Goal: Task Accomplishment & Management: Manage account settings

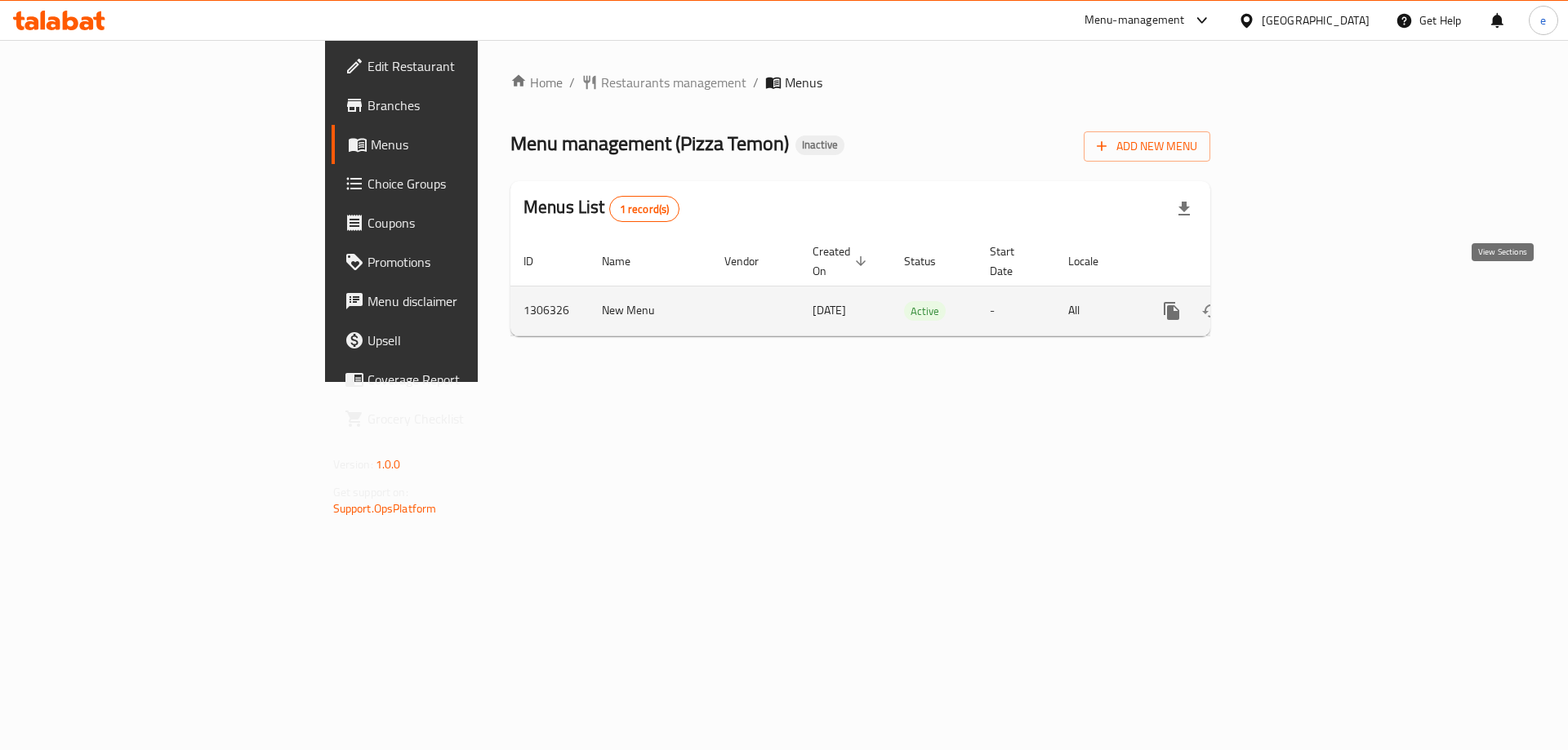
click at [1297, 304] on icon "enhanced table" at bounding box center [1289, 311] width 15 height 15
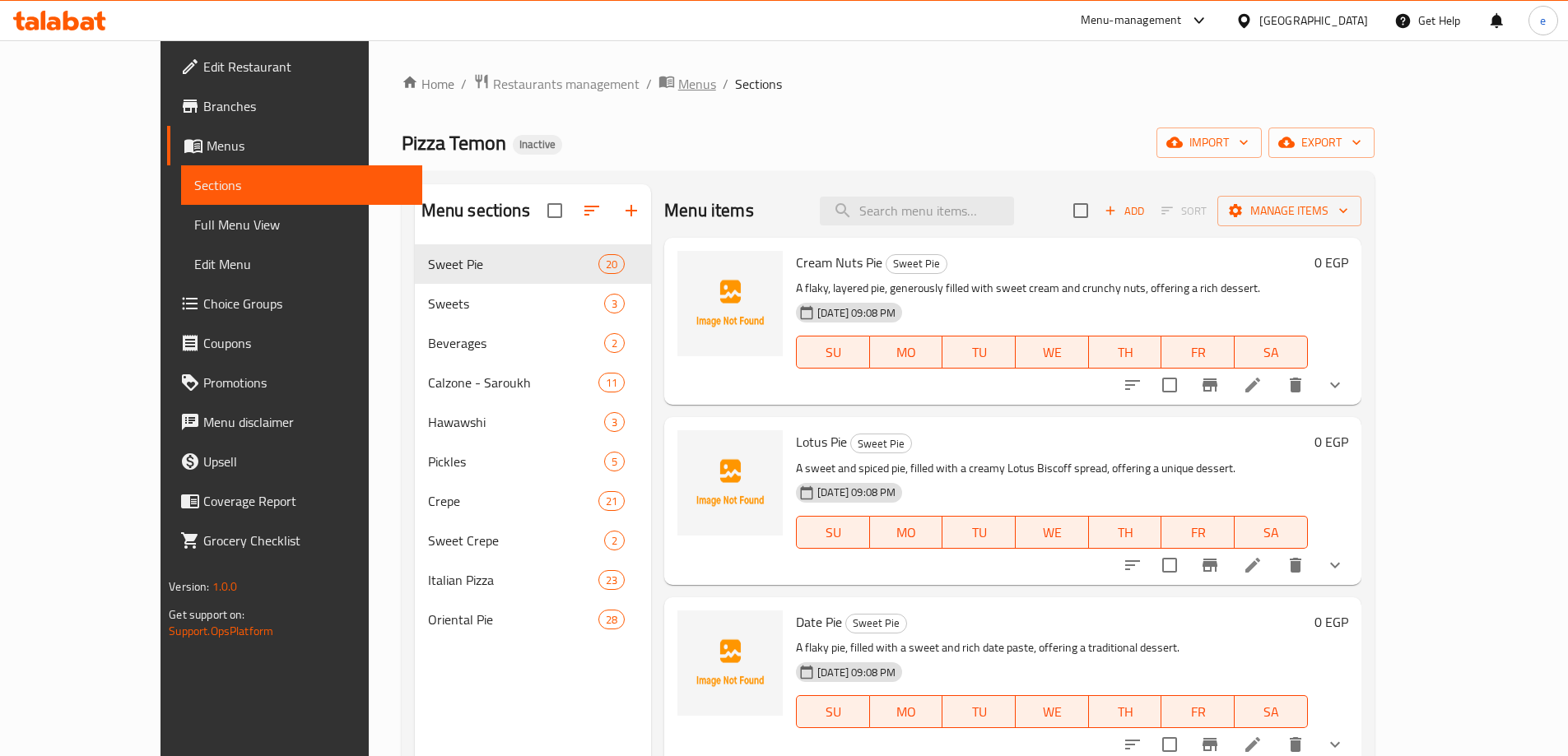
click at [678, 86] on span "Menus" at bounding box center [697, 83] width 38 height 19
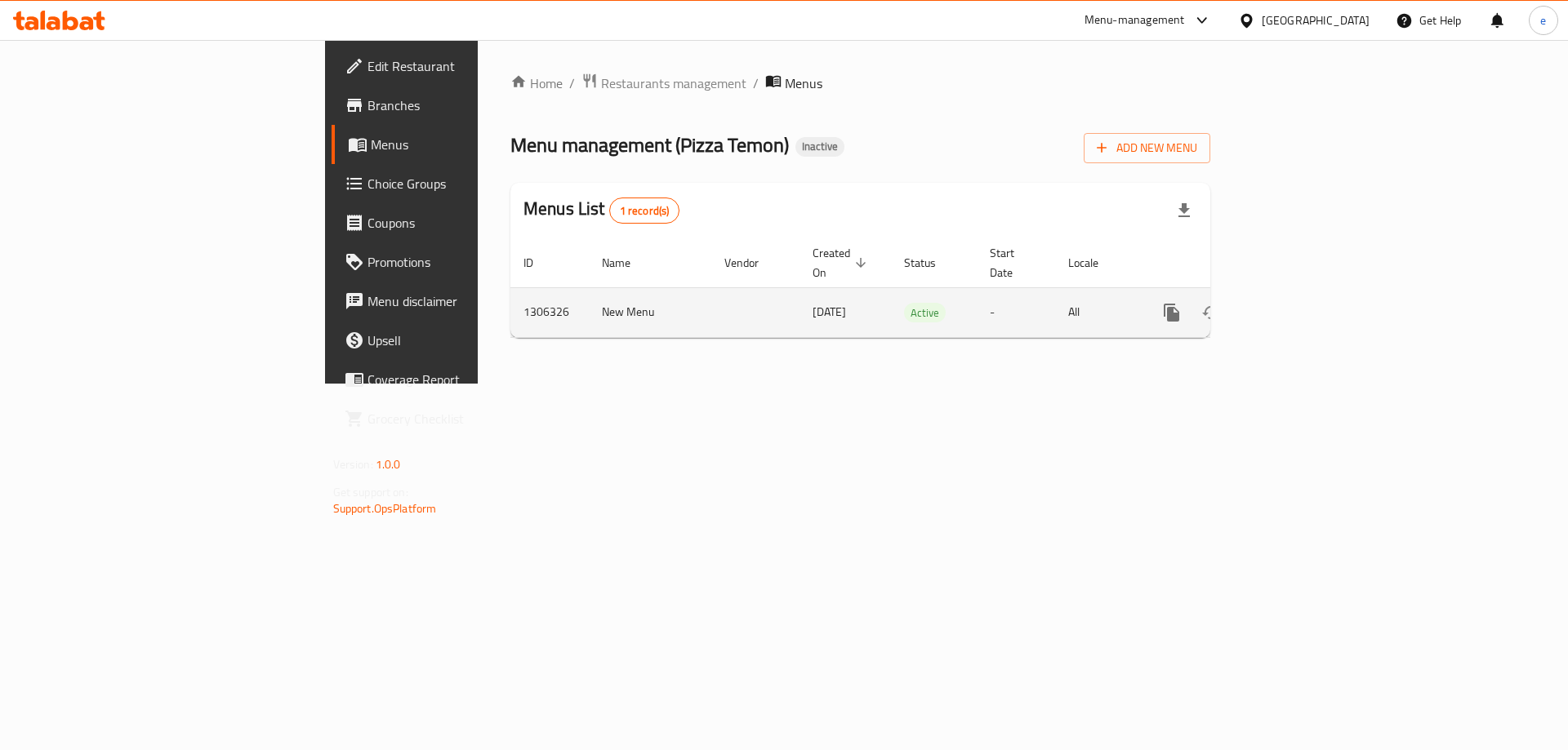
click at [1299, 303] on icon "enhanced table" at bounding box center [1288, 312] width 19 height 19
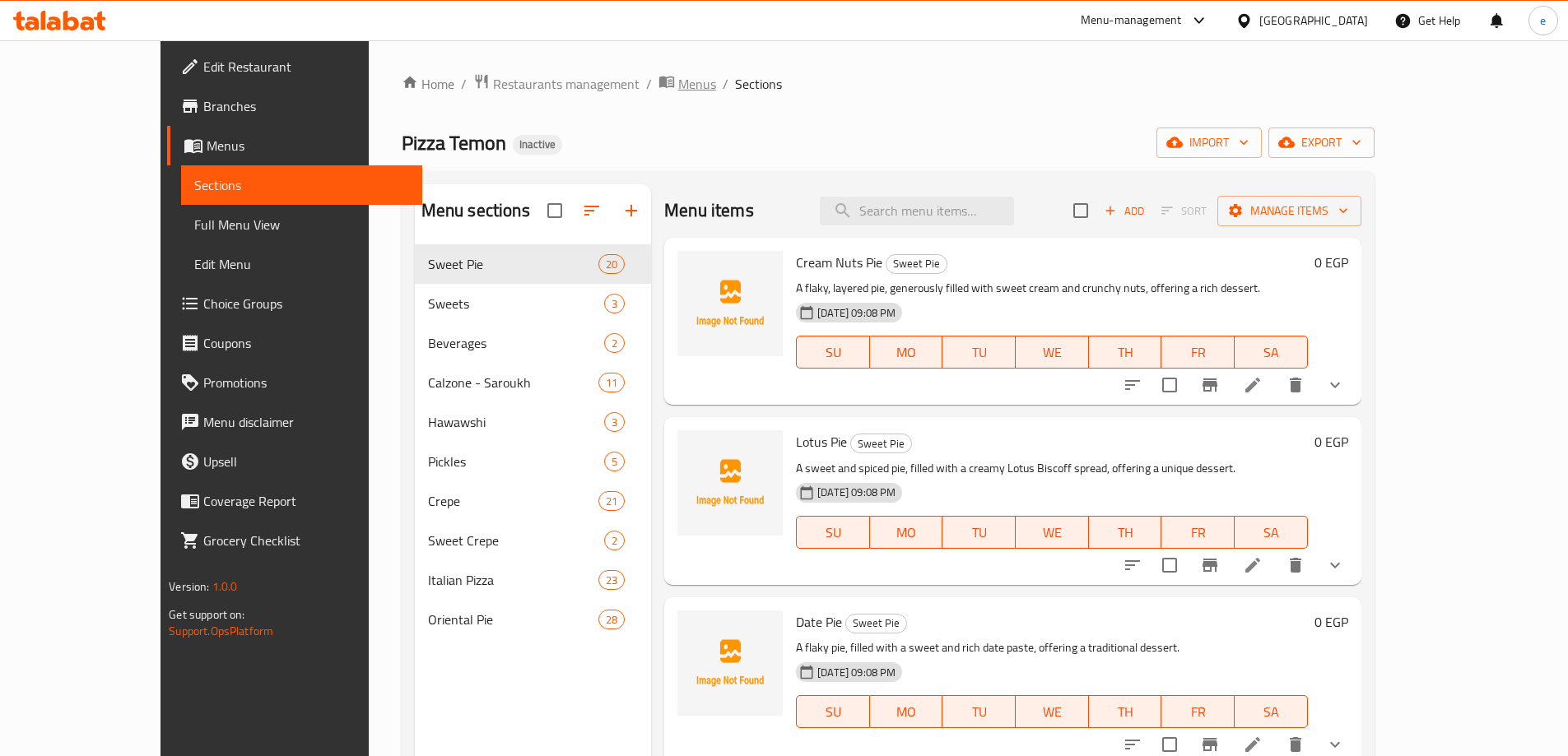
click at [678, 89] on span "Menus" at bounding box center [697, 83] width 38 height 19
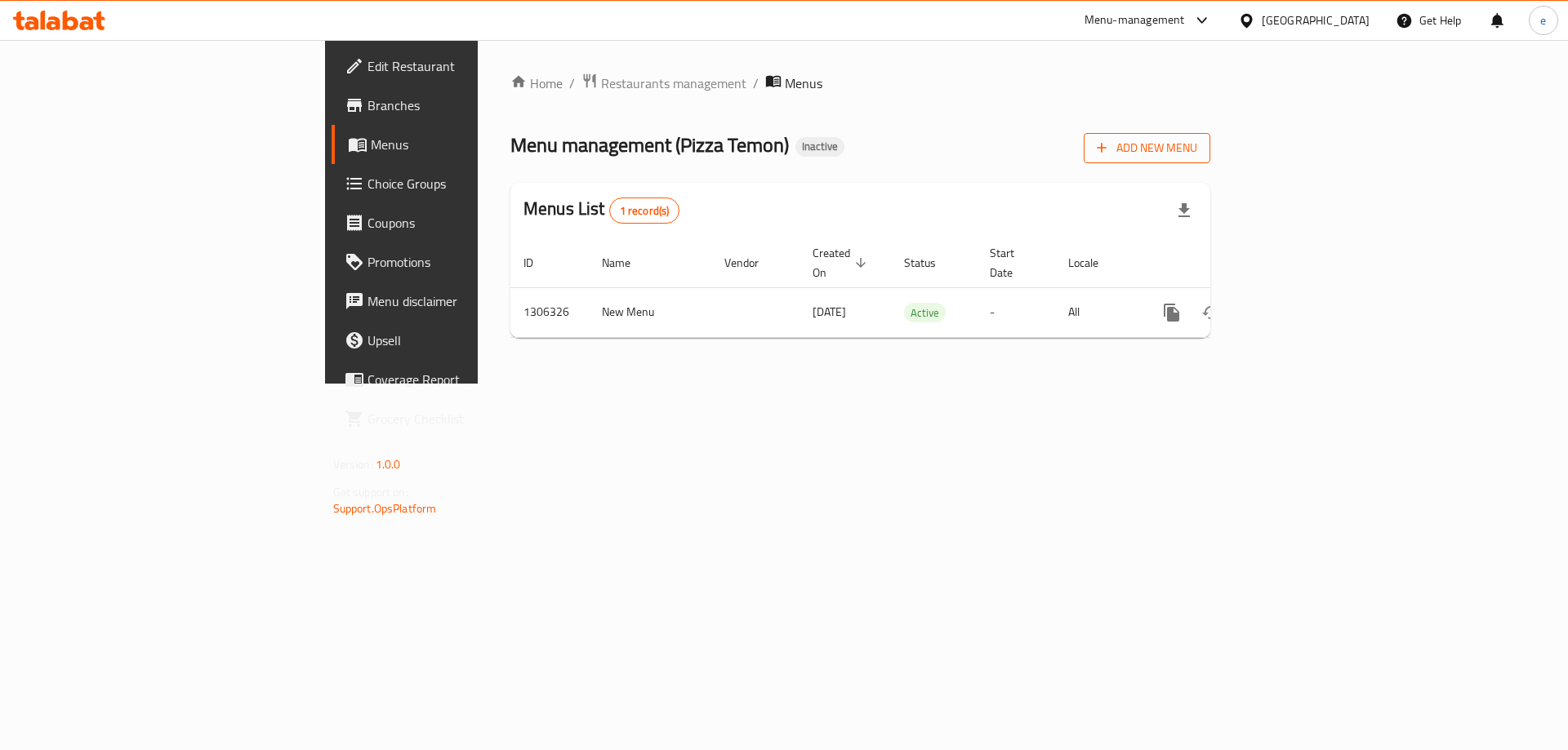
click at [1197, 151] on span "Add New Menu" at bounding box center [1147, 148] width 100 height 20
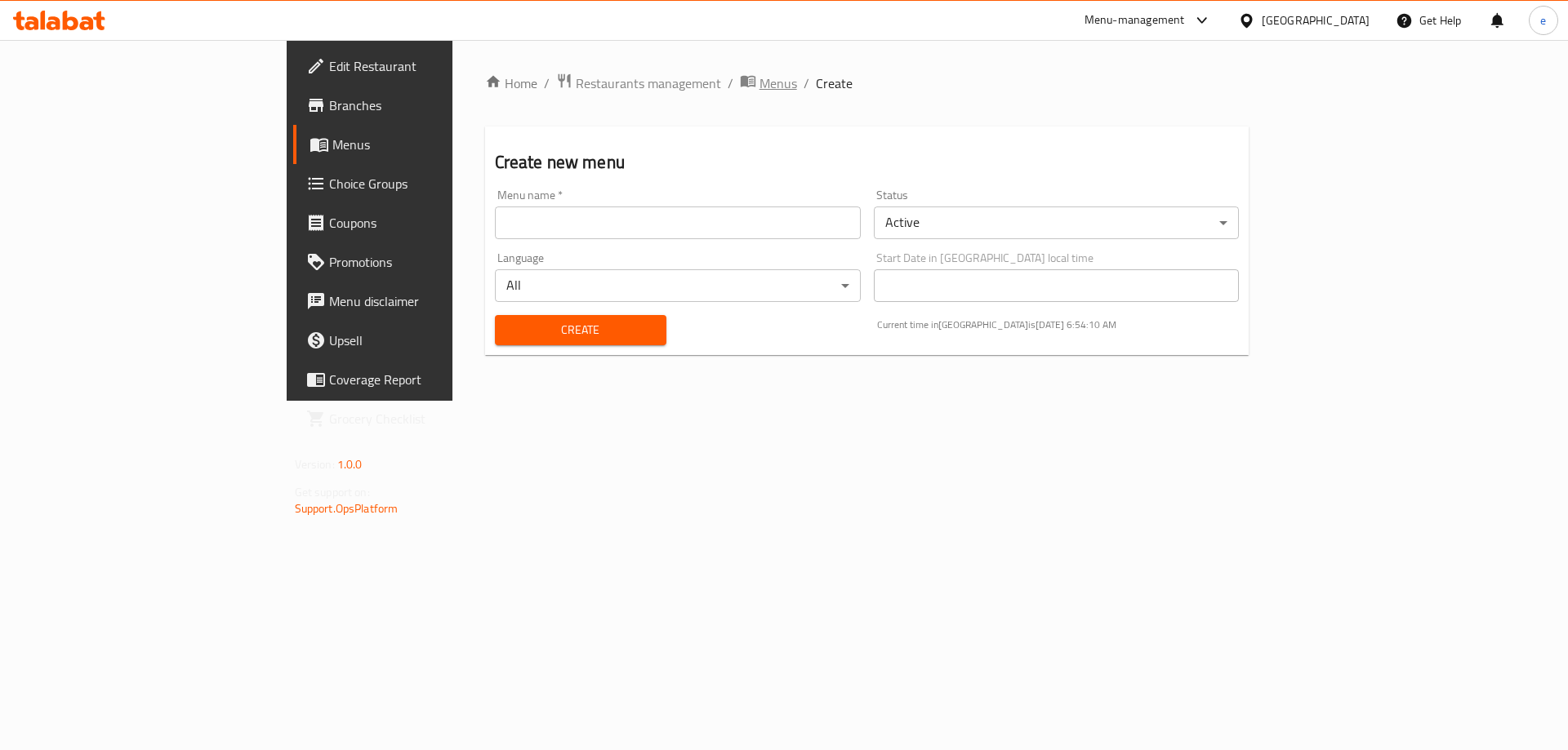
click at [759, 81] on span "Menus" at bounding box center [778, 83] width 38 height 19
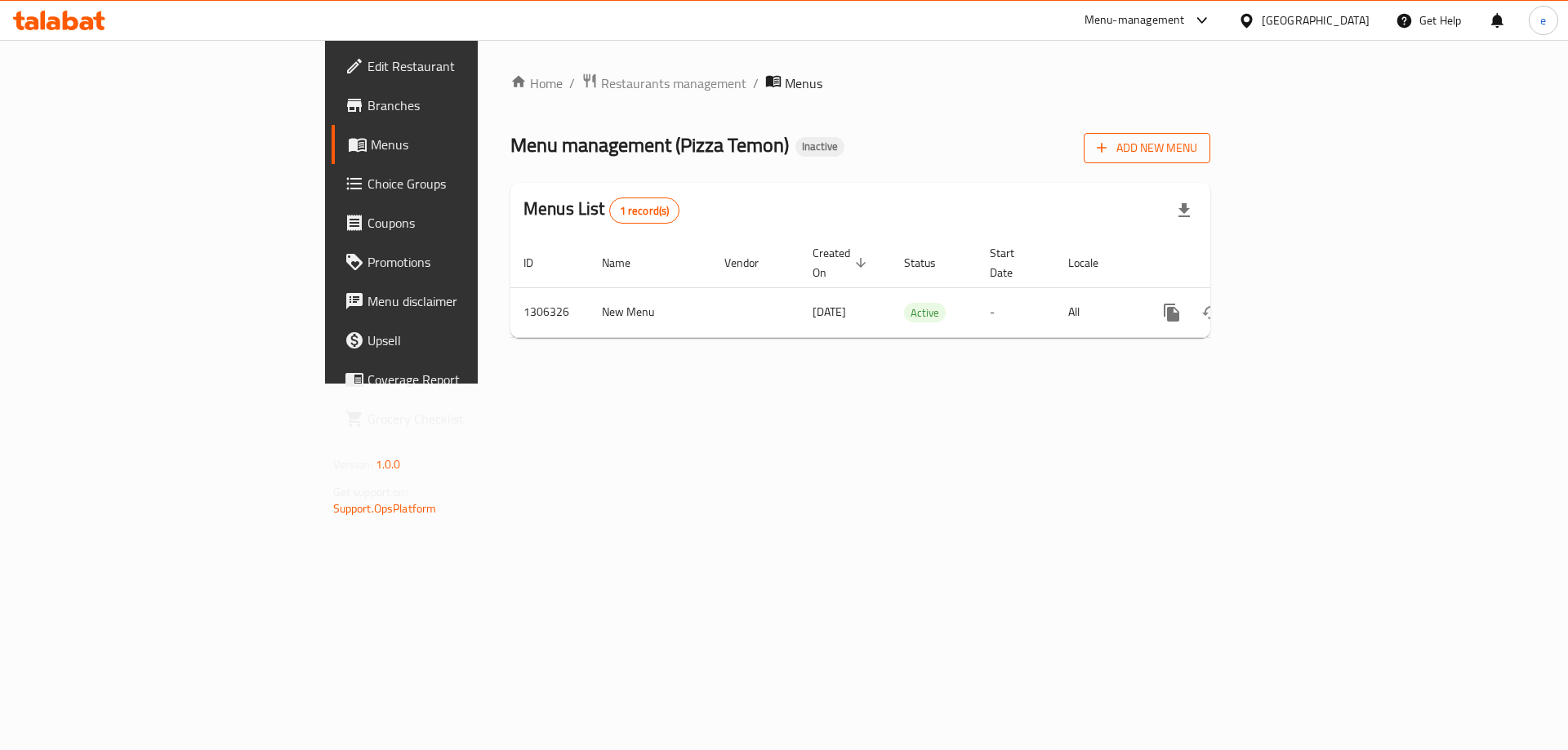
click at [1197, 144] on span "Add New Menu" at bounding box center [1147, 148] width 100 height 20
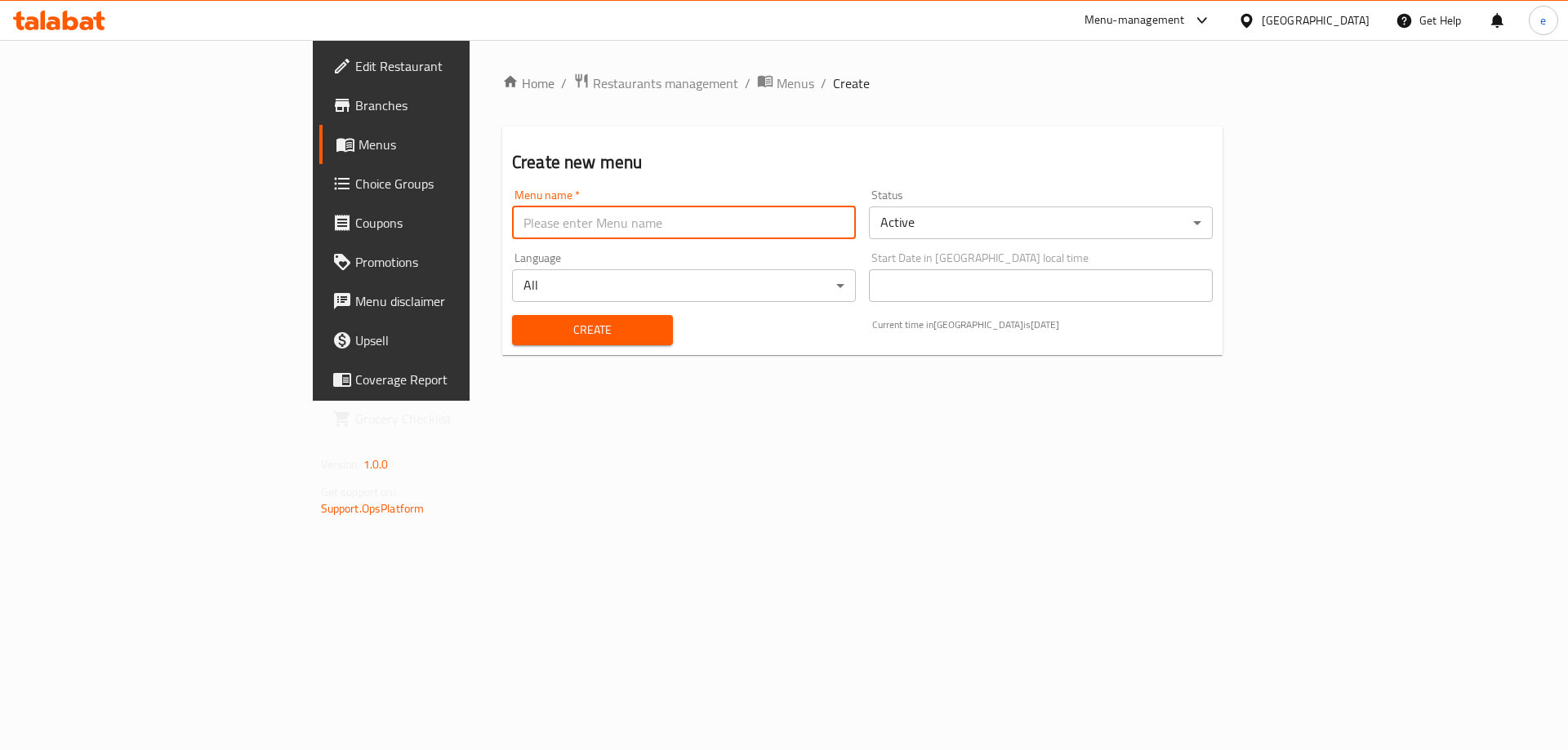
click at [512, 213] on input "text" at bounding box center [684, 222] width 344 height 32
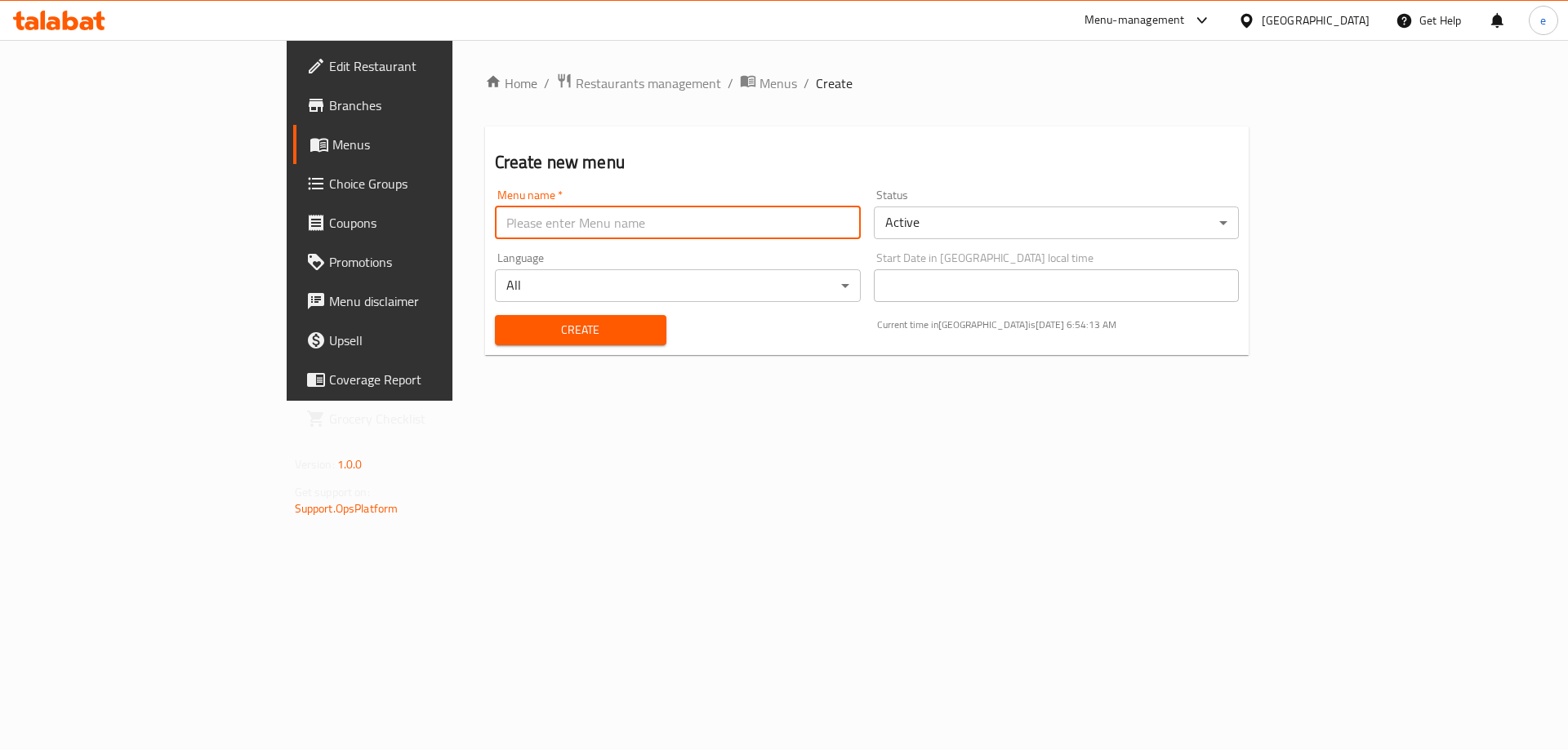
type input "Final Menu"
click at [508, 328] on span "Create" at bounding box center [581, 330] width 145 height 20
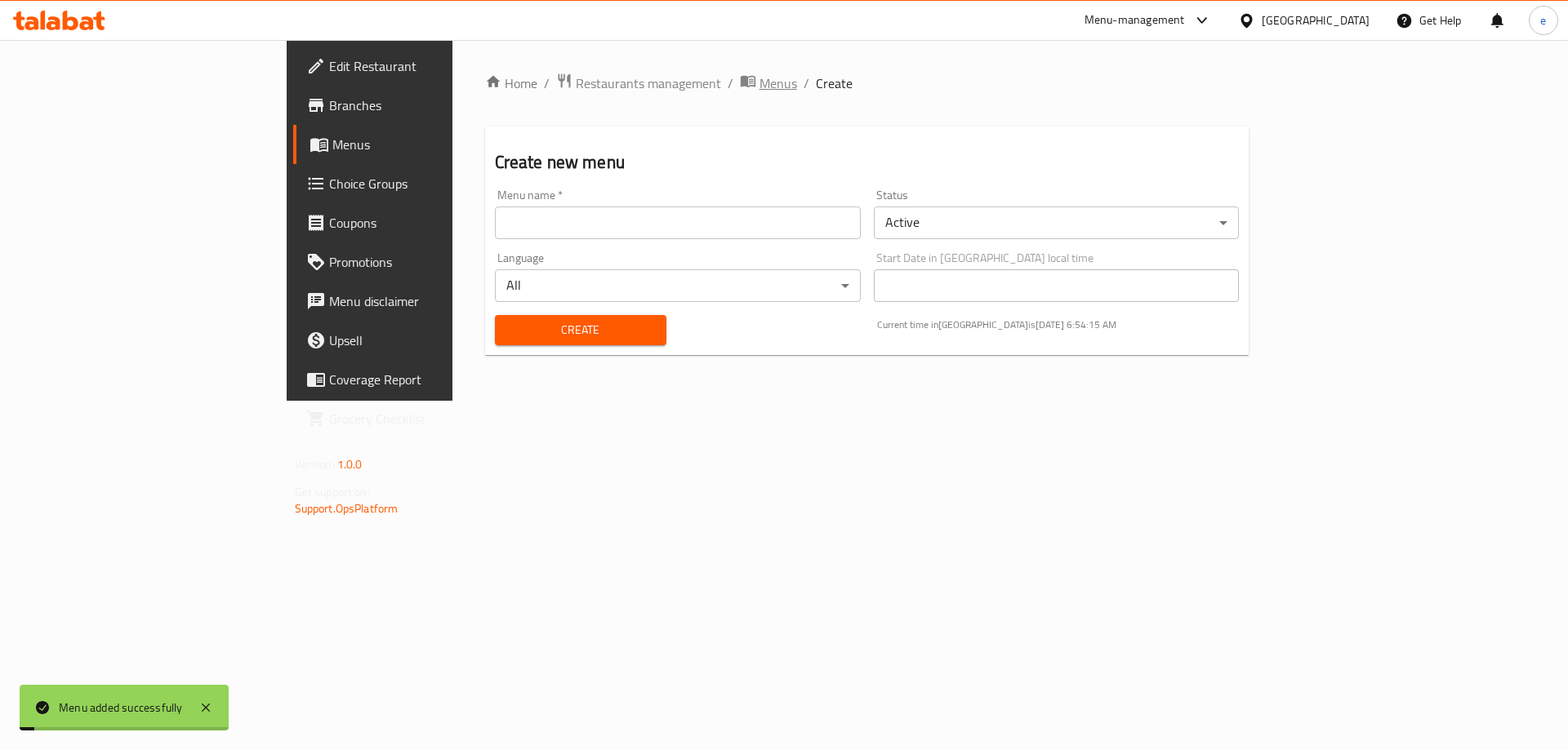
click at [759, 84] on span "Menus" at bounding box center [778, 83] width 38 height 19
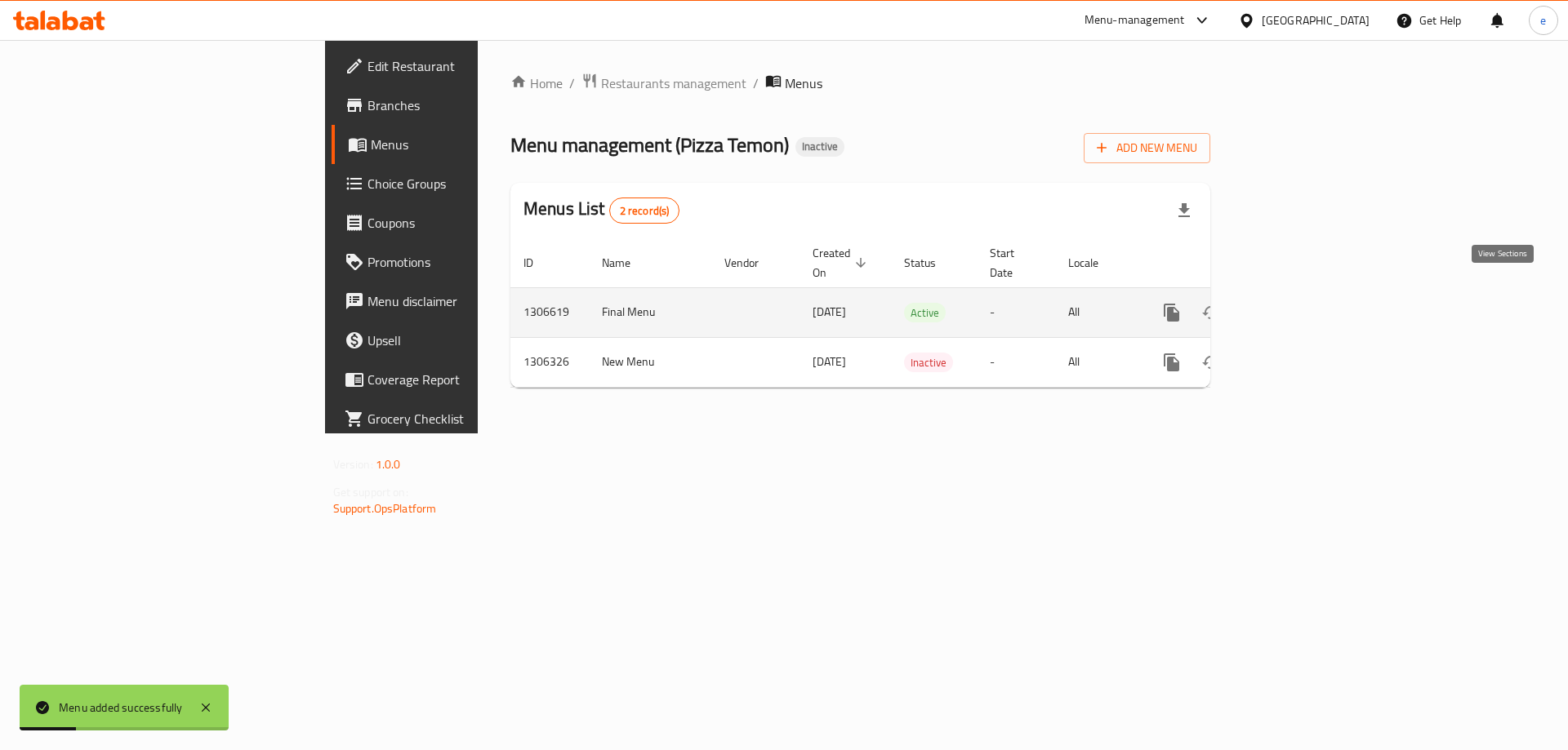
click at [1299, 303] on icon "enhanced table" at bounding box center [1288, 312] width 19 height 19
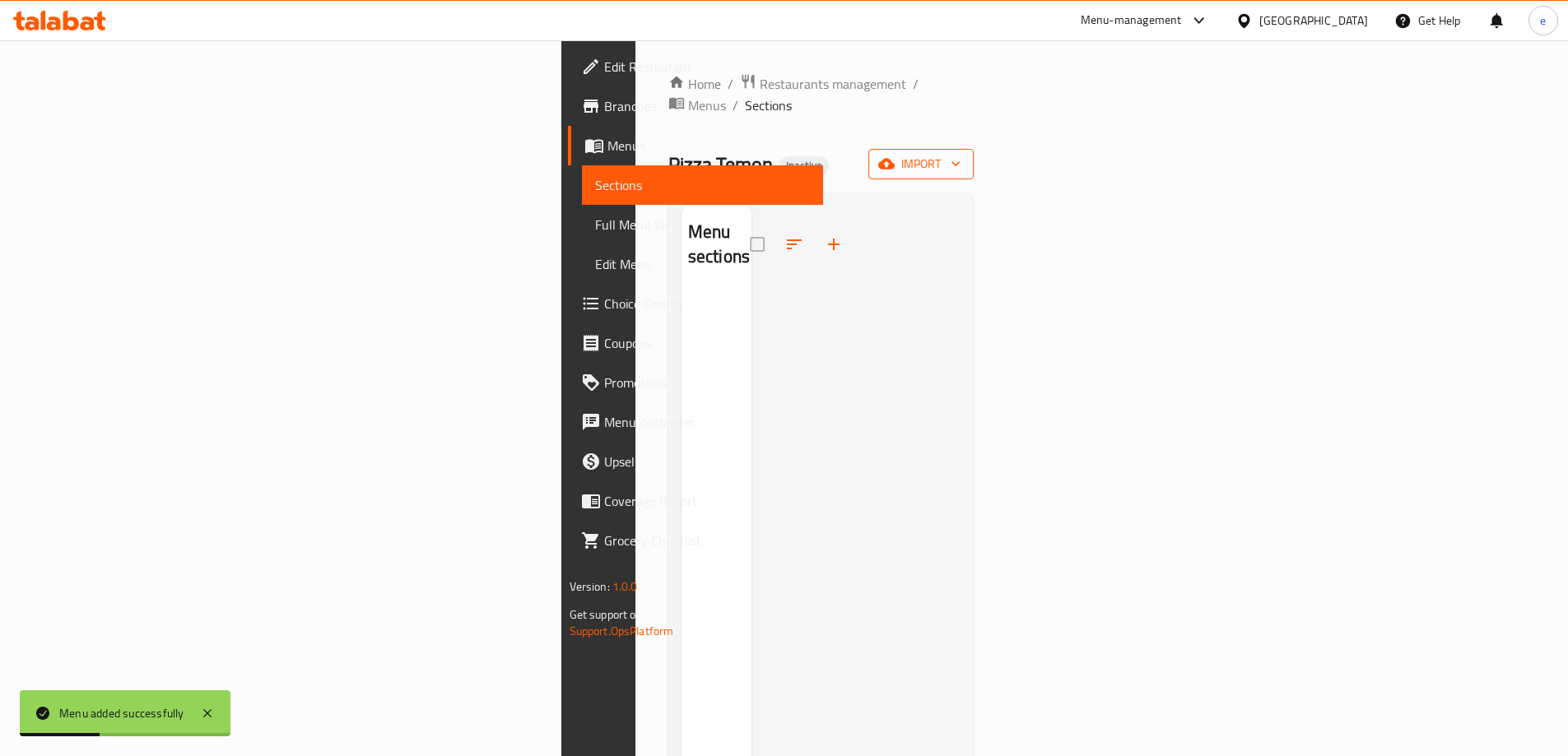
click at [960, 154] on span "import" at bounding box center [920, 164] width 79 height 20
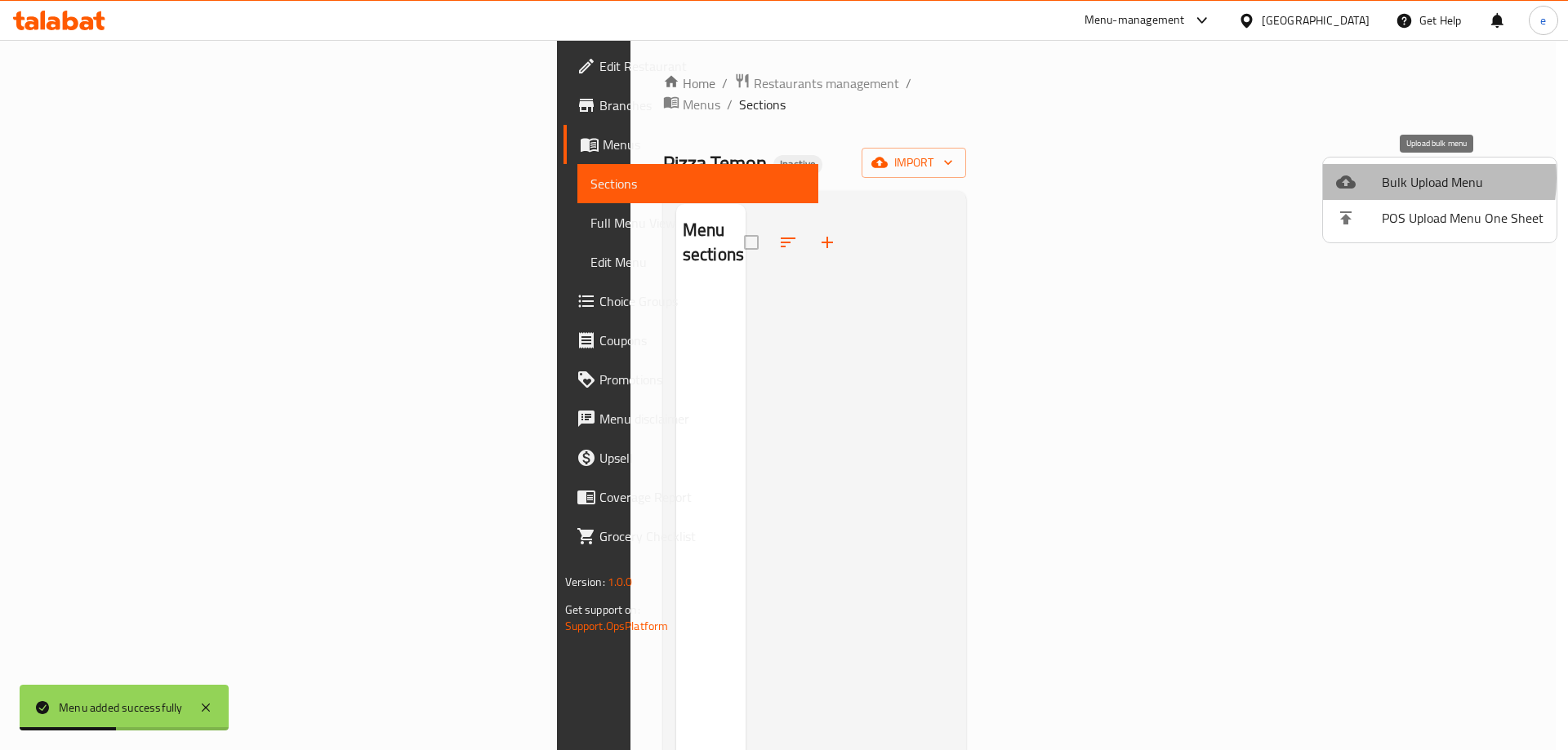
click at [1383, 178] on span "Bulk Upload Menu" at bounding box center [1462, 181] width 162 height 19
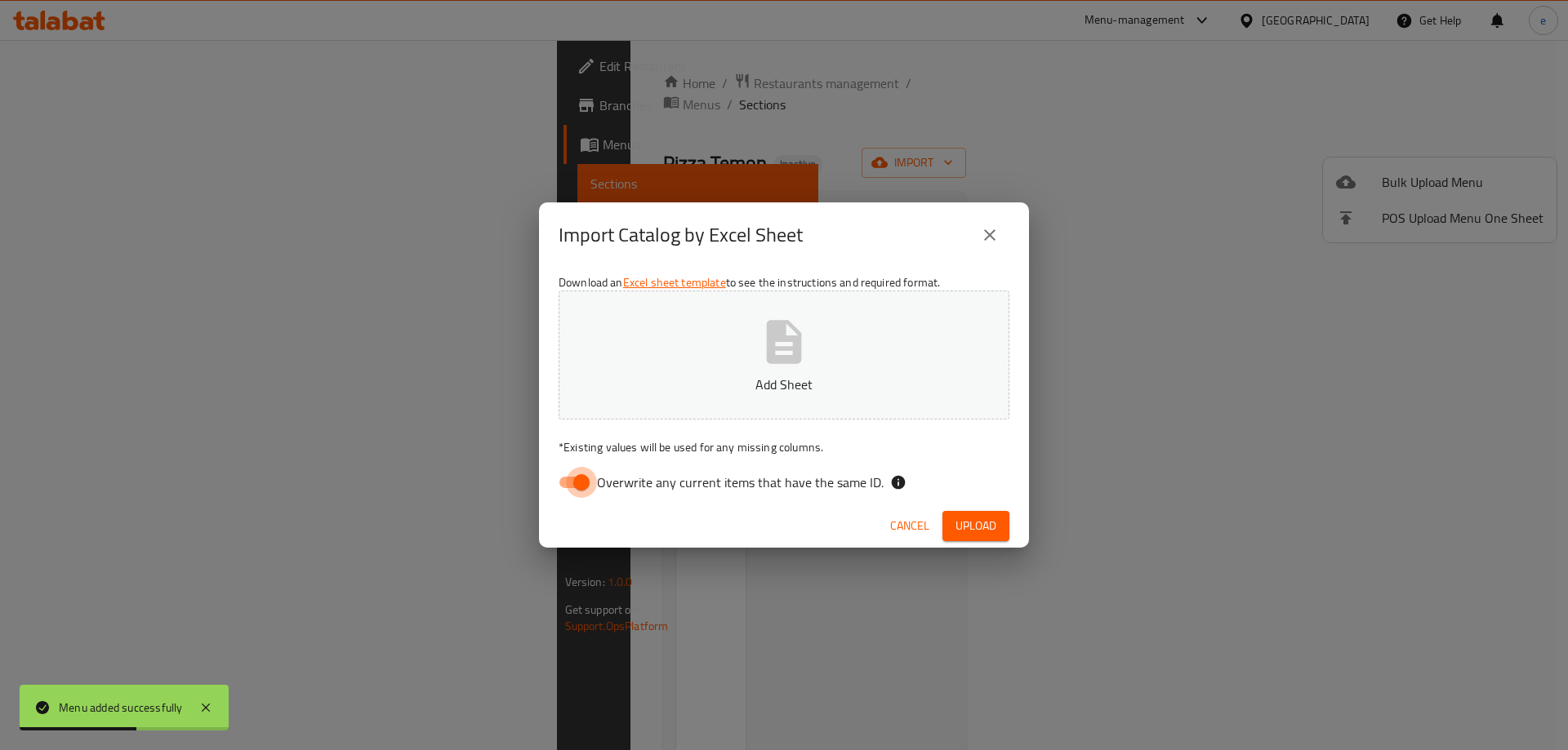
click at [592, 474] on input "Overwrite any current items that have the same ID." at bounding box center [581, 483] width 93 height 31
checkbox input "false"
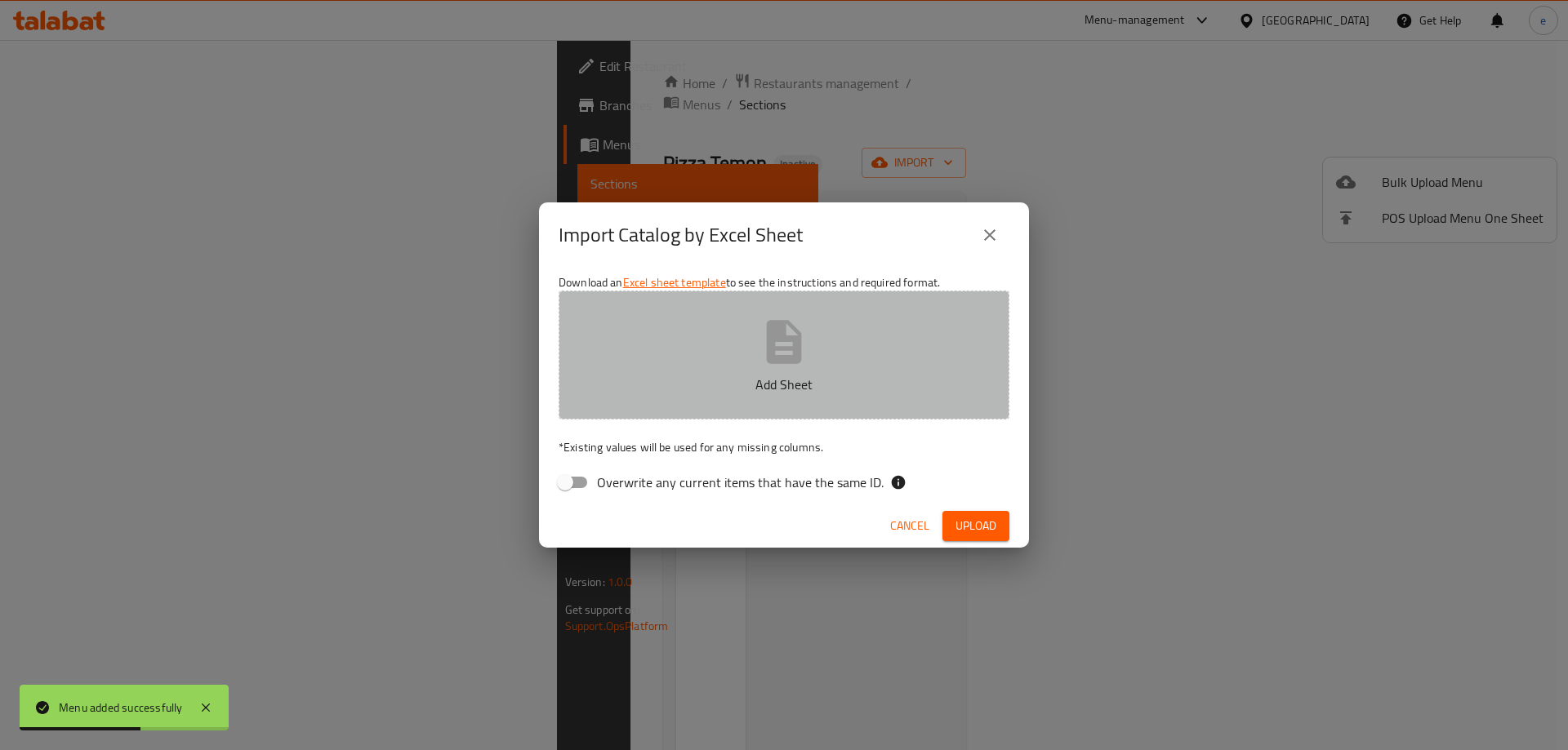
click at [700, 399] on button "Add Sheet" at bounding box center [784, 355] width 451 height 129
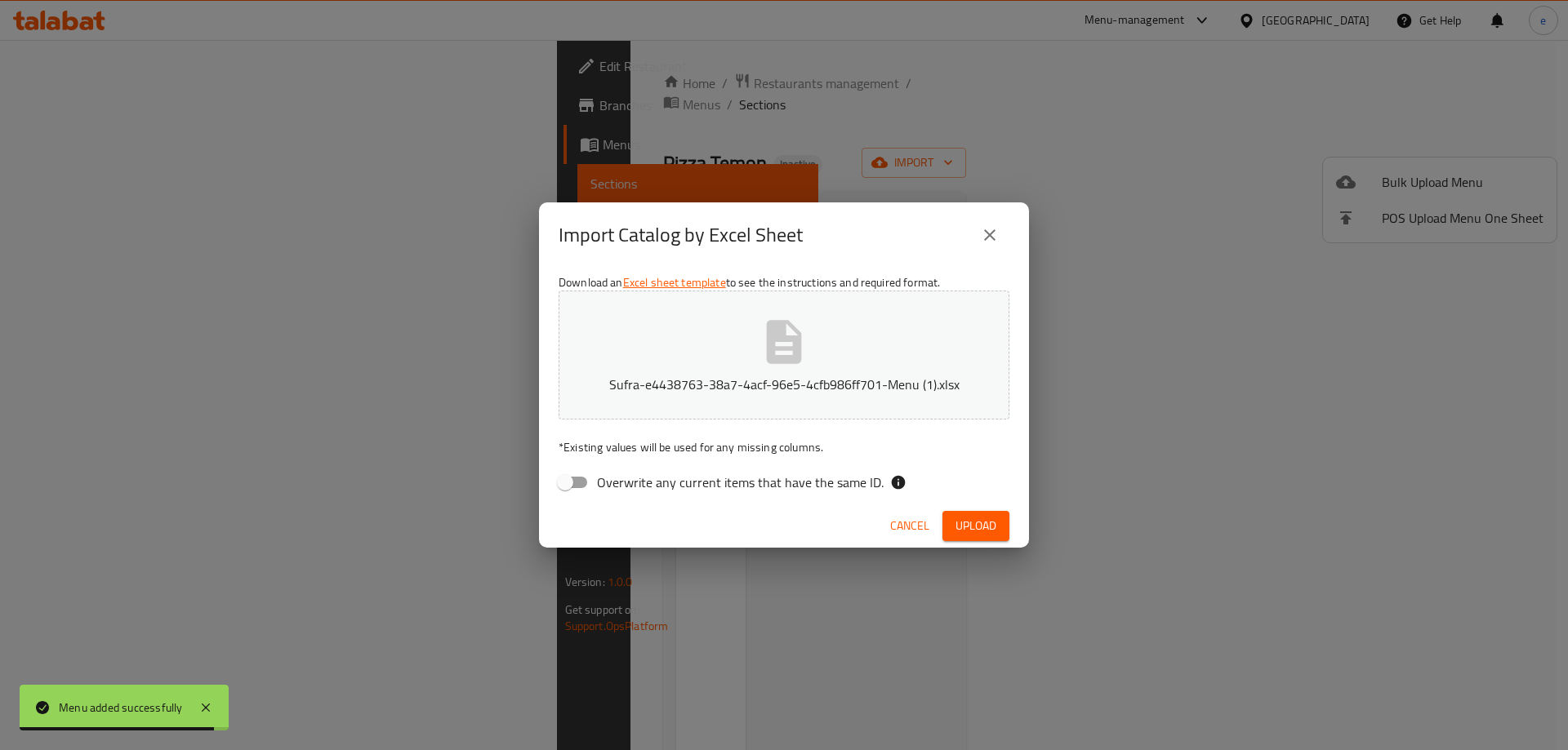
click at [974, 523] on span "Upload" at bounding box center [975, 526] width 40 height 20
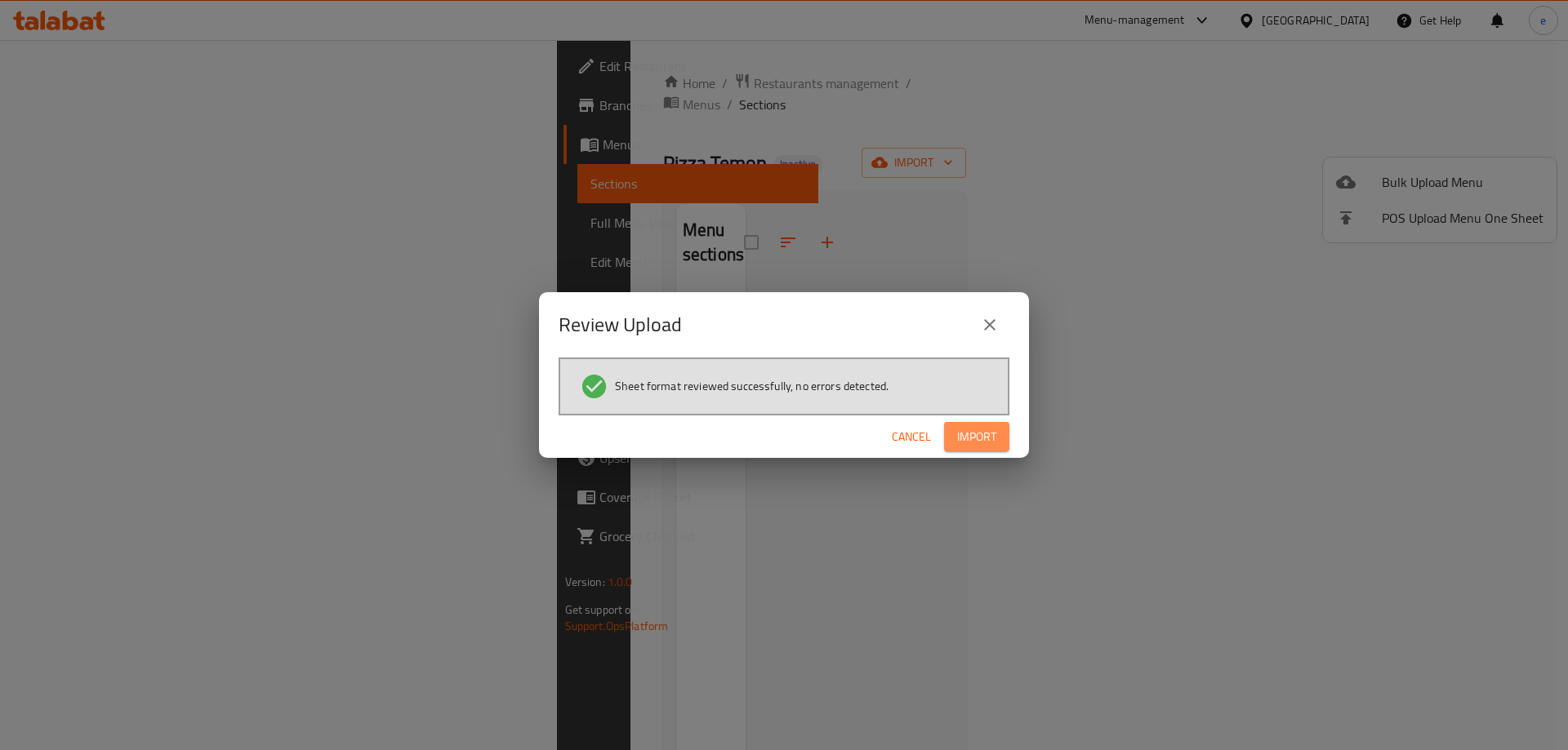
click at [965, 431] on span "Import" at bounding box center [976, 437] width 40 height 20
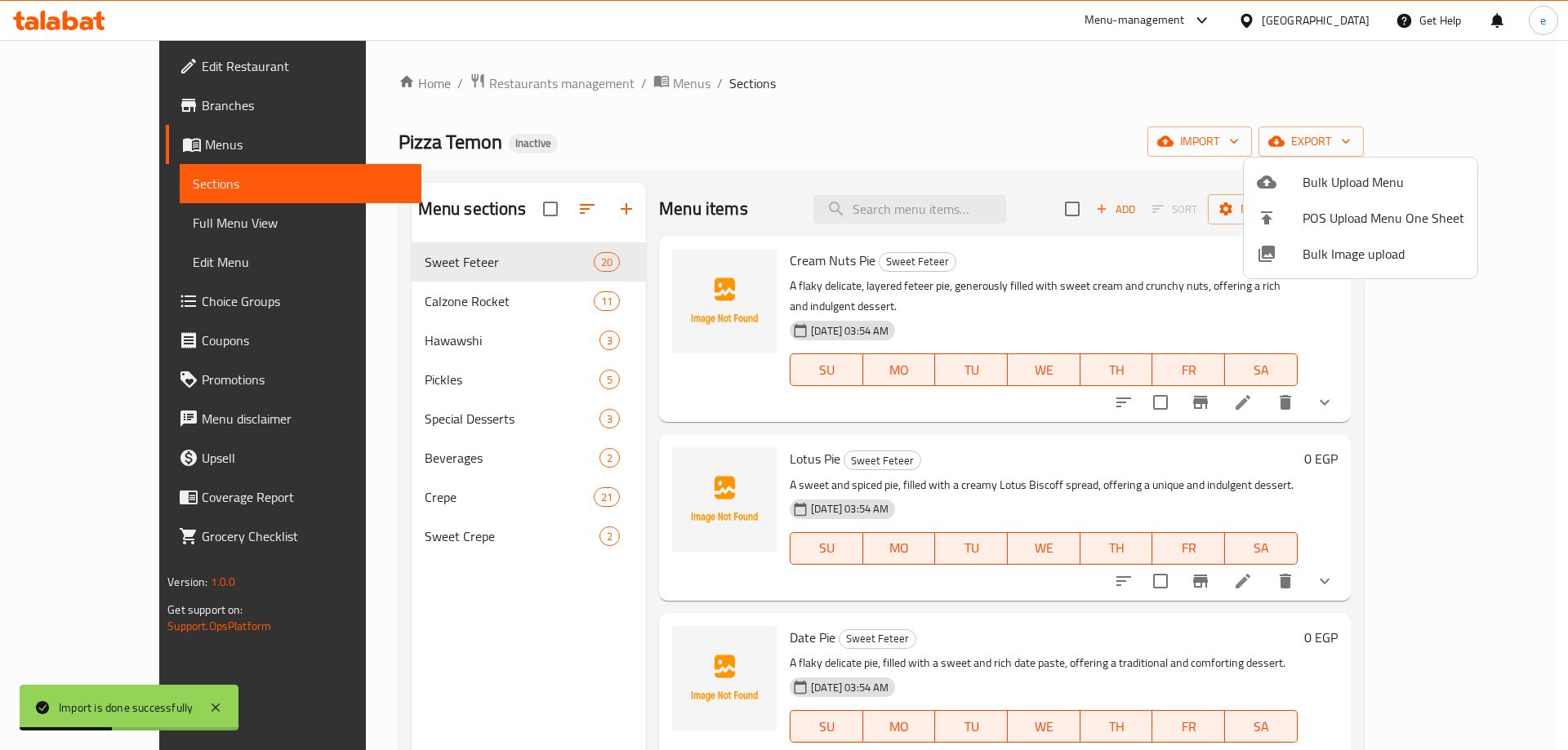
click at [134, 226] on div at bounding box center [784, 375] width 1568 height 750
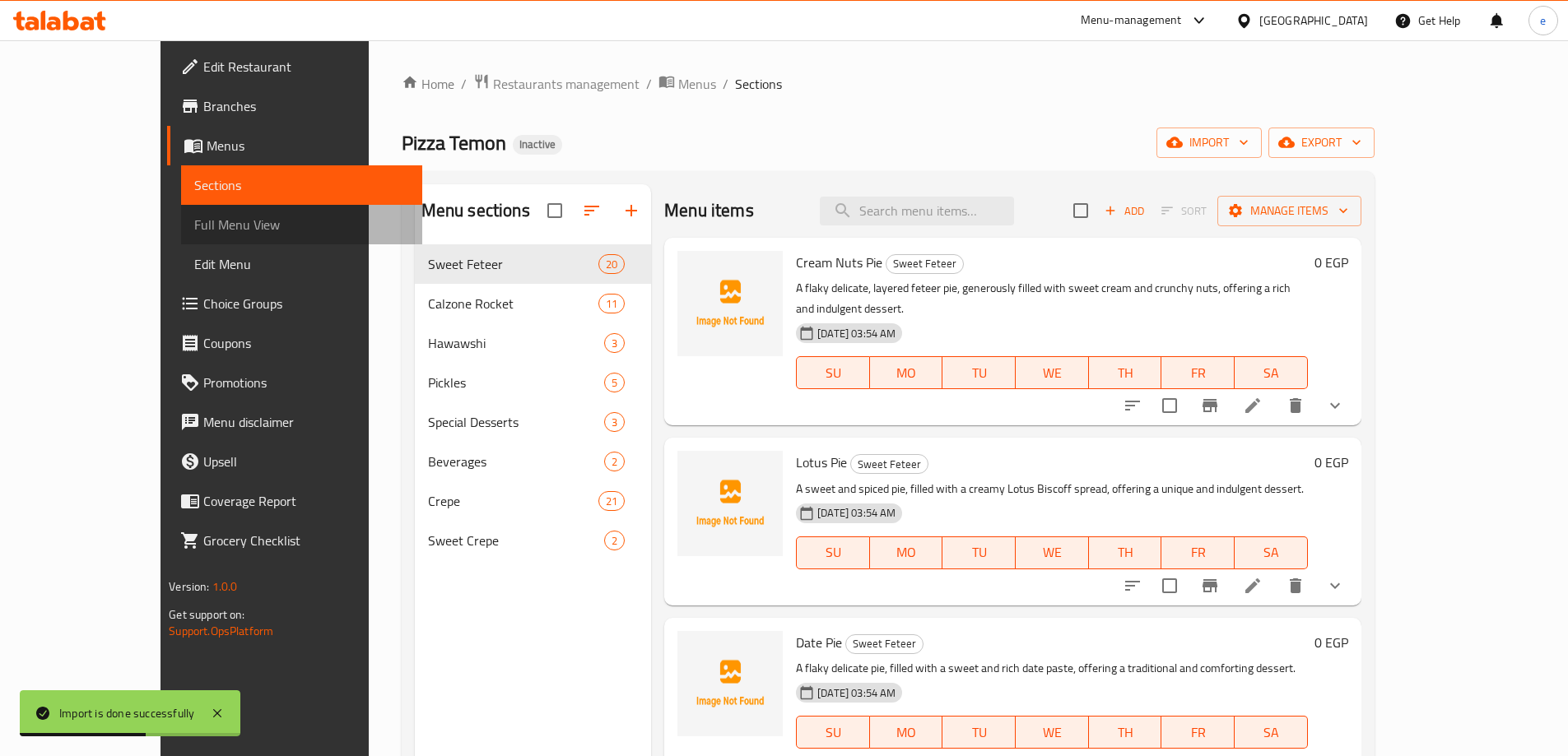
click at [194, 228] on span "Full Menu View" at bounding box center [302, 224] width 215 height 19
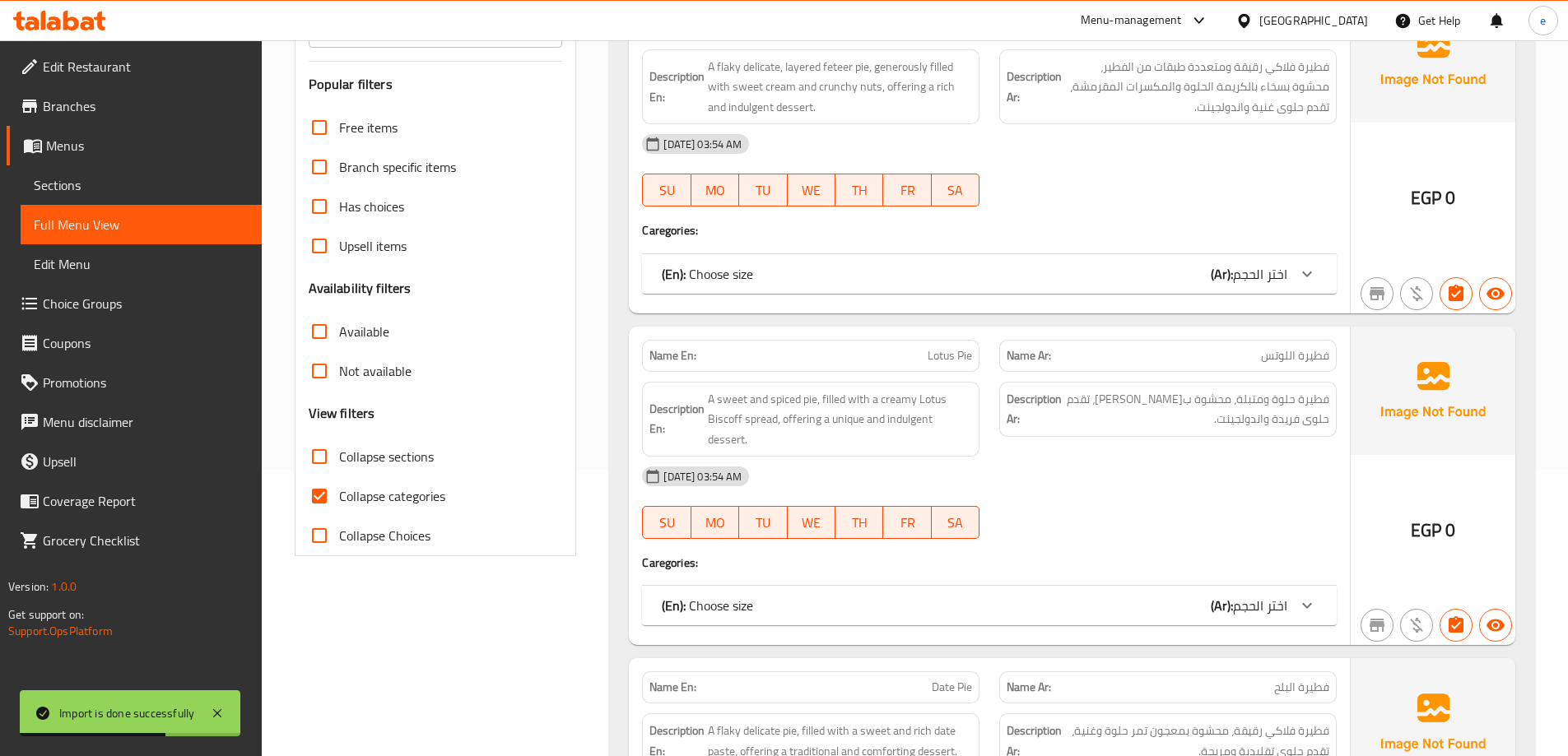
scroll to position [412, 0]
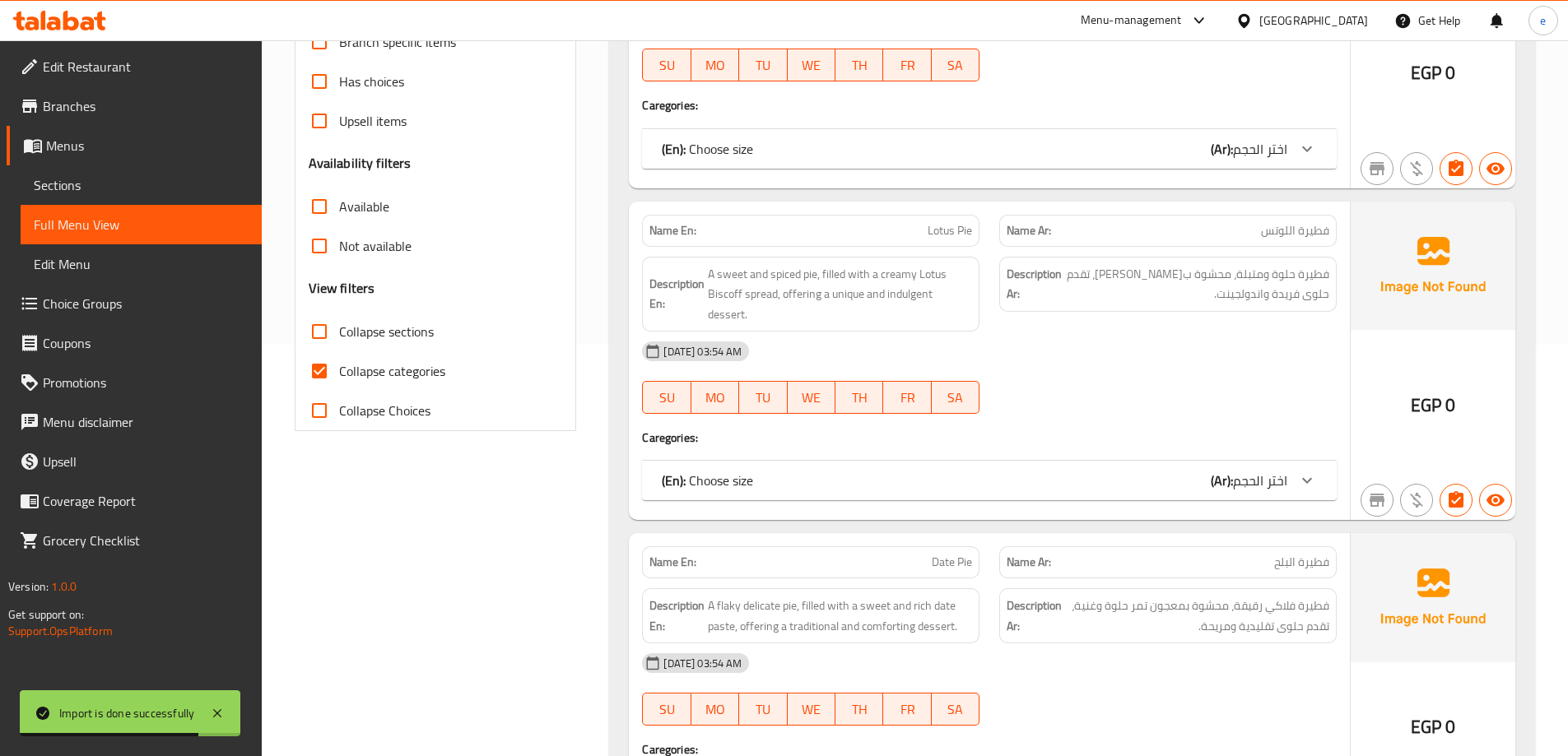
click at [328, 378] on input "Collapse categories" at bounding box center [319, 371] width 40 height 40
checkbox input "false"
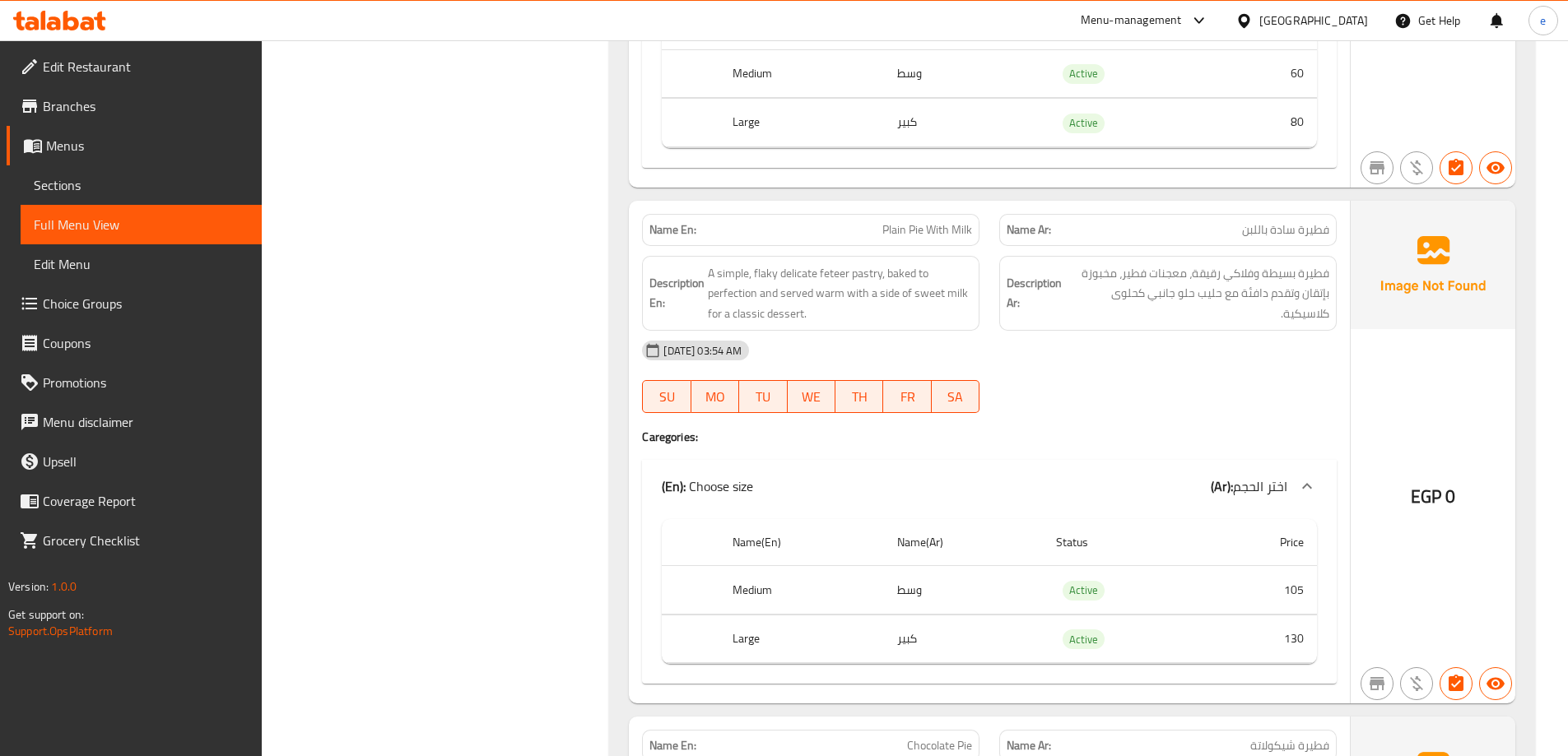
scroll to position [2633, 0]
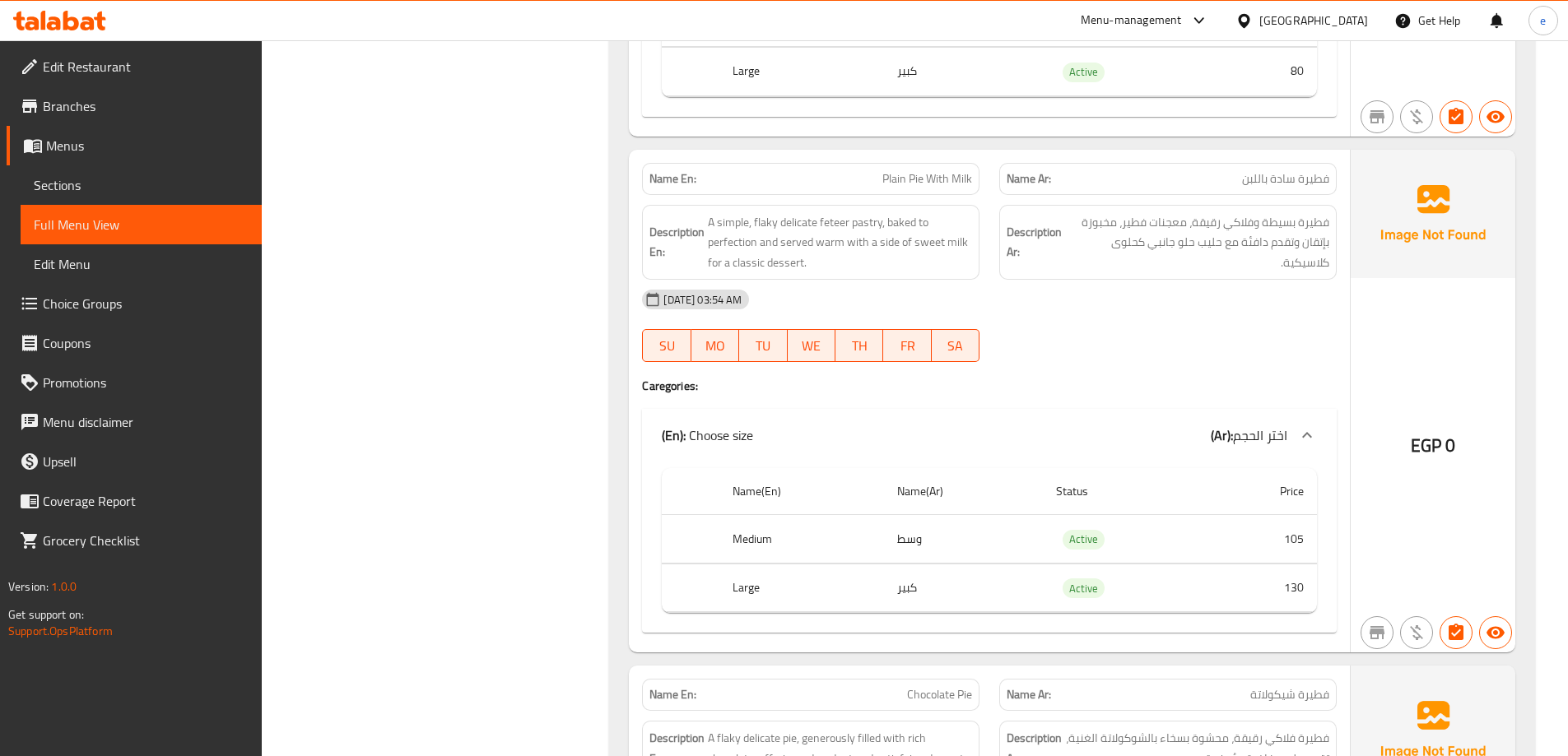
click at [938, 185] on span "Plain Pie With Milk" at bounding box center [927, 179] width 90 height 18
copy span "Plain Pie With Milk"
click at [116, 180] on span "Sections" at bounding box center [141, 185] width 215 height 19
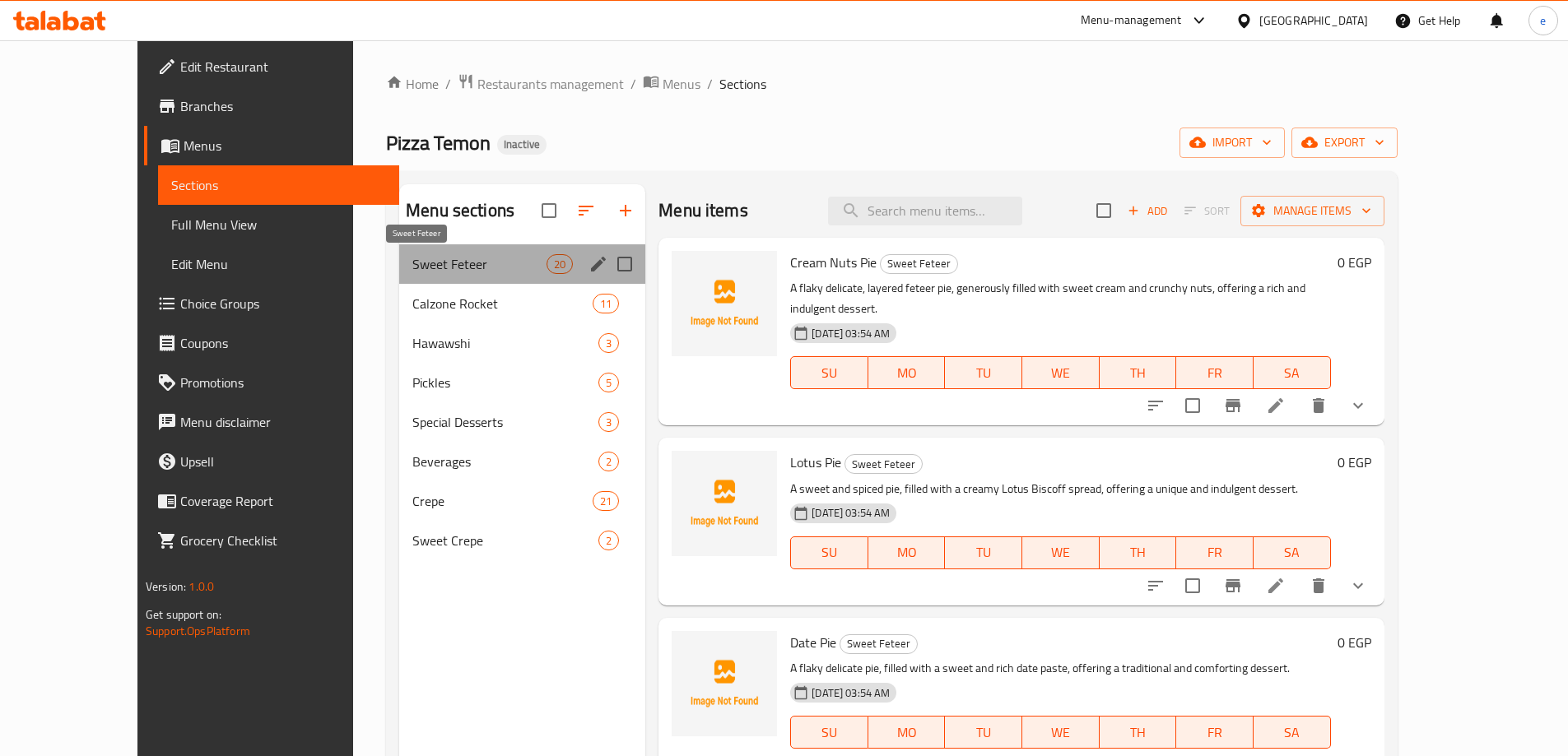
click at [442, 266] on span "Sweet Feteer" at bounding box center [480, 263] width 135 height 19
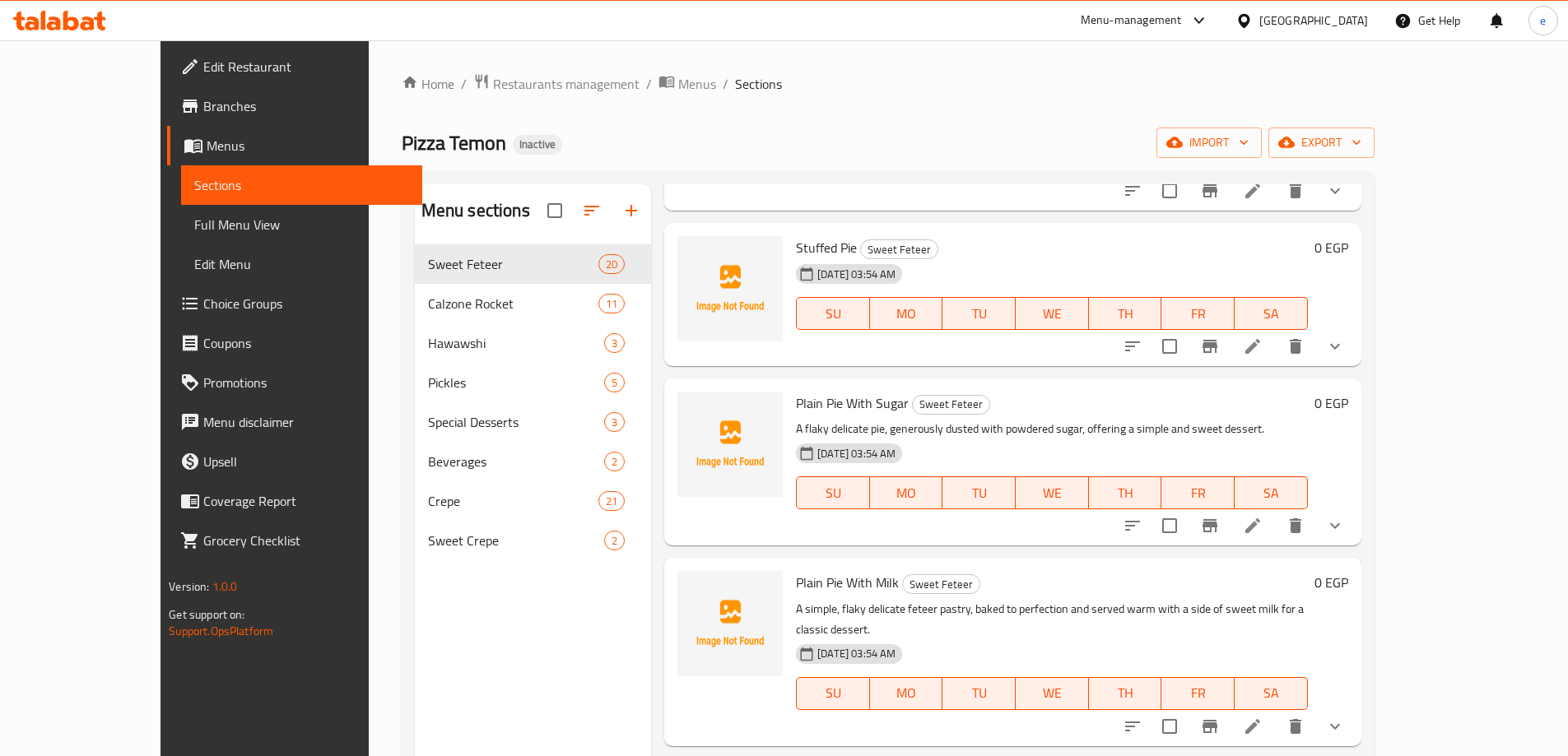
scroll to position [657, 0]
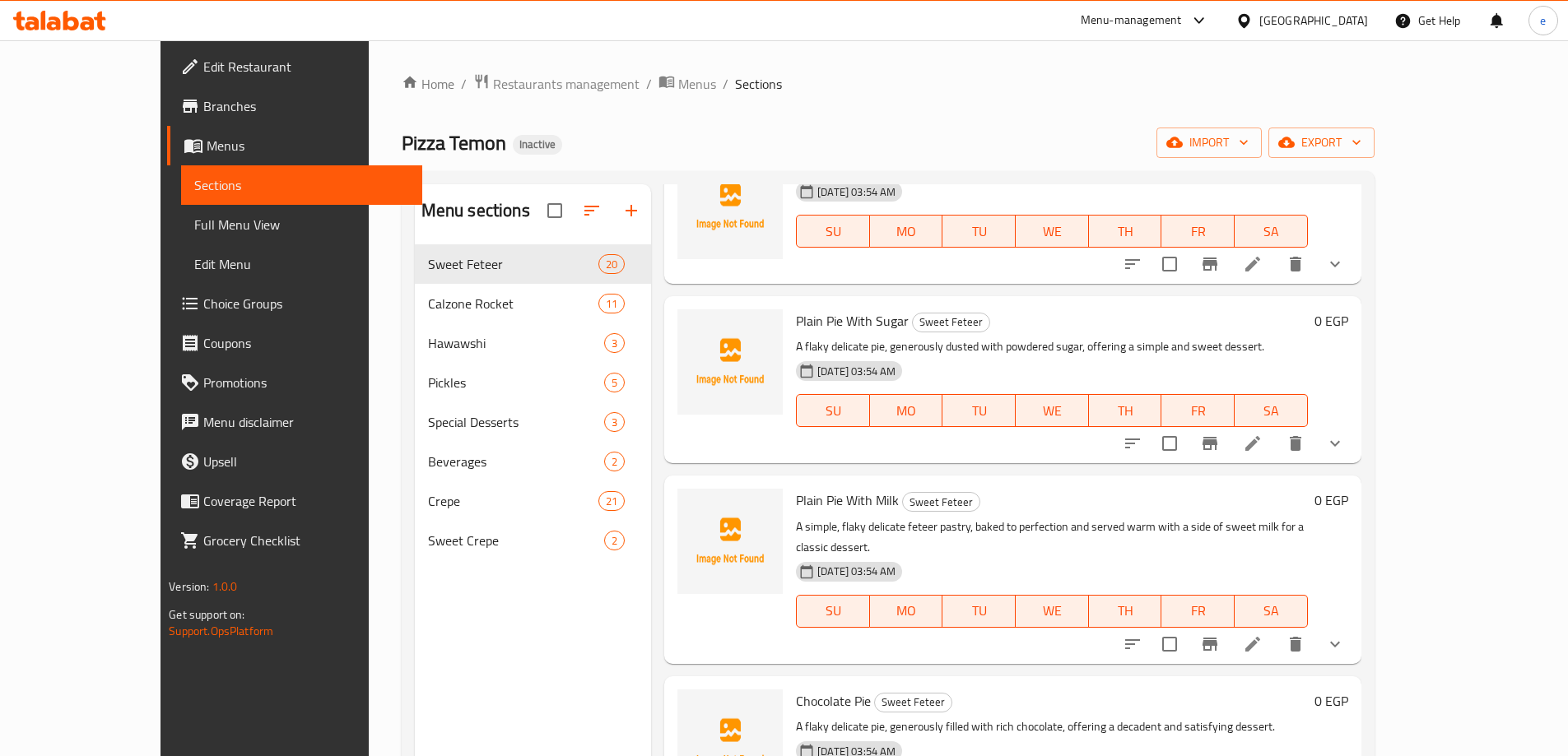
click at [1263, 634] on icon at bounding box center [1253, 644] width 19 height 19
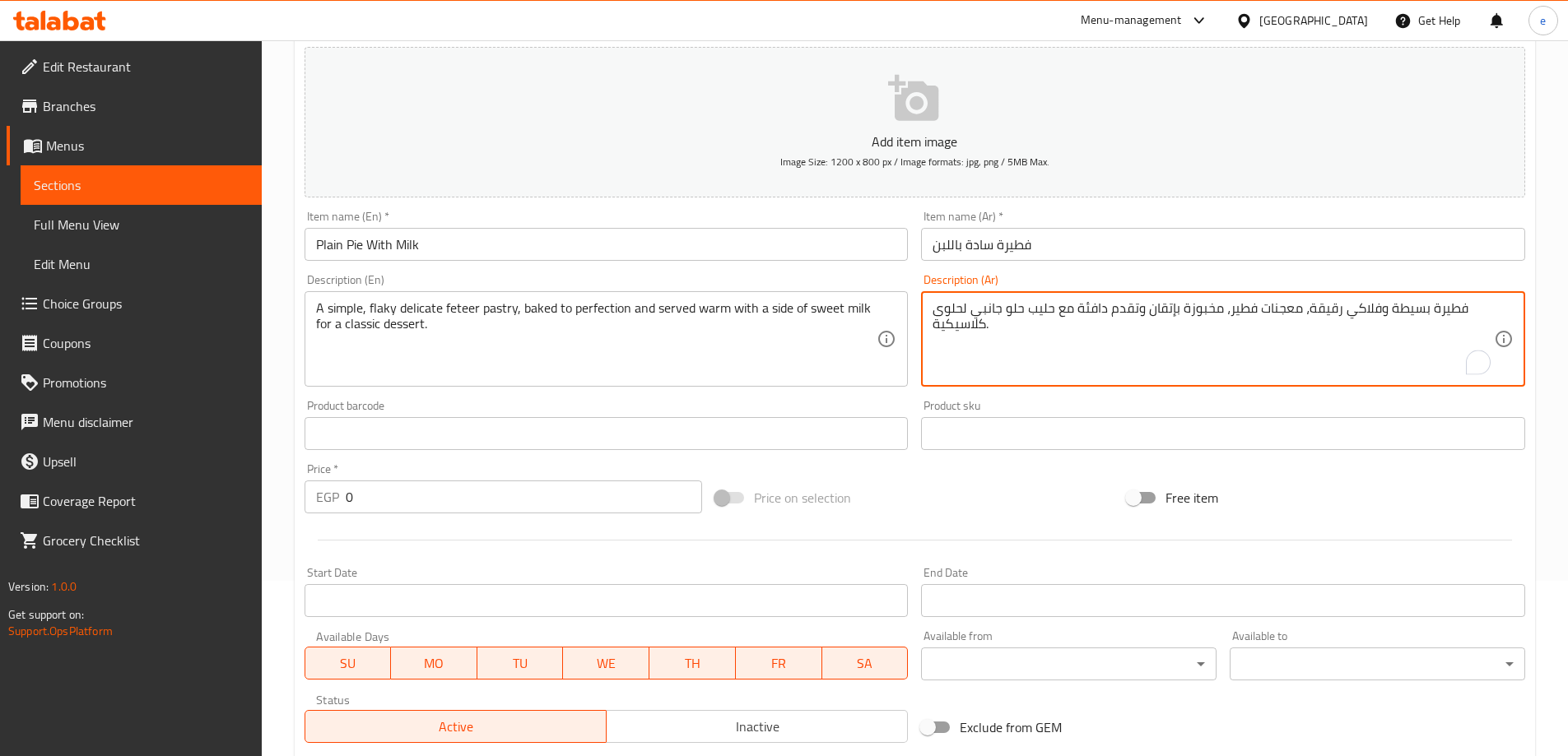
scroll to position [443, 0]
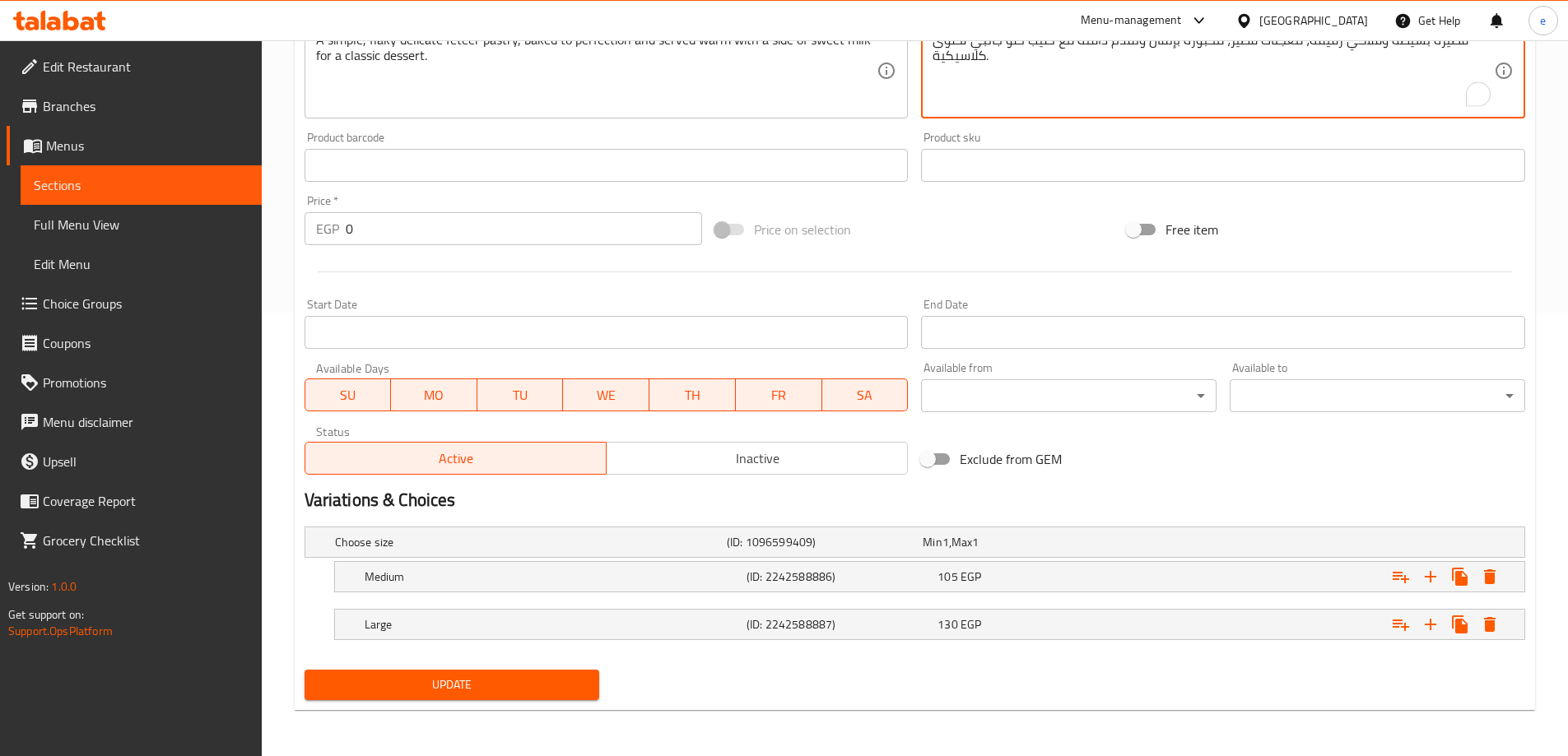
type textarea "فطيرة بسيطة وفلاكي رقيقة، معجنات فطير، مخبوزة بإتقان وتقدم دافئة مع حليب حلو جا…"
click at [548, 685] on span "Update" at bounding box center [452, 686] width 269 height 20
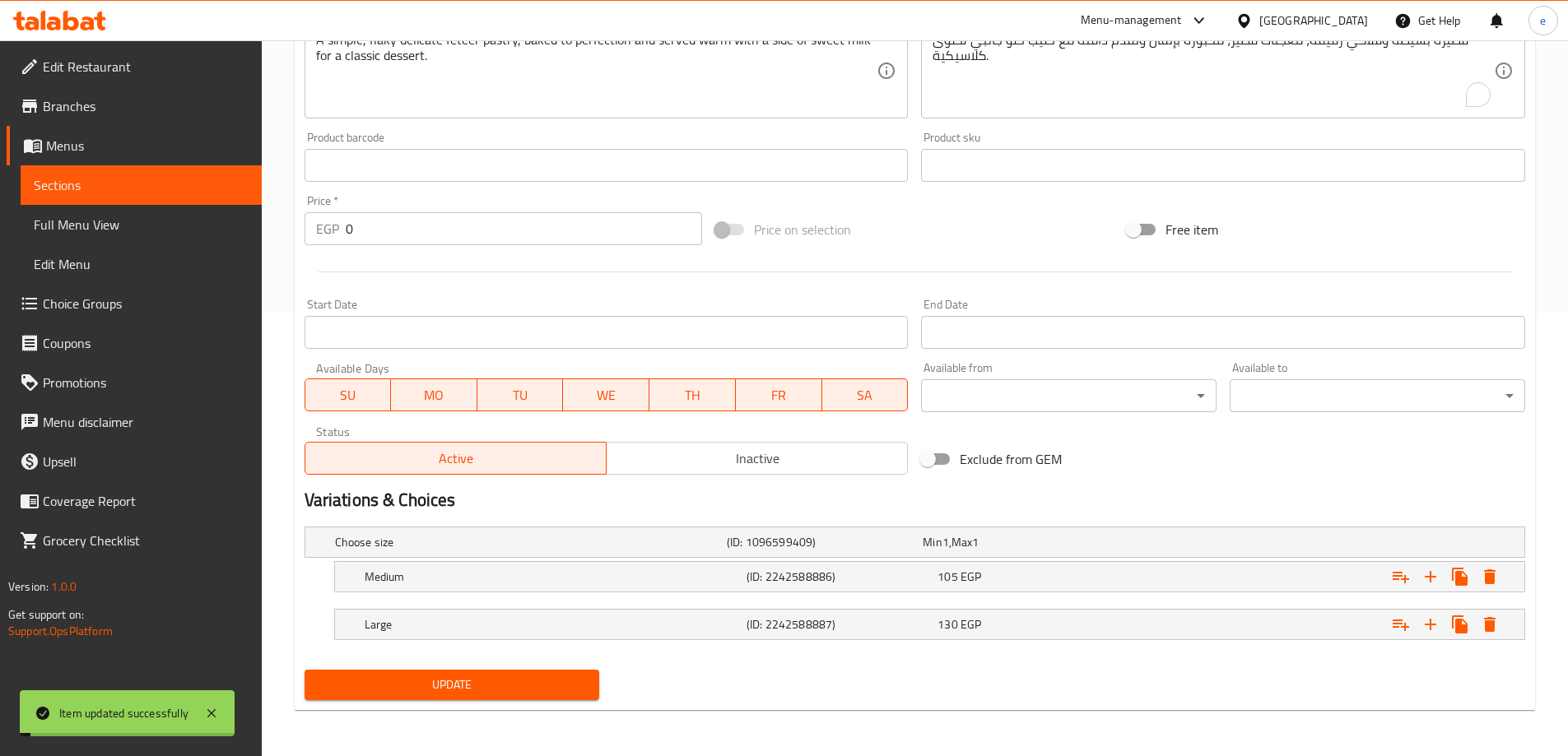
click at [160, 229] on span "Full Menu View" at bounding box center [141, 224] width 215 height 19
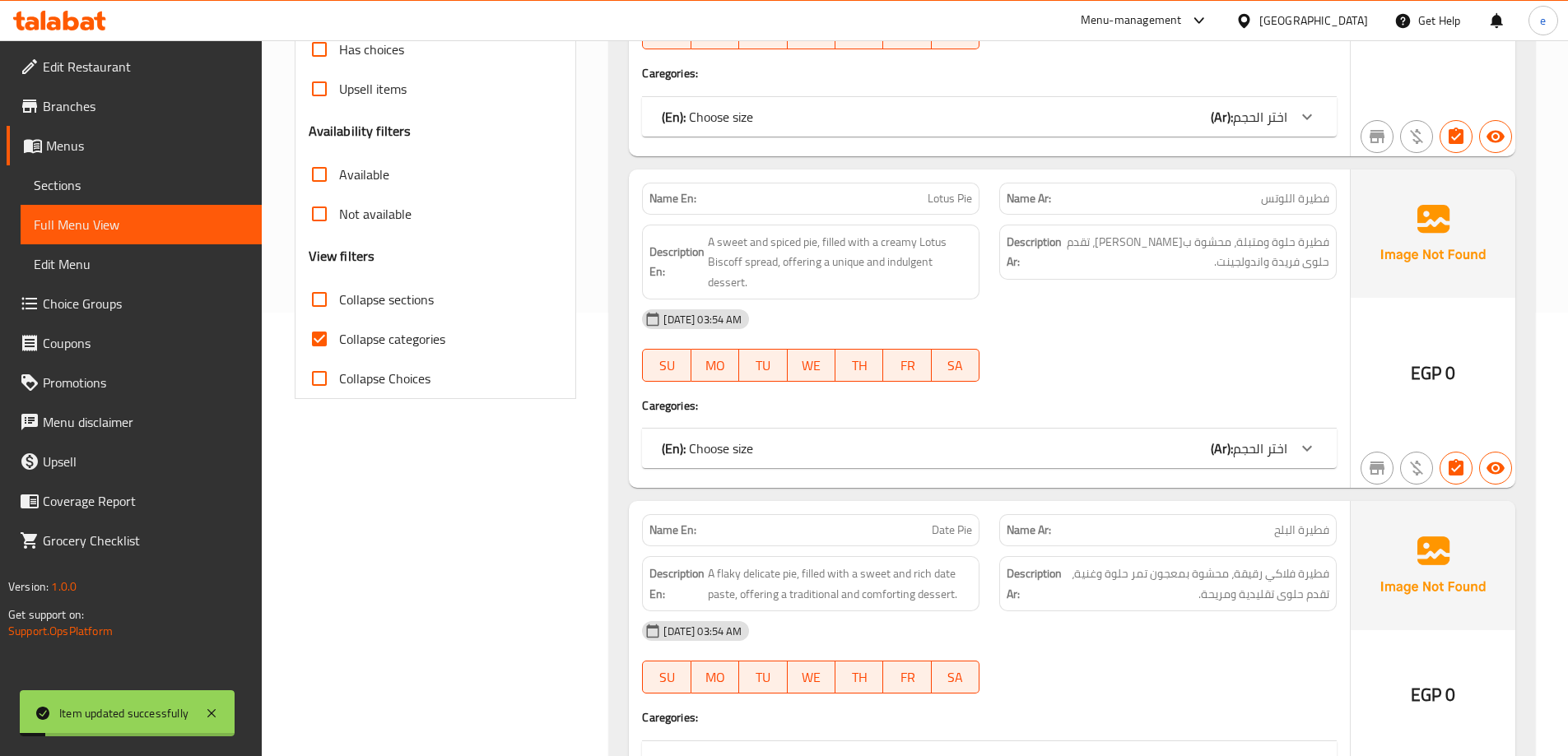
click at [366, 341] on span "Collapse categories" at bounding box center [392, 339] width 106 height 19
click at [340, 341] on input "Collapse categories" at bounding box center [319, 339] width 40 height 40
checkbox input "false"
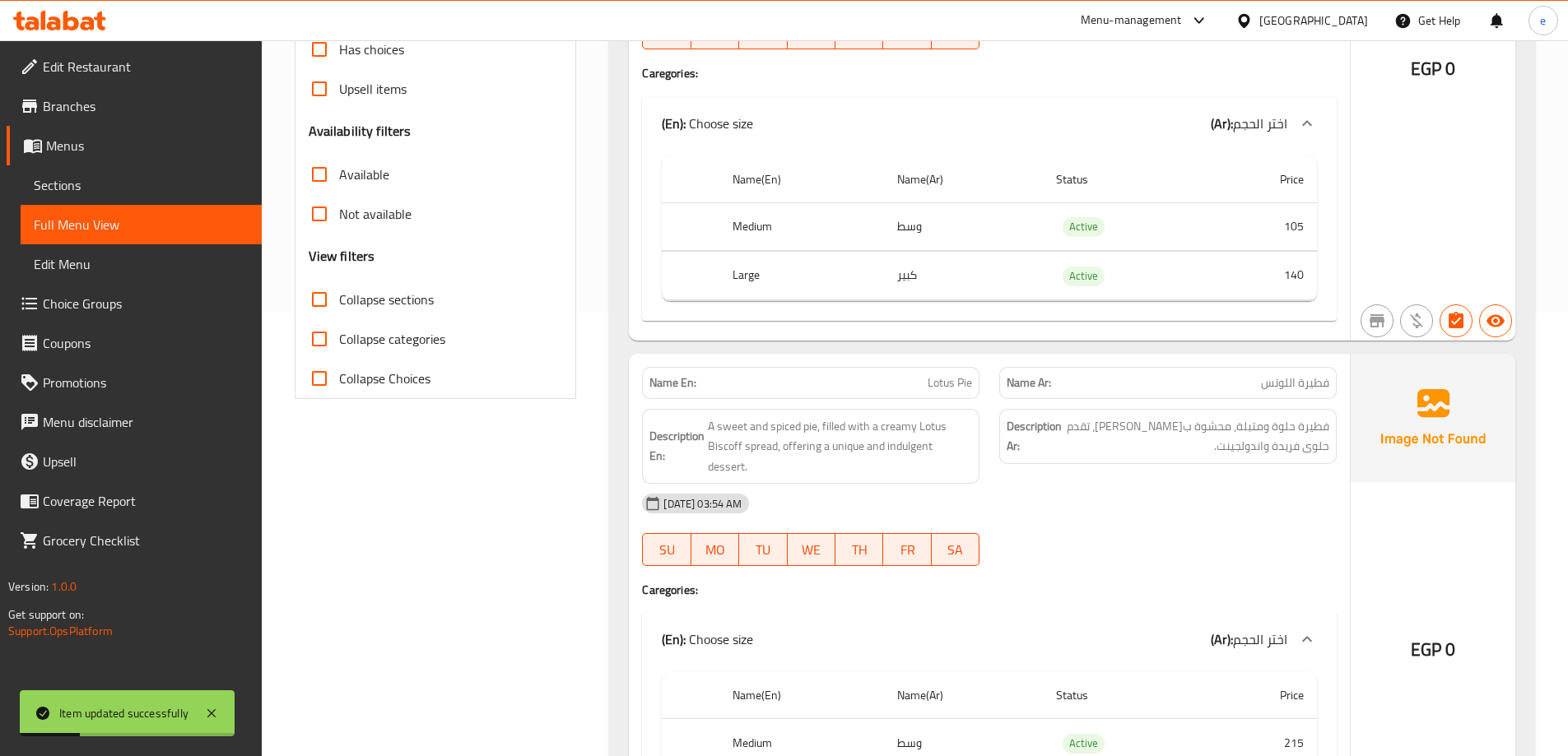
scroll to position [2434, 0]
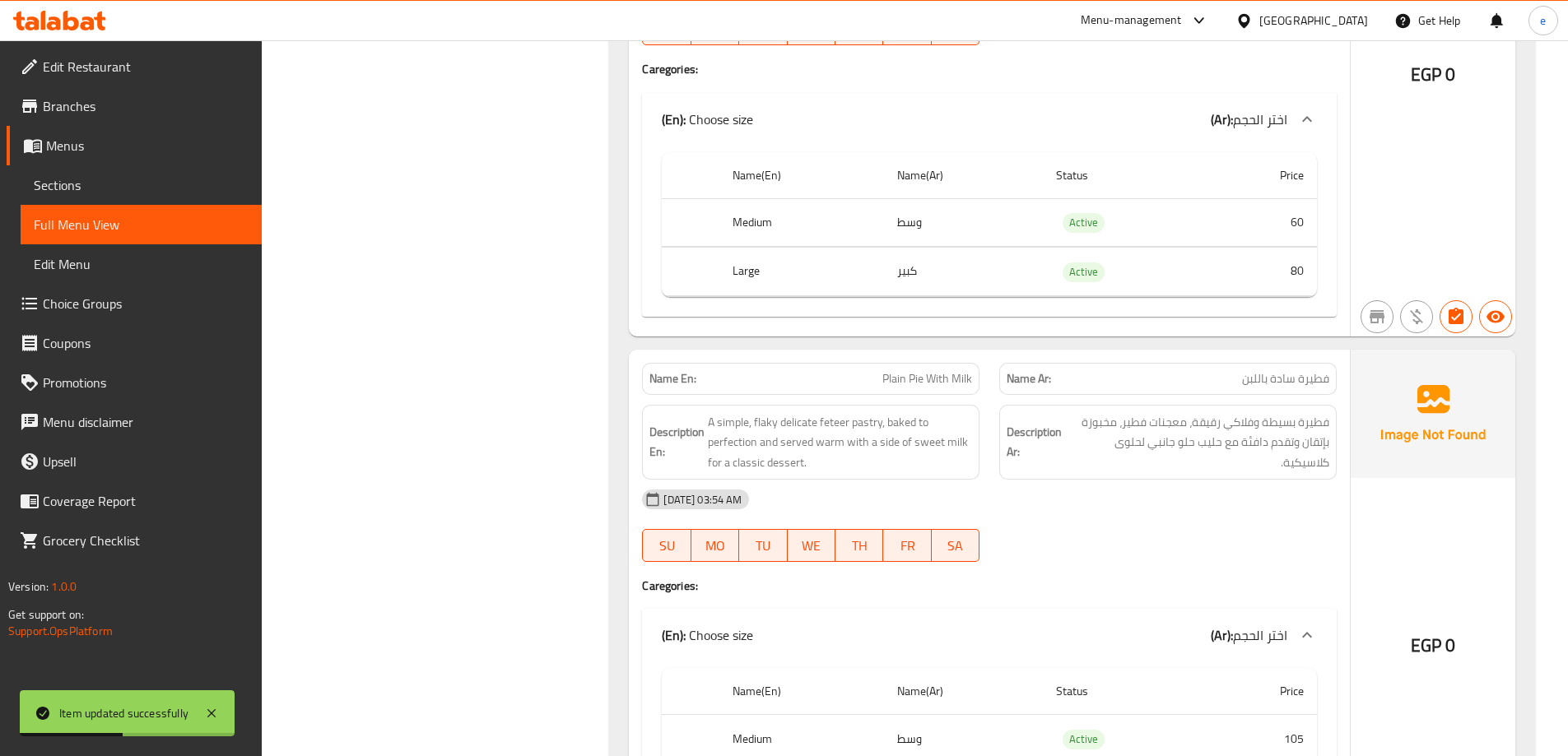
click at [1073, 513] on div "[DATE] 03:54 AM" at bounding box center [989, 499] width 714 height 40
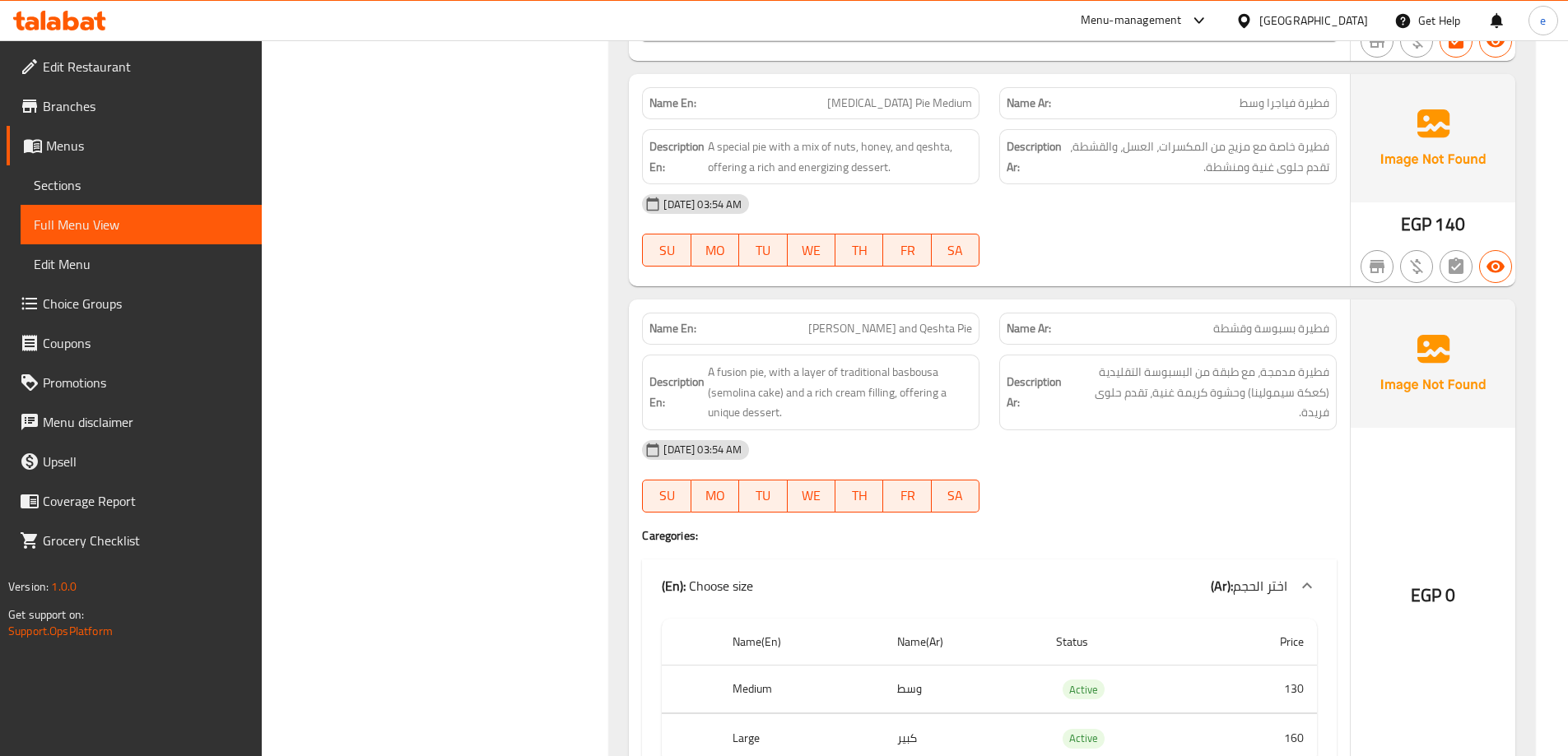
scroll to position [6302, 0]
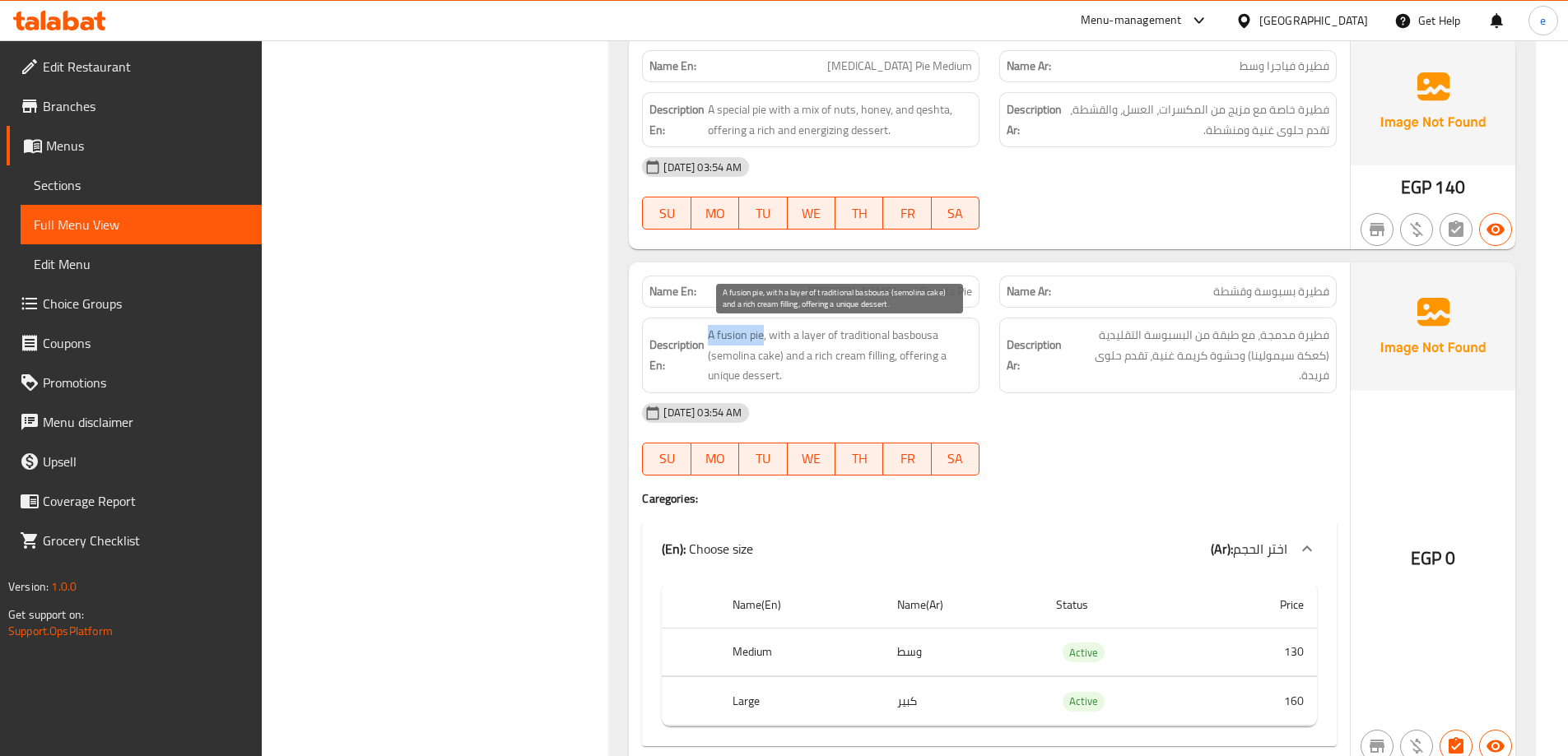
drag, startPoint x: 763, startPoint y: 337, endPoint x: 708, endPoint y: 336, distance: 55.0
click at [708, 336] on span "A fusion pie, with a layer of traditional basbousa (semolina cake) and a rich c…" at bounding box center [840, 355] width 264 height 61
copy span "A fusion pie"
click at [875, 286] on span "[PERSON_NAME] and Qeshta Pie" at bounding box center [890, 291] width 164 height 18
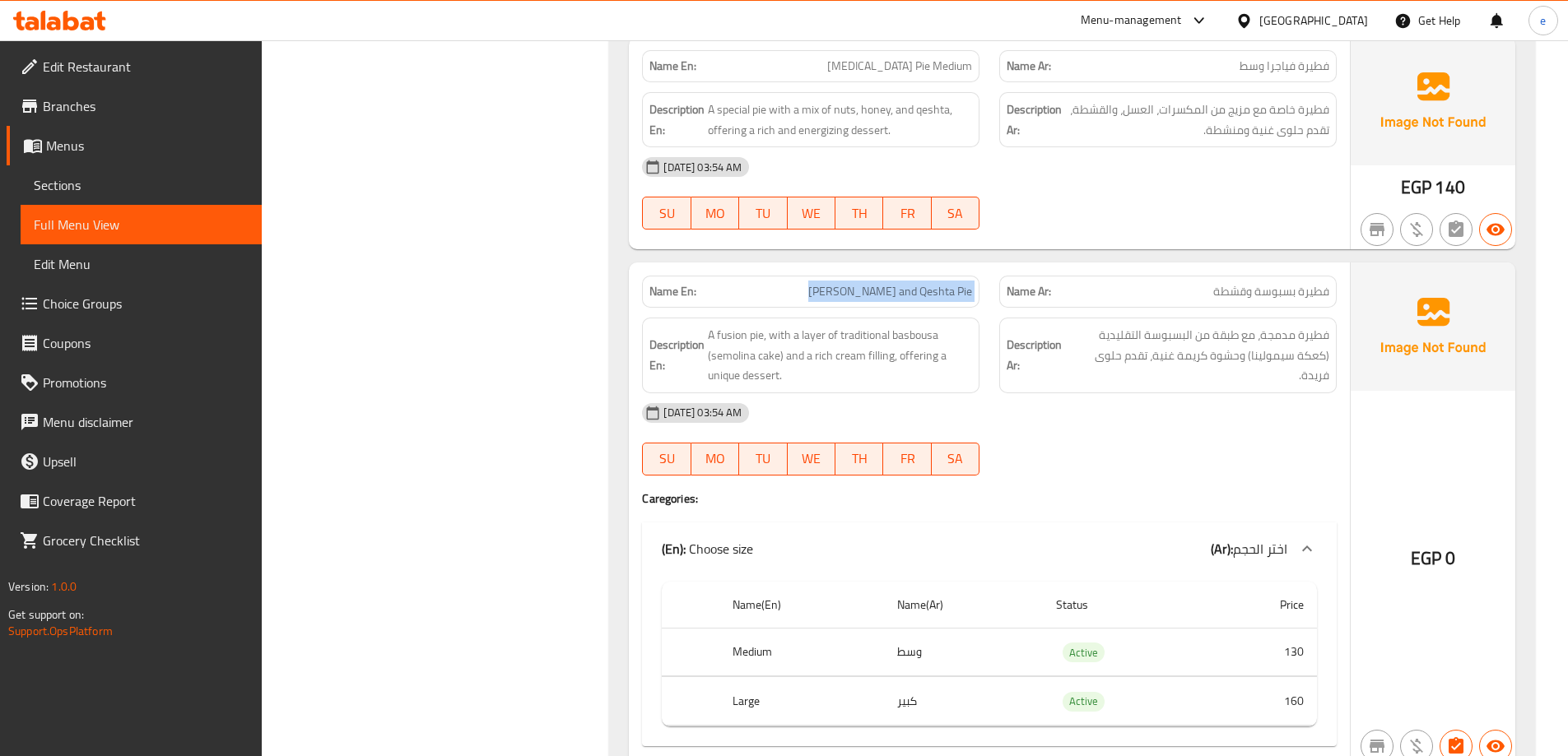
click at [875, 286] on span "[PERSON_NAME] and Qeshta Pie" at bounding box center [890, 291] width 164 height 18
copy span "[PERSON_NAME] and Qeshta Pie"
click at [140, 186] on span "Sections" at bounding box center [141, 185] width 215 height 19
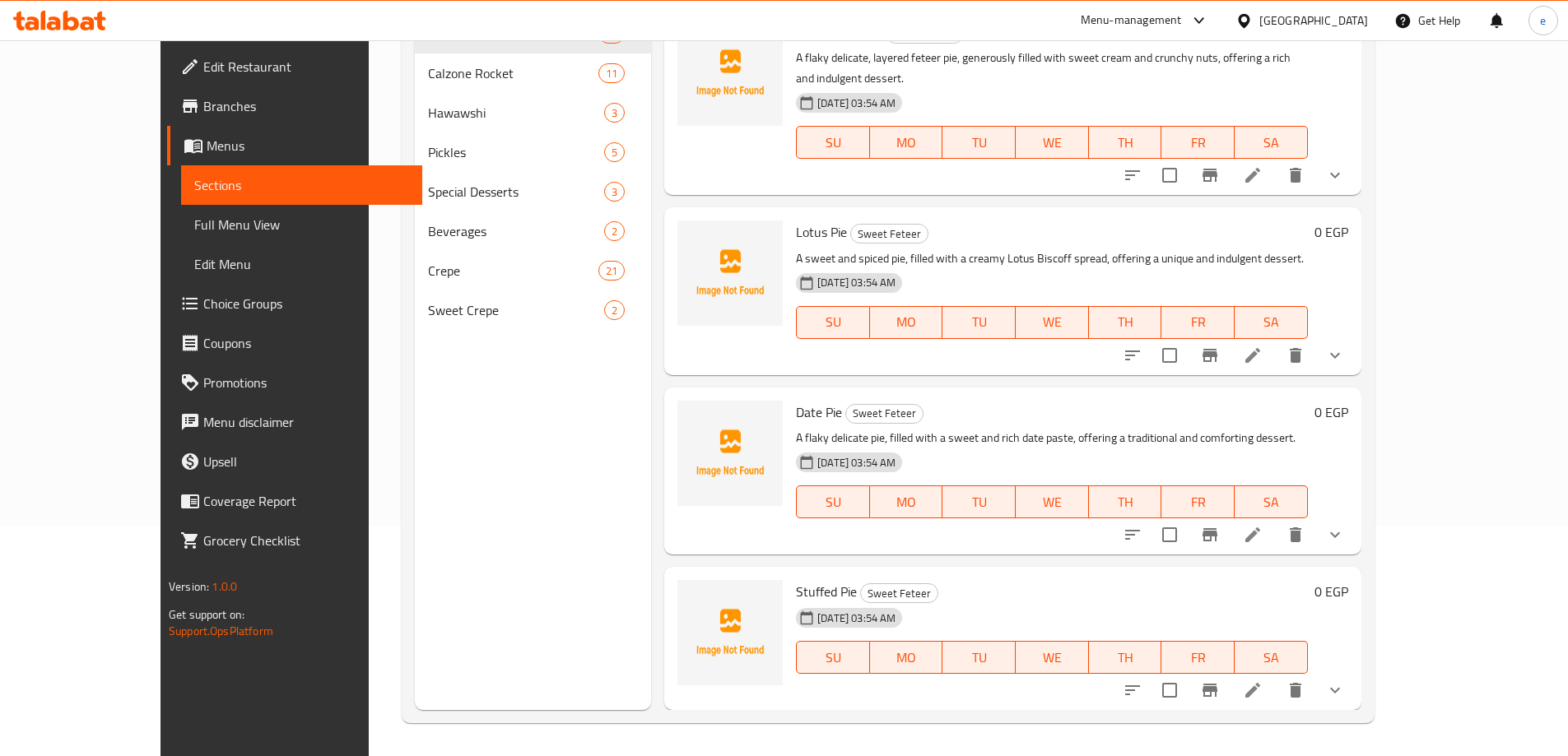
scroll to position [230, 0]
click at [505, 481] on div "Menu sections Sweet Feteer 20 Calzone Rocket 11 Hawawshi 3 Pickles 5 Special De…" at bounding box center [533, 331] width 237 height 756
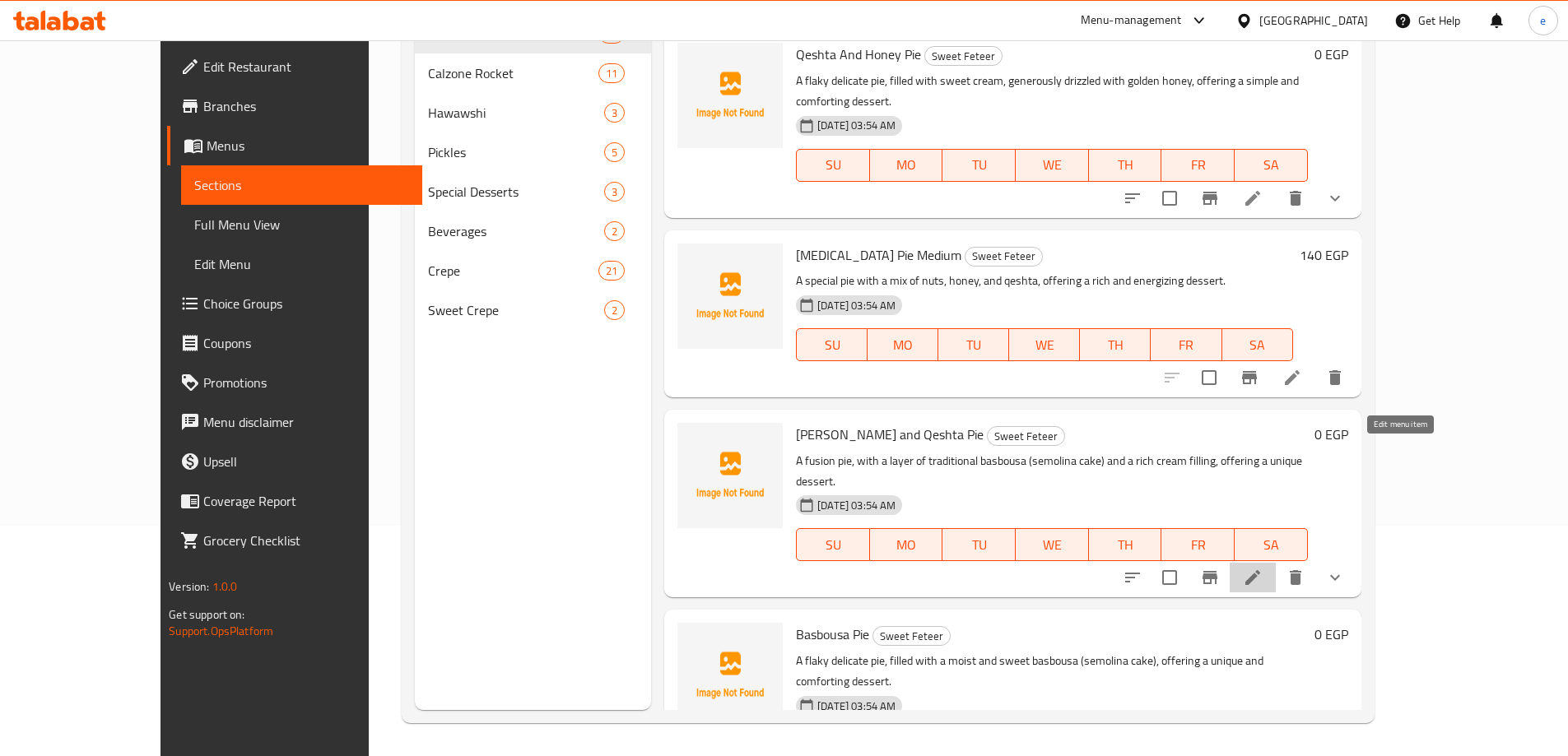
click at [1263, 568] on icon at bounding box center [1253, 577] width 19 height 19
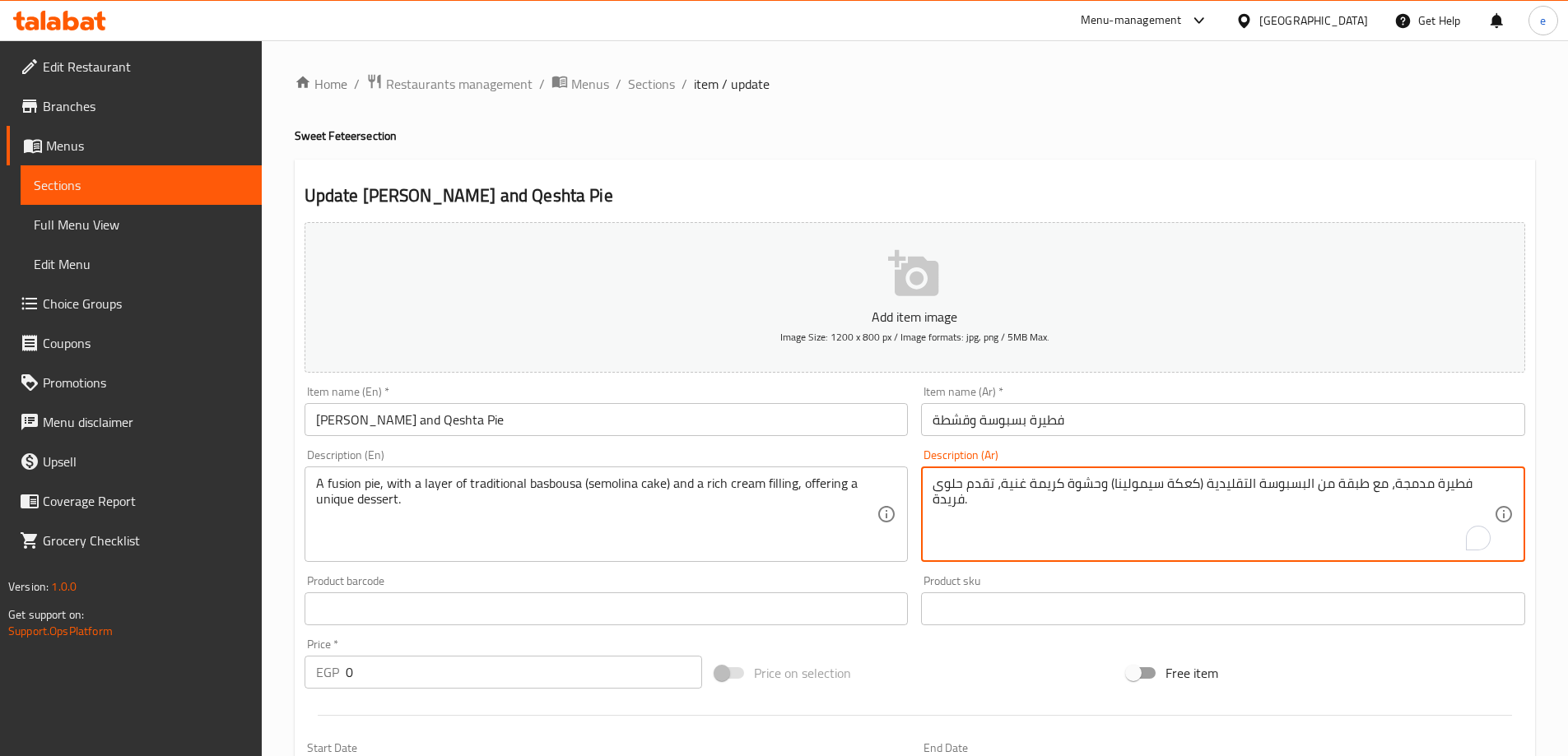
click at [1408, 482] on textarea "فطيرة مدمجة، مع طبقة من البسبوسة التقليدية (كعكة سيمولينا) وحشوة كريمة غنية، تق…" at bounding box center [1213, 515] width 561 height 78
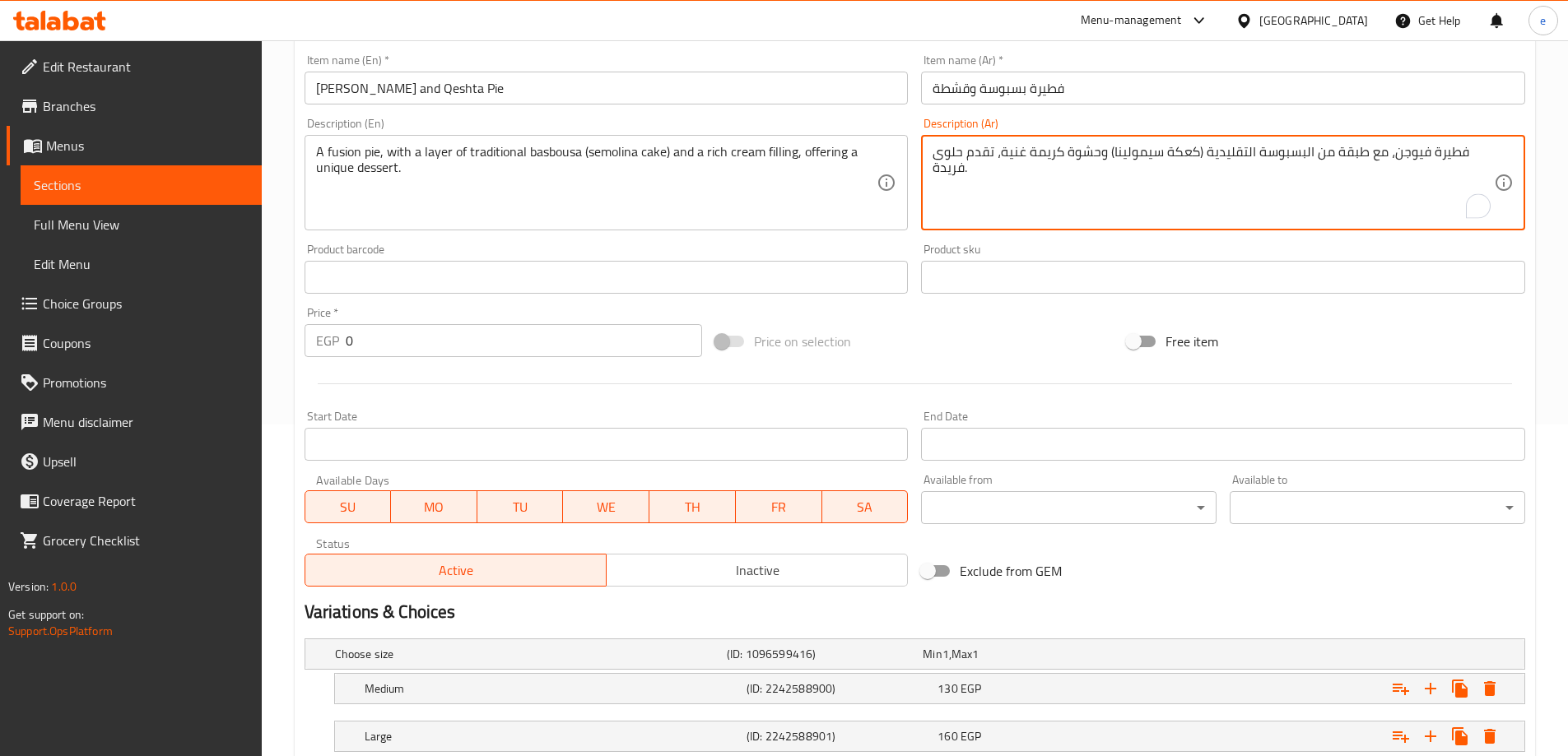
scroll to position [412, 0]
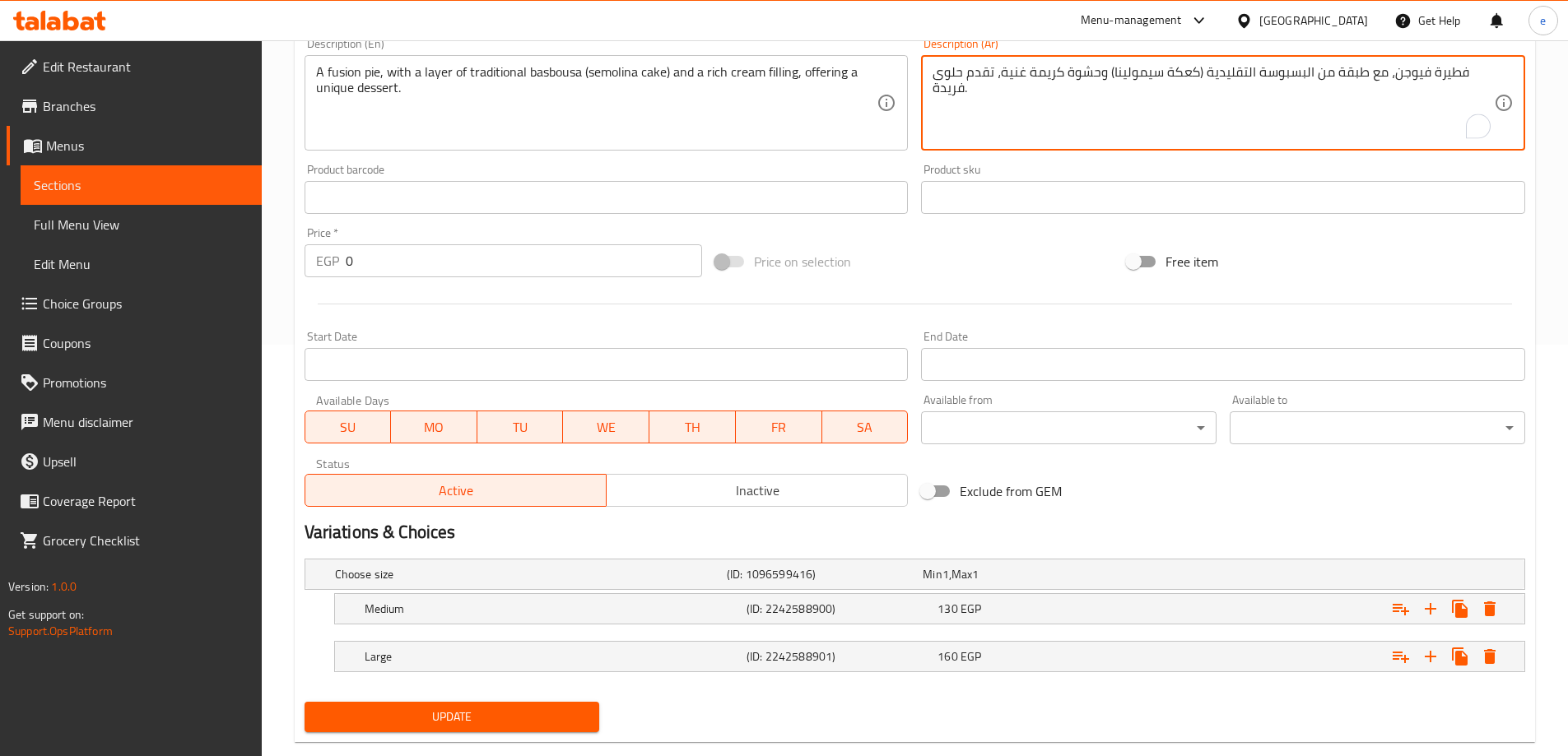
type textarea "فطيرة فيوجن، مع طبقة من البسبوسة التقليدية (كعكة سيمولينا) وحشوة كريمة غنية، تق…"
click at [563, 712] on span "Update" at bounding box center [452, 717] width 269 height 20
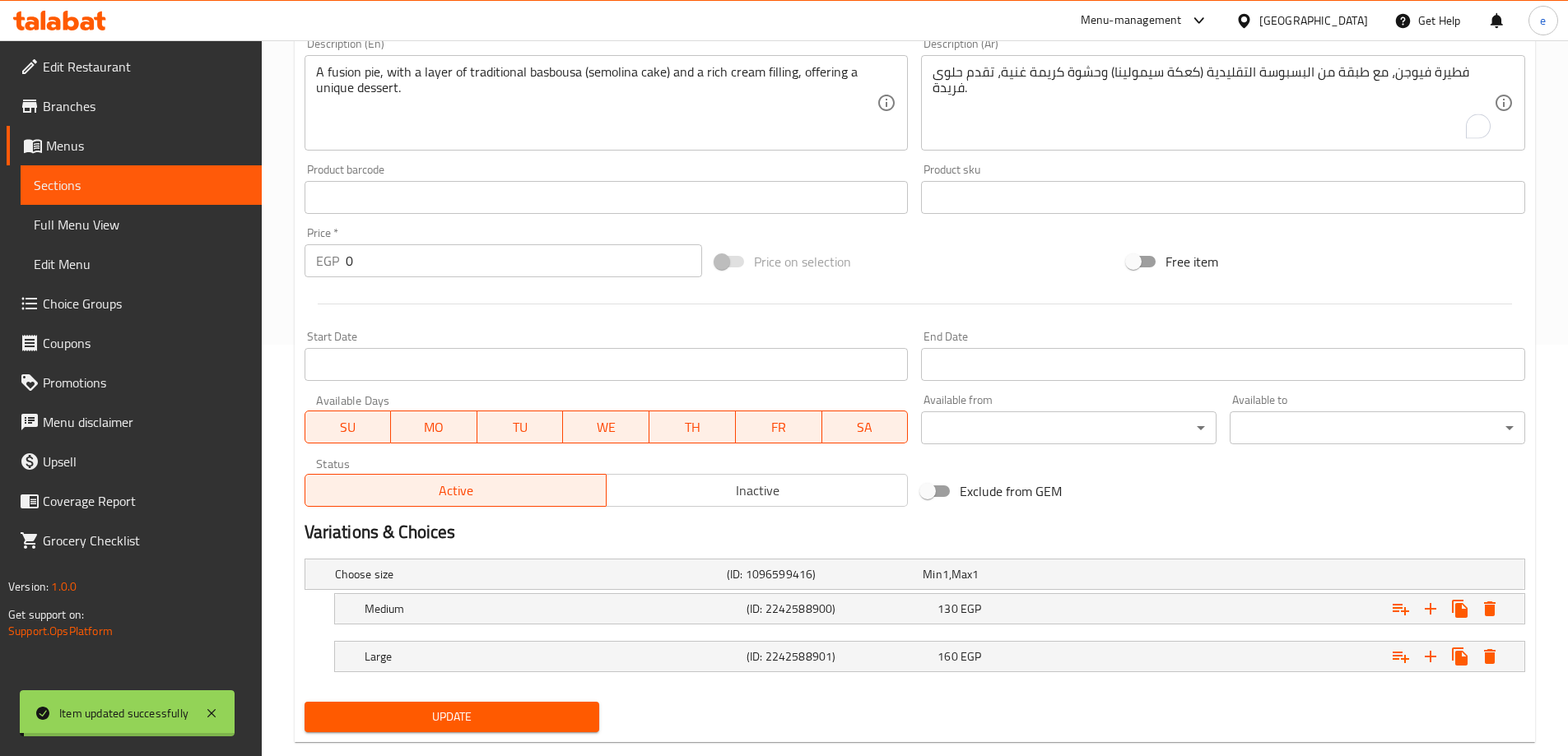
click at [114, 225] on span "Full Menu View" at bounding box center [141, 224] width 215 height 19
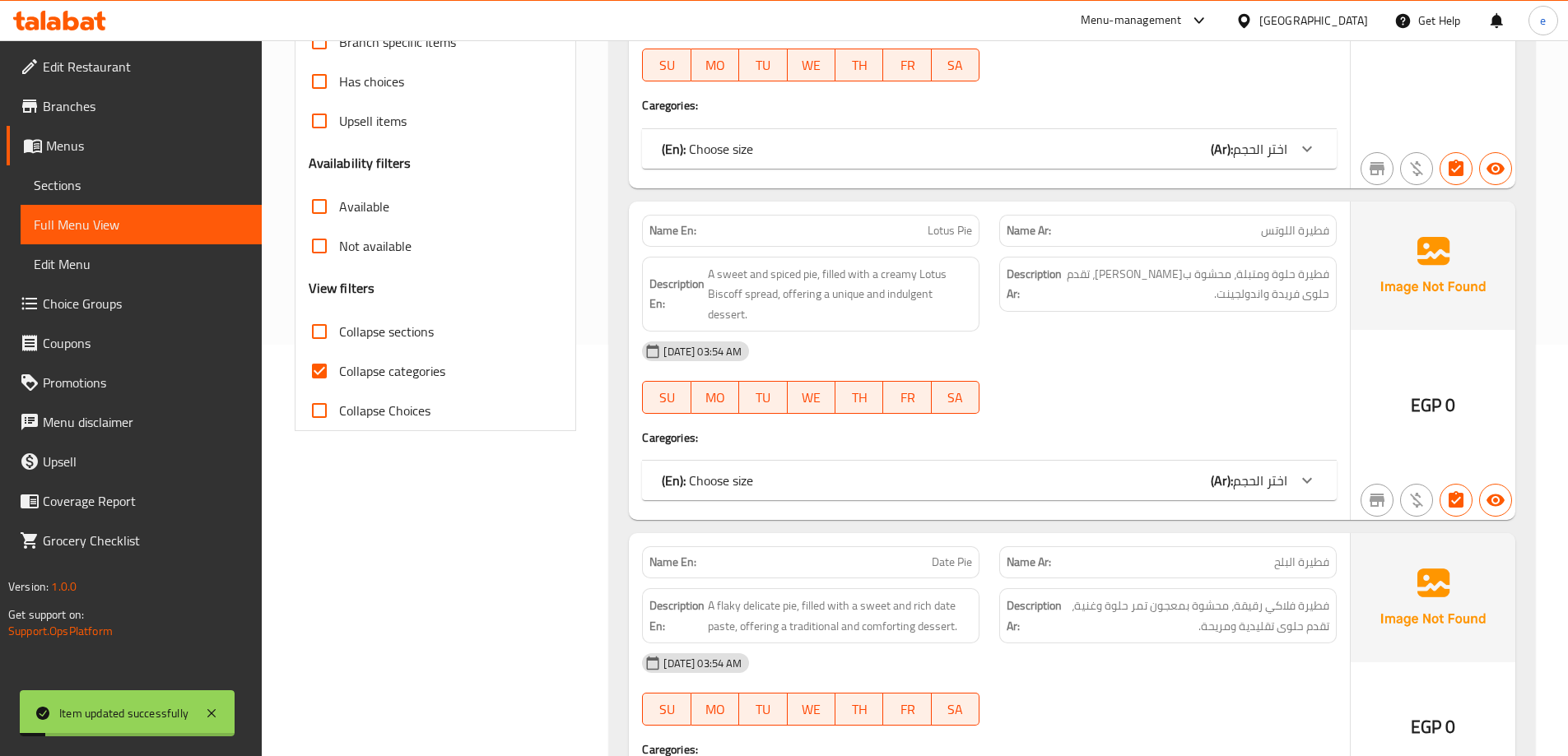
click at [317, 361] on input "Collapse categories" at bounding box center [319, 371] width 40 height 40
checkbox input "false"
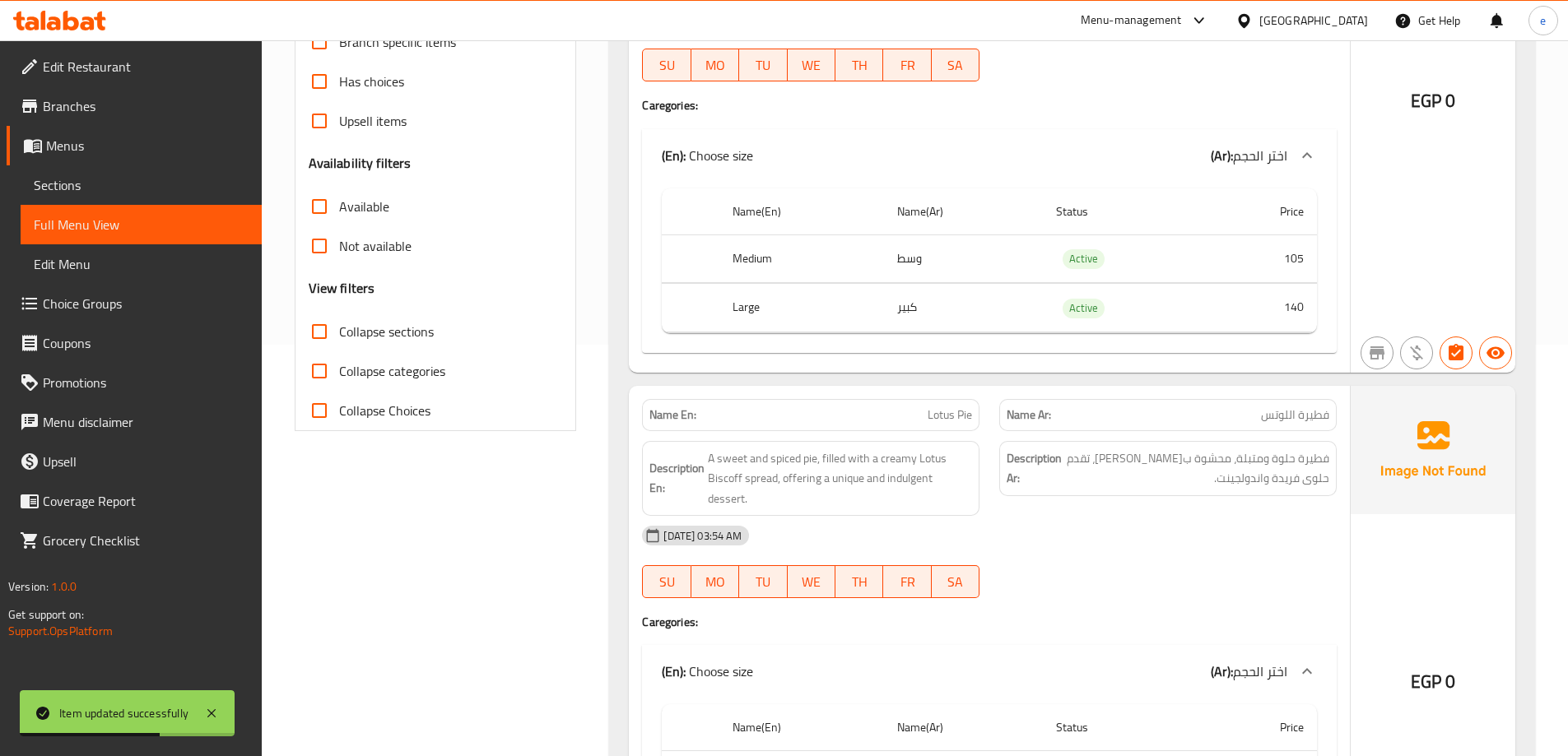
scroll to position [6216, 0]
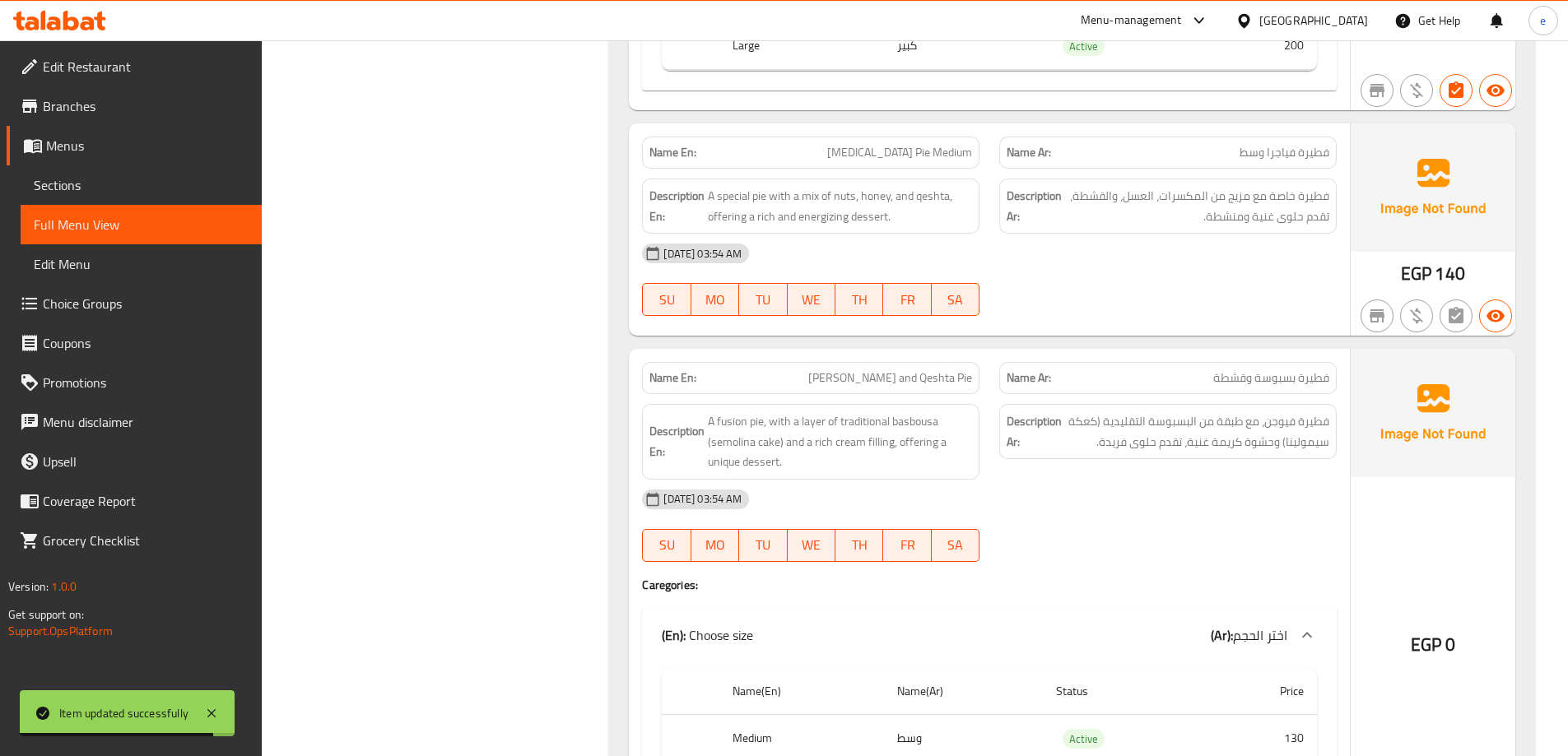
click at [1230, 502] on div "[DATE] 03:54 AM" at bounding box center [989, 499] width 714 height 40
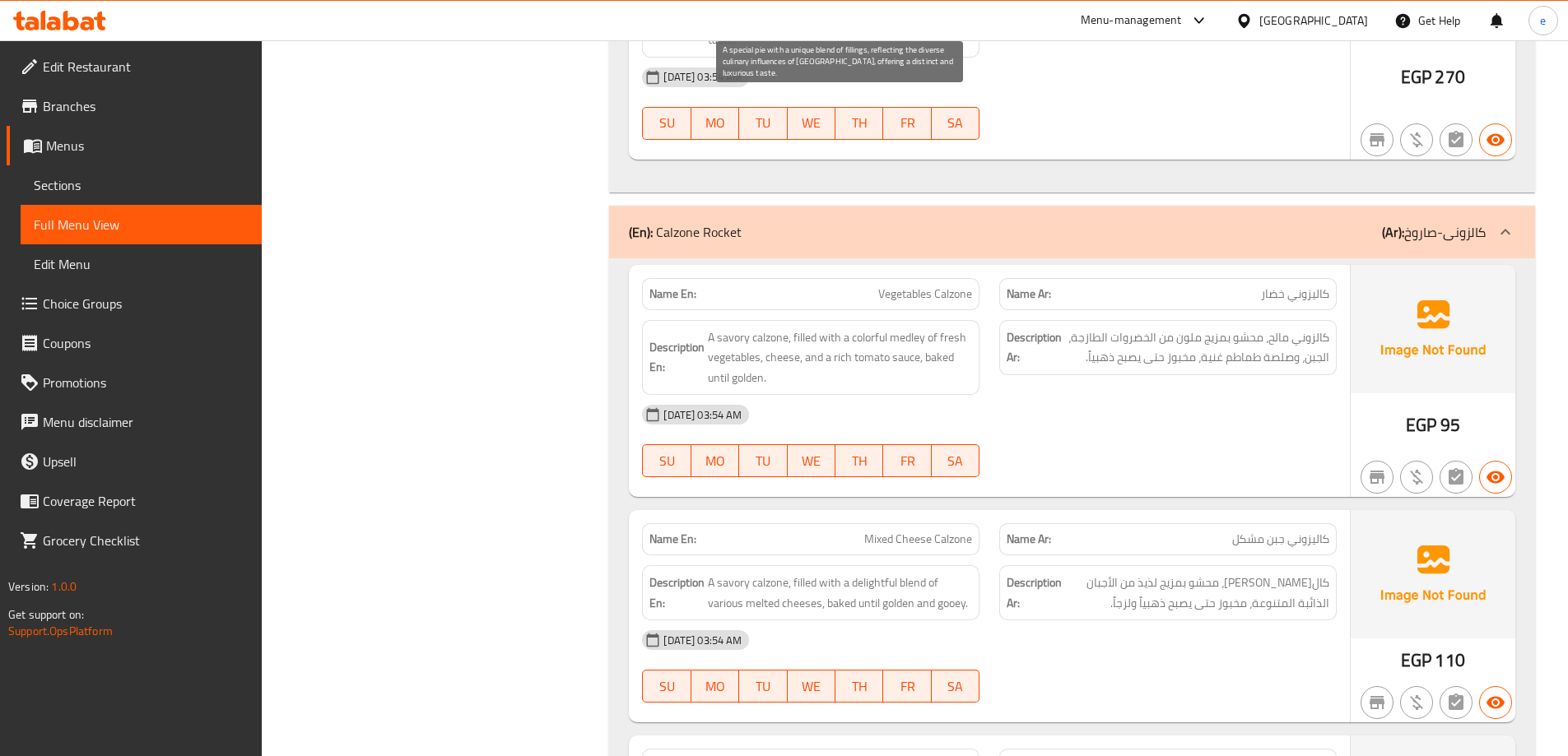
scroll to position [9755, 0]
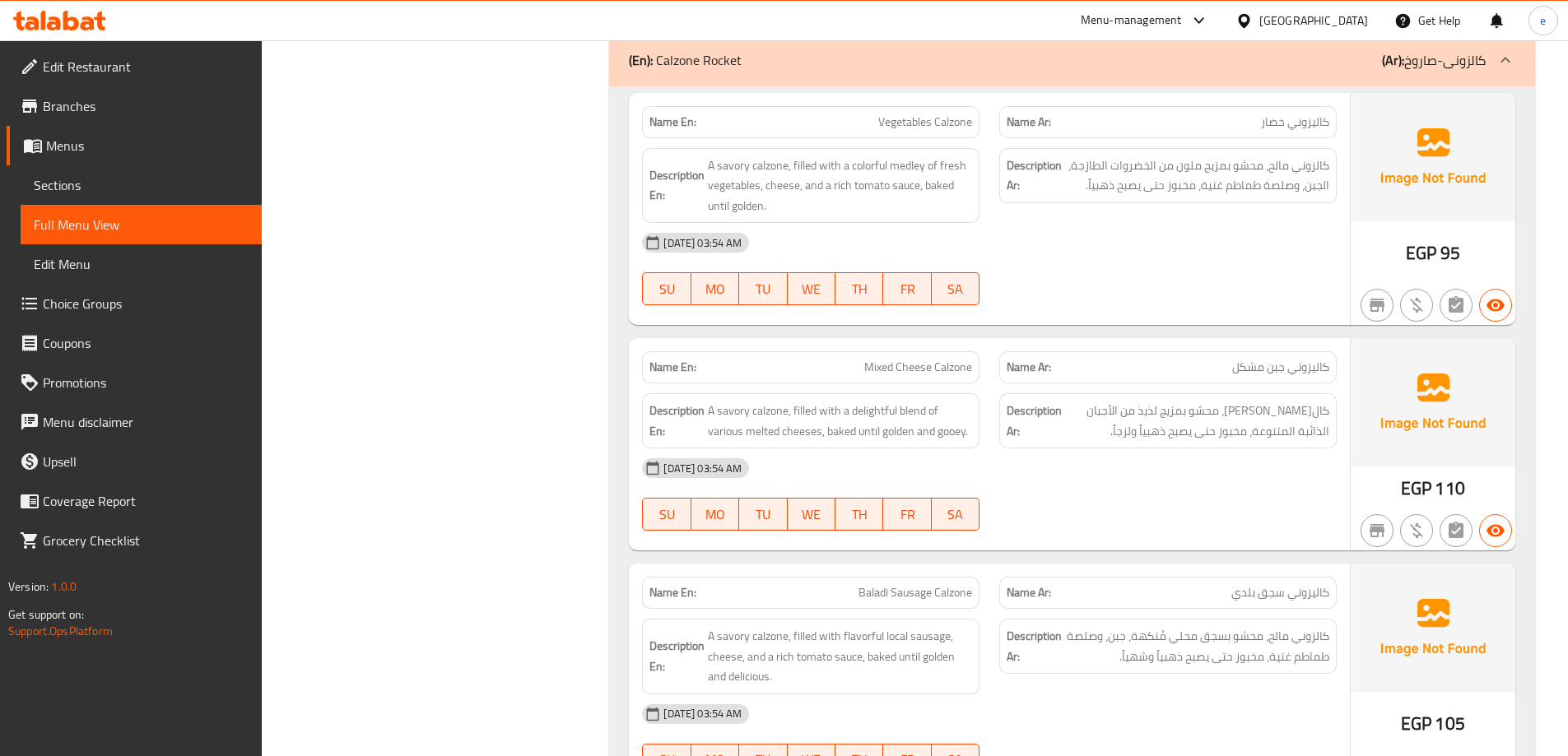
scroll to position [9919, 0]
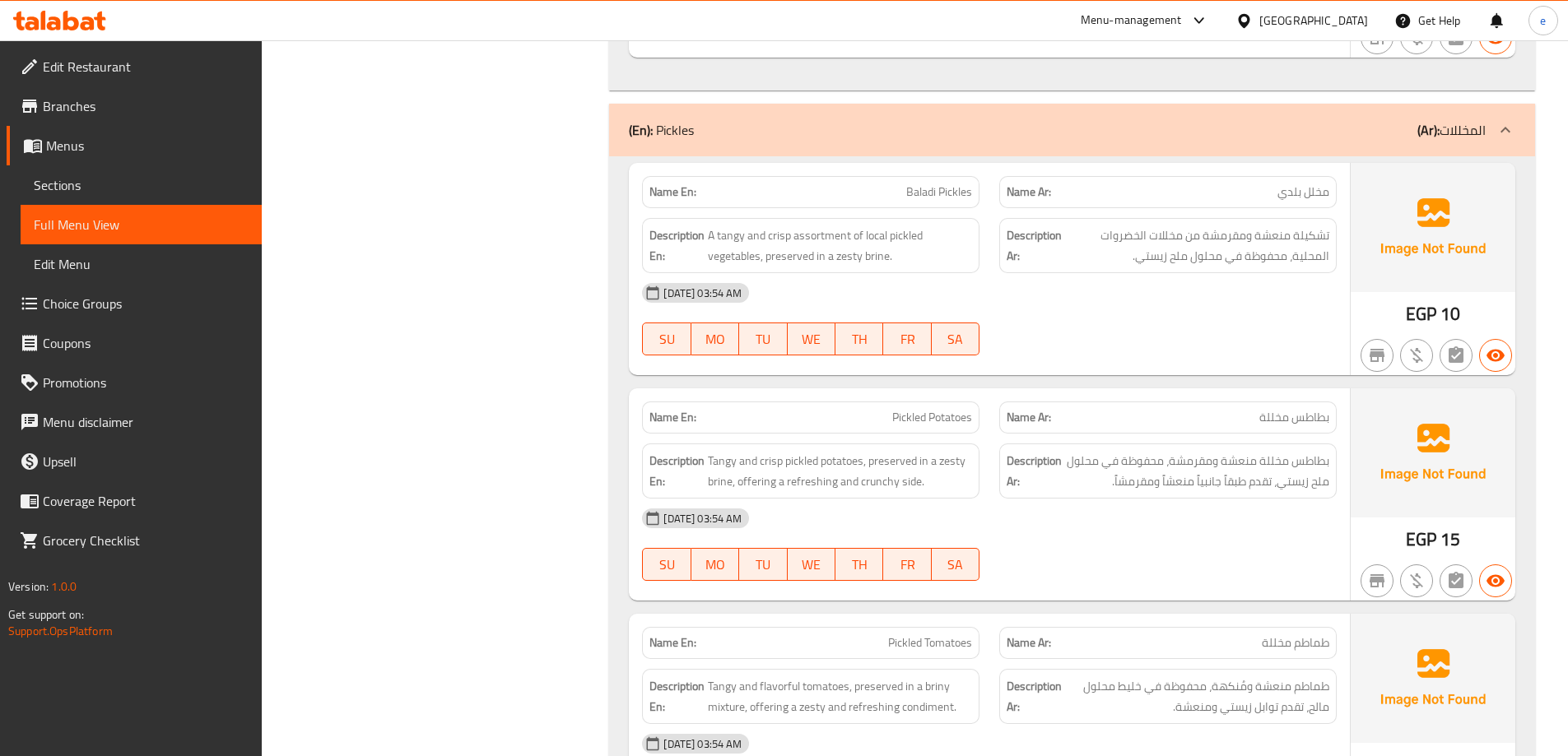
scroll to position [13294, 0]
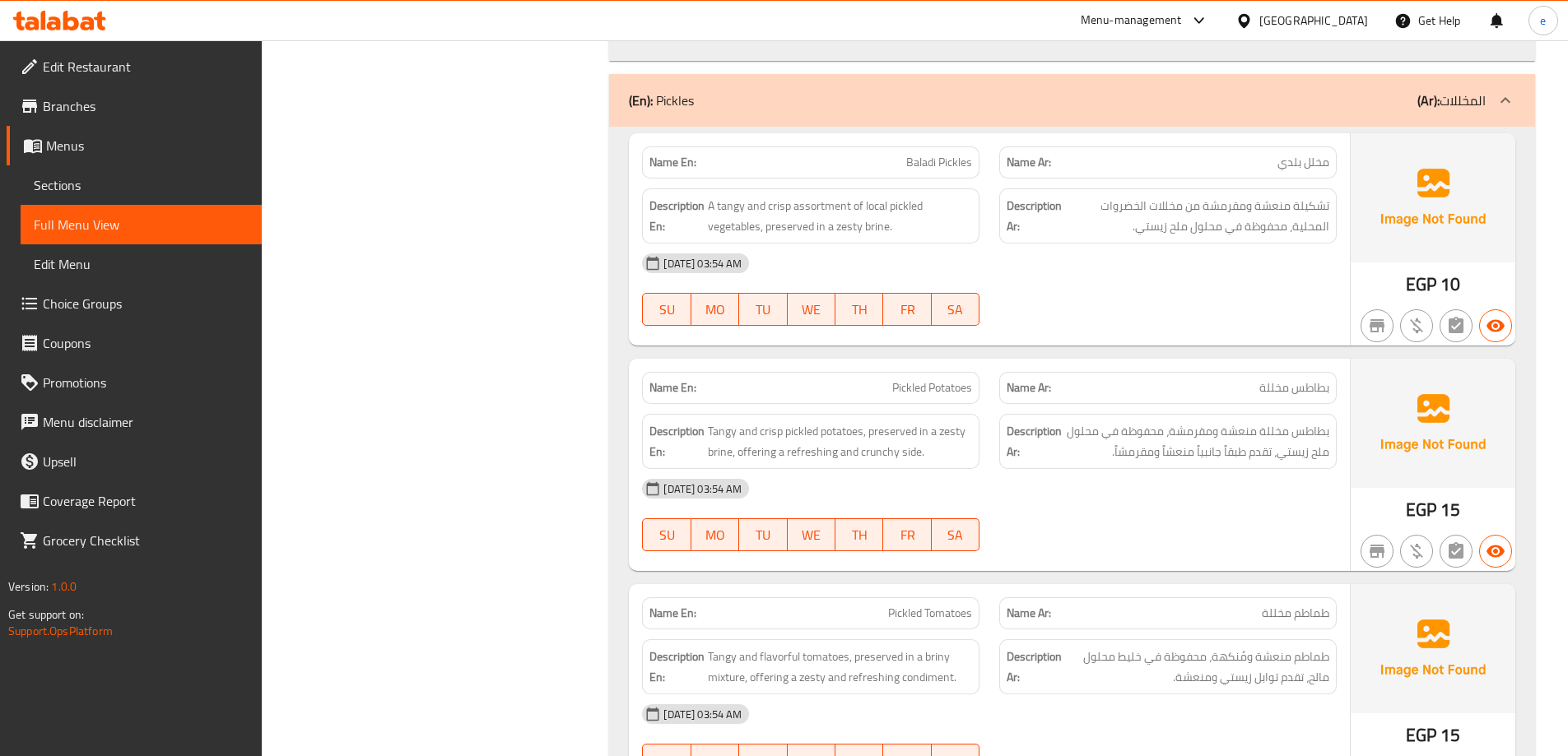
copy span "Pickled Potatoes"
click at [134, 172] on link "Sections" at bounding box center [141, 185] width 241 height 40
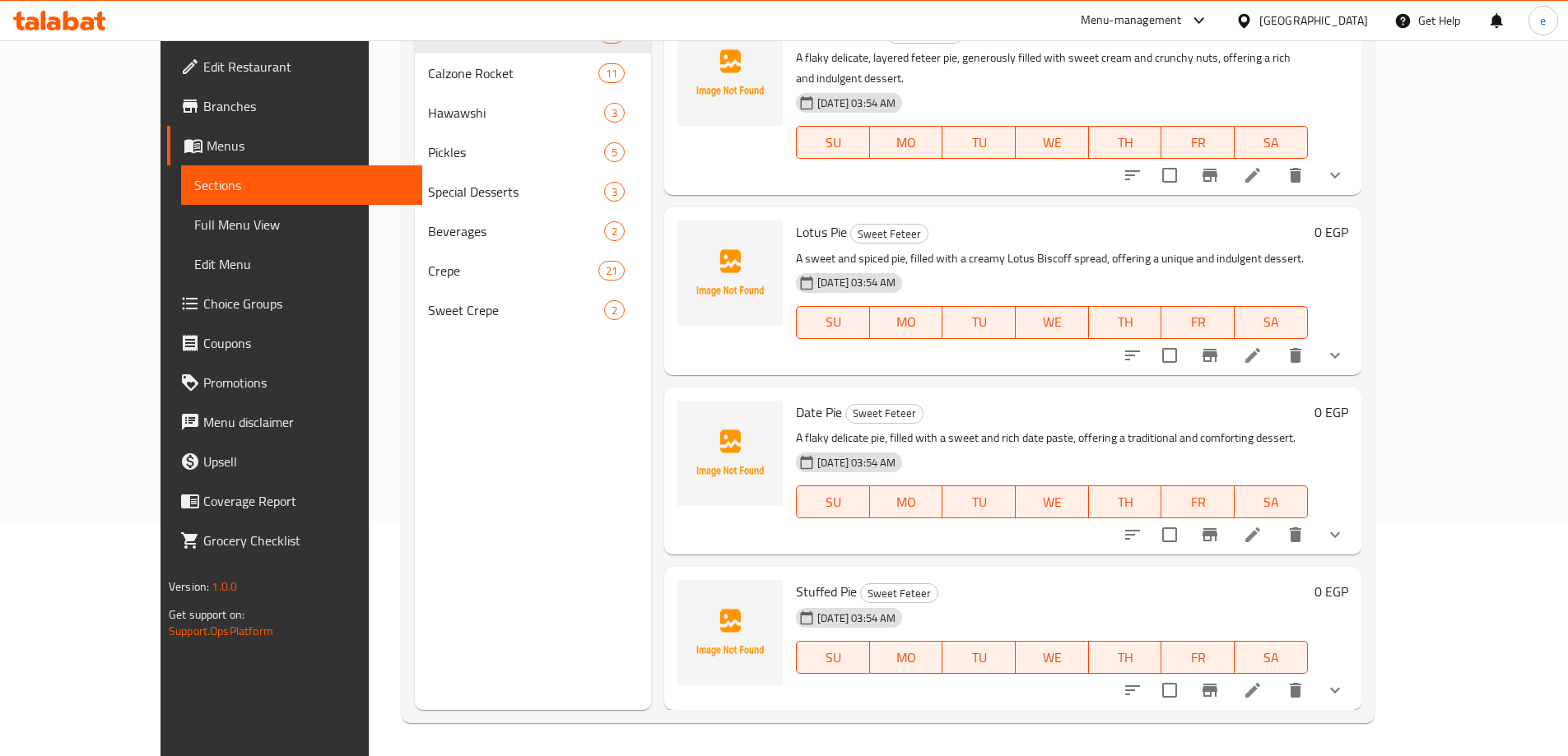
scroll to position [230, 0]
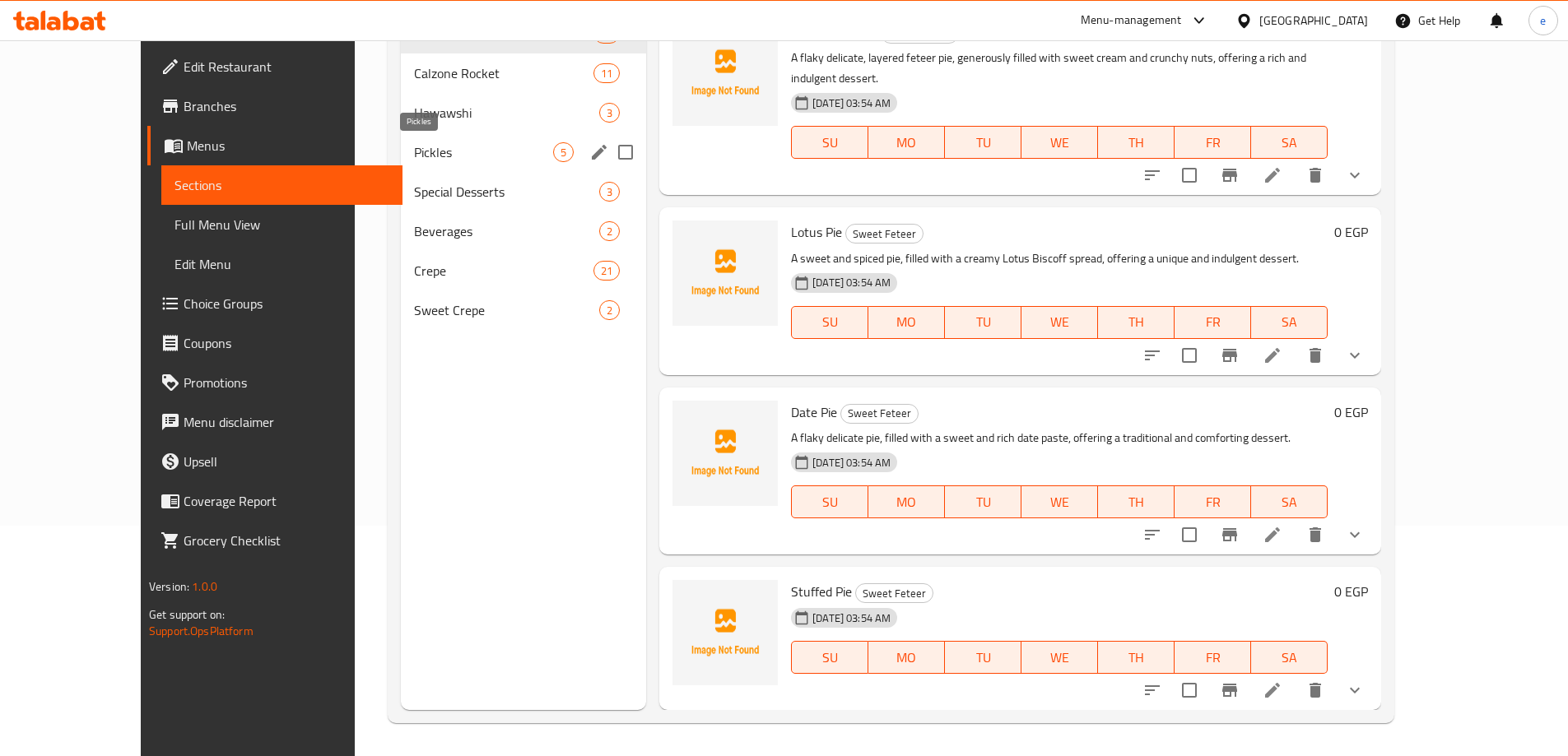
click at [414, 145] on span "Pickles" at bounding box center [483, 151] width 139 height 19
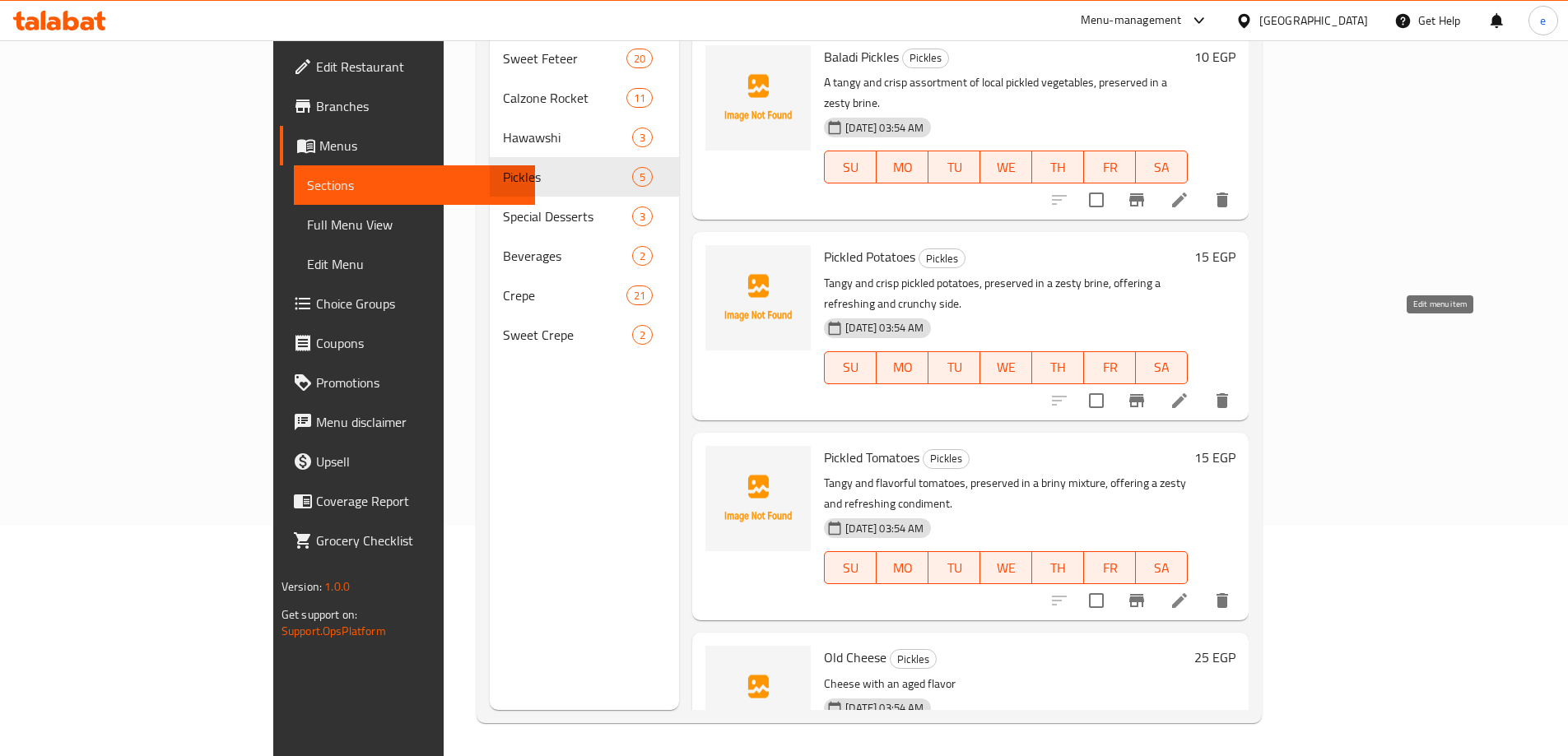
click at [1189, 391] on icon at bounding box center [1179, 400] width 19 height 19
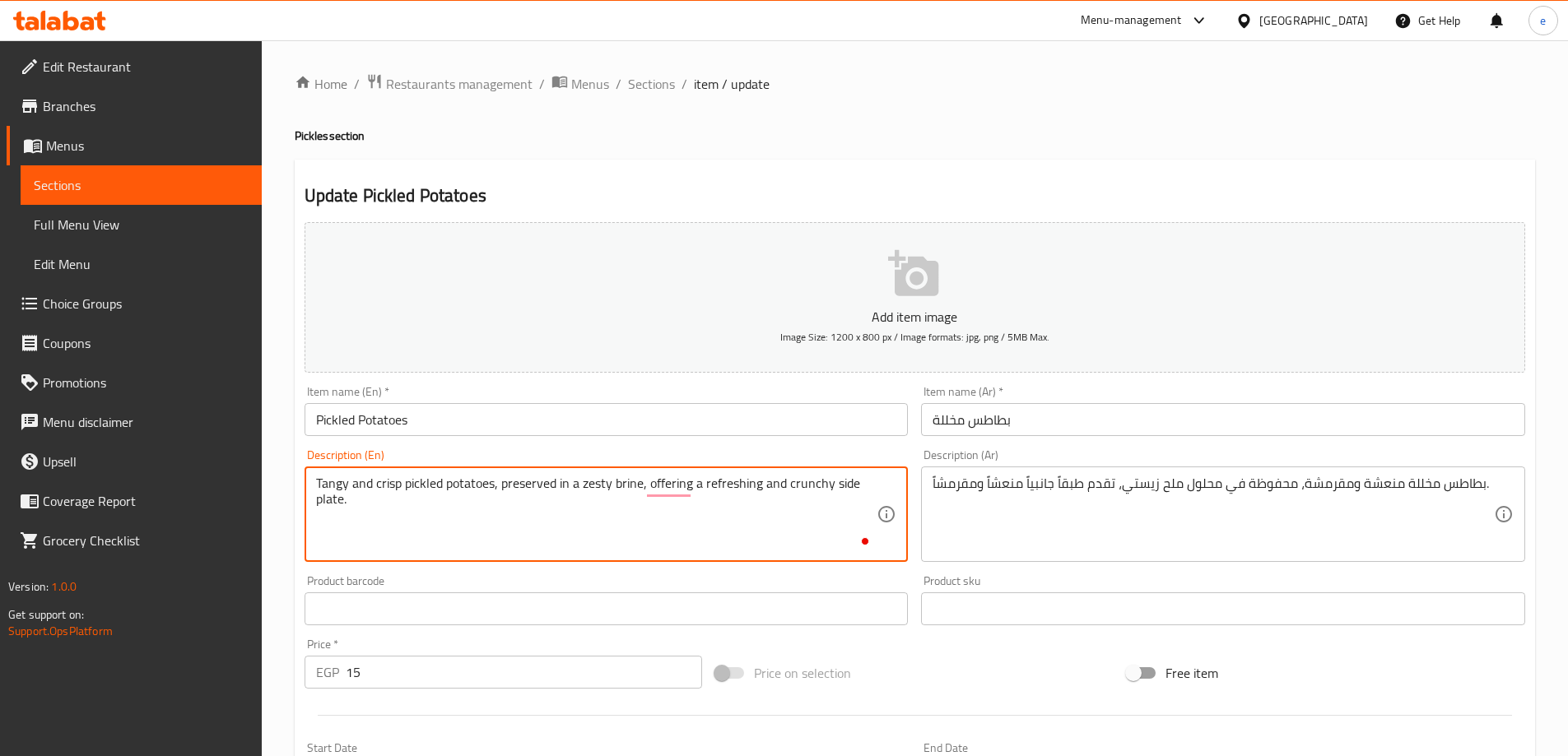
scroll to position [406, 0]
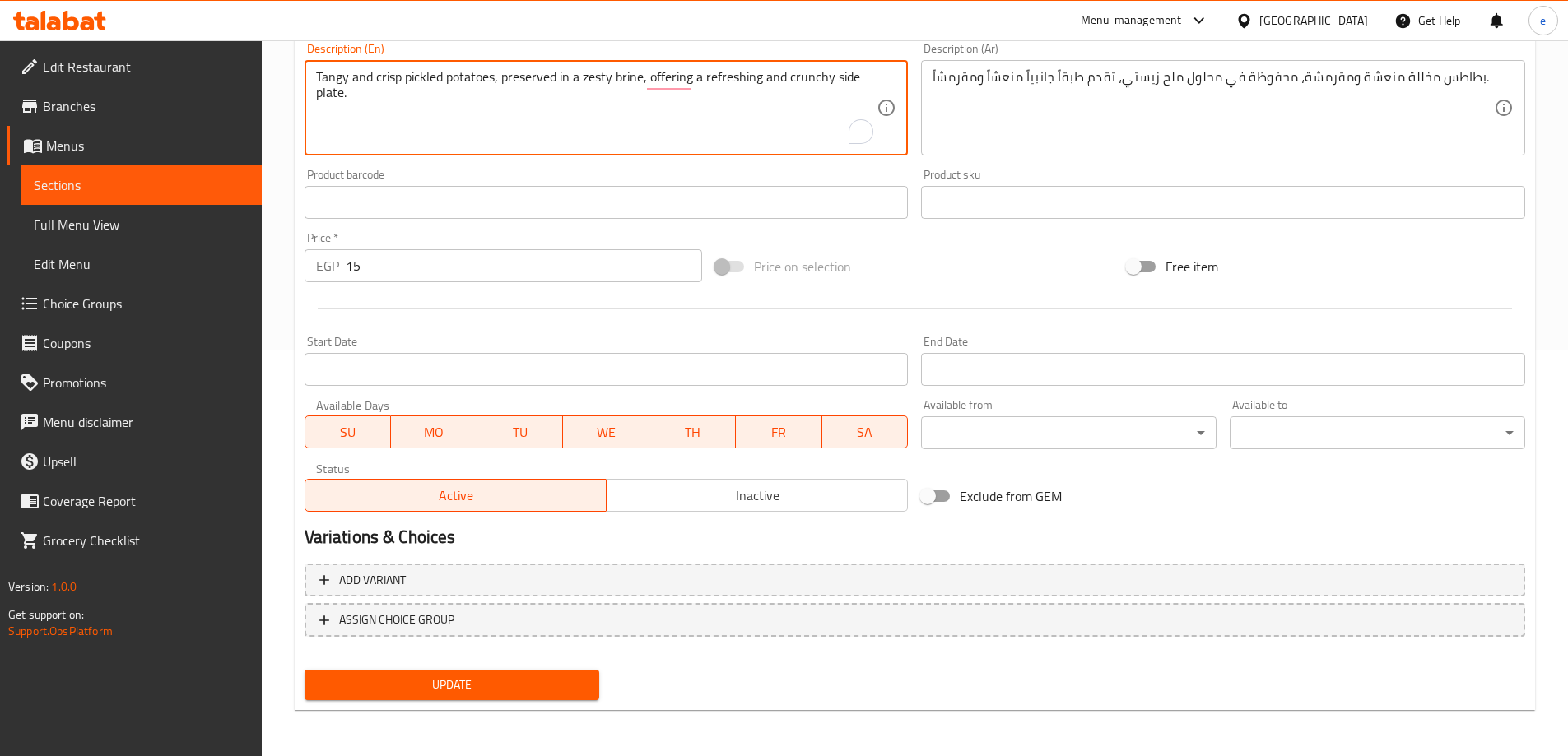
type textarea "Tangy and crisp pickled potatoes, preserved in a zesty brine, offering a refres…"
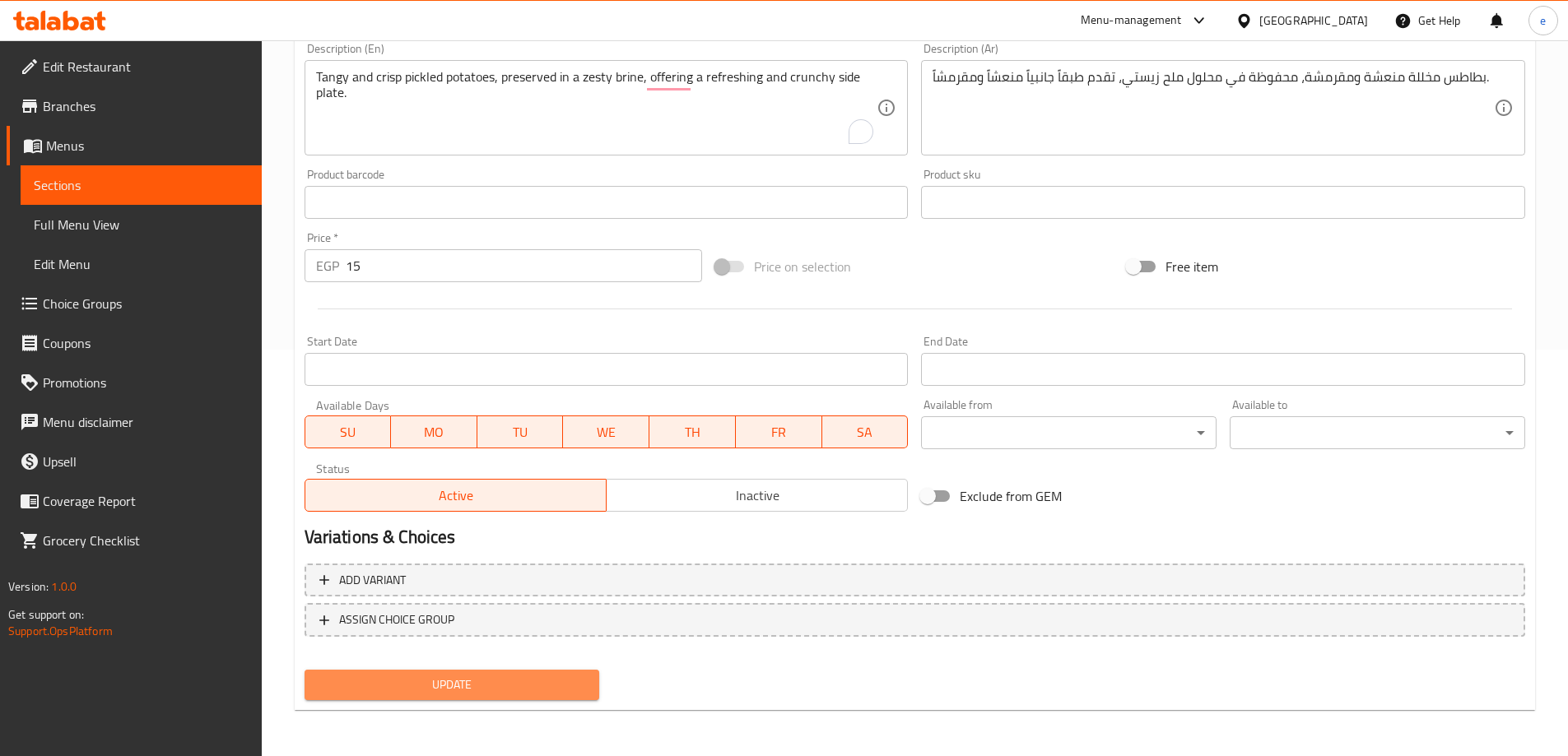
click at [429, 678] on span "Update" at bounding box center [452, 686] width 269 height 20
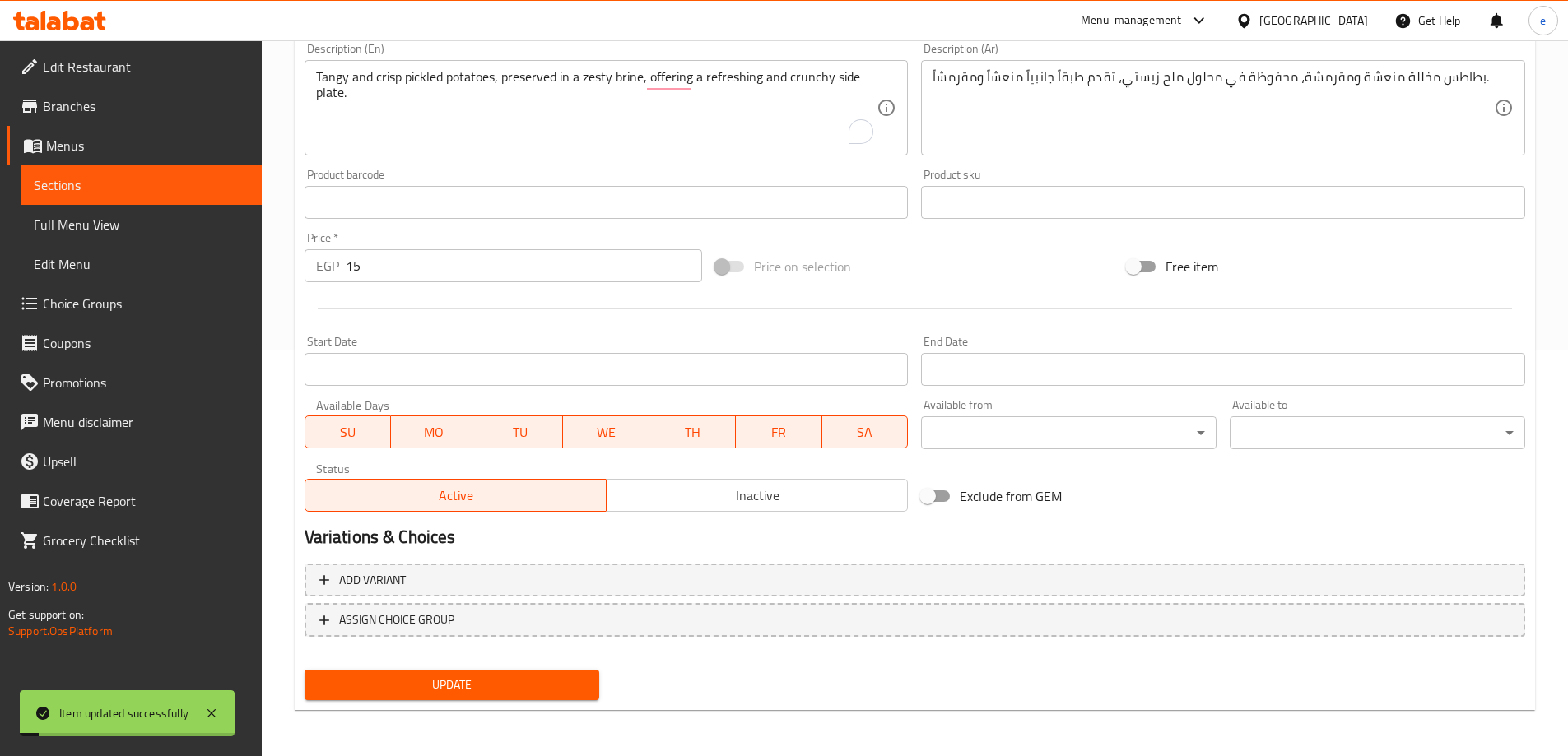
click at [149, 216] on span "Full Menu View" at bounding box center [141, 224] width 215 height 19
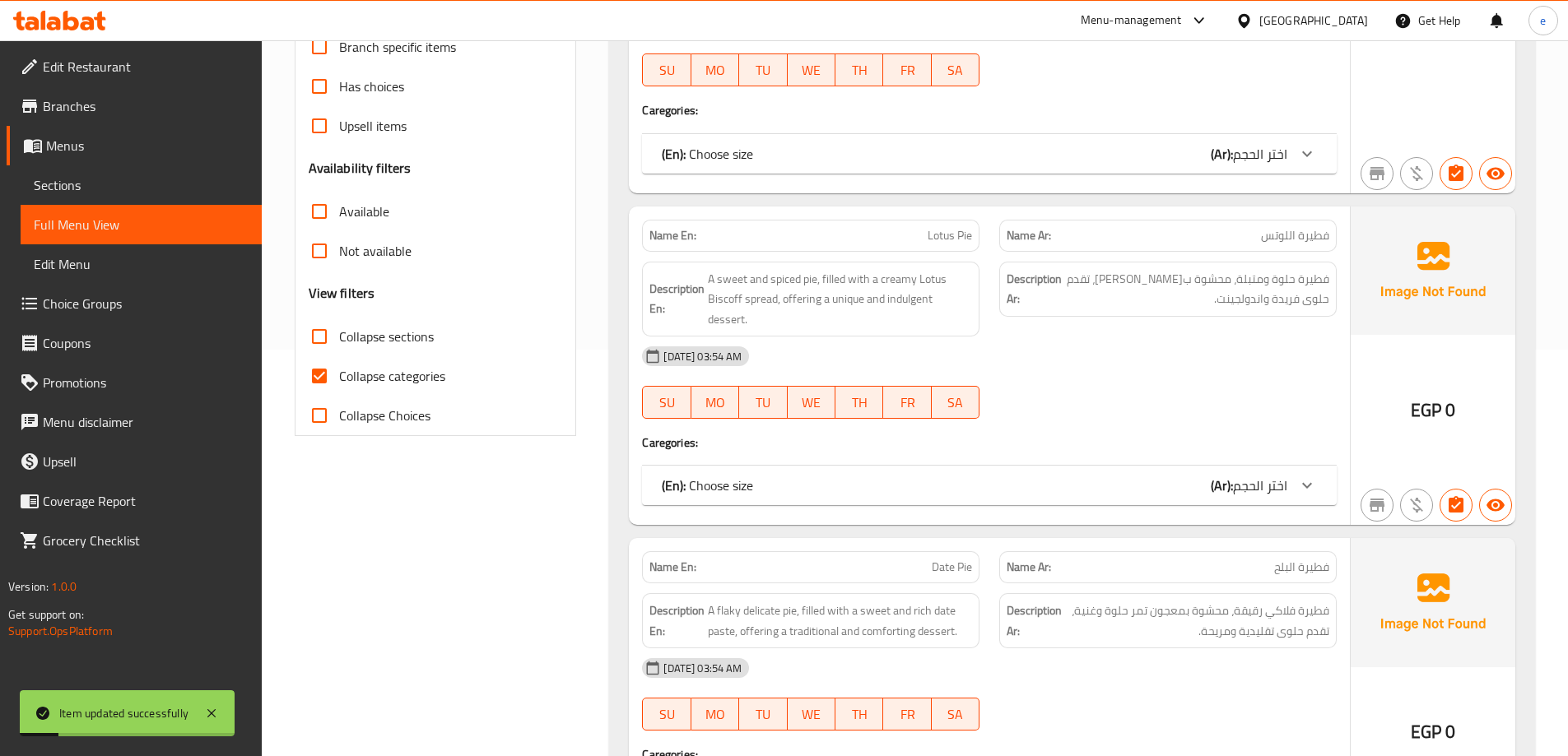
click at [328, 376] on input "Collapse categories" at bounding box center [319, 376] width 40 height 40
checkbox input "false"
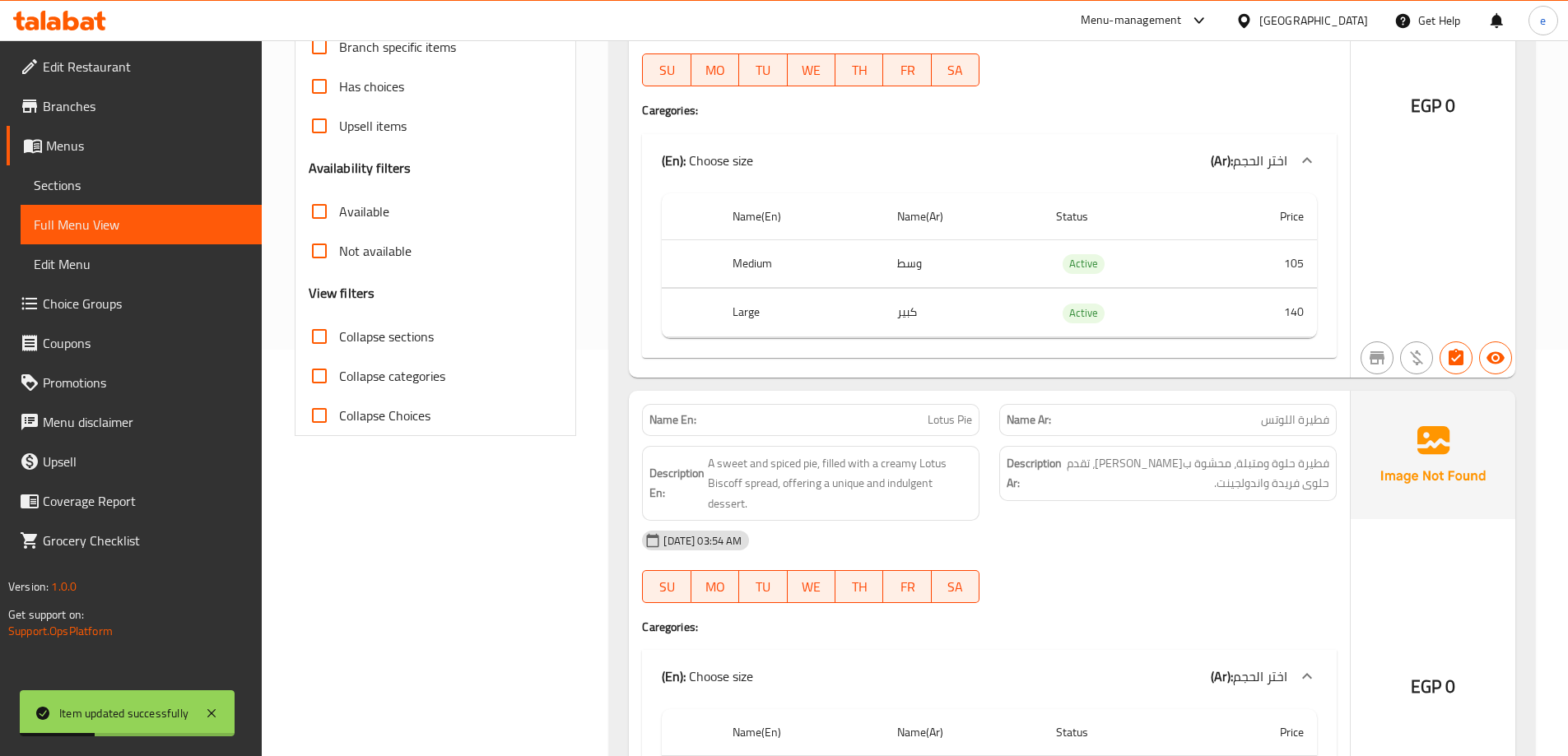
scroll to position [13281, 0]
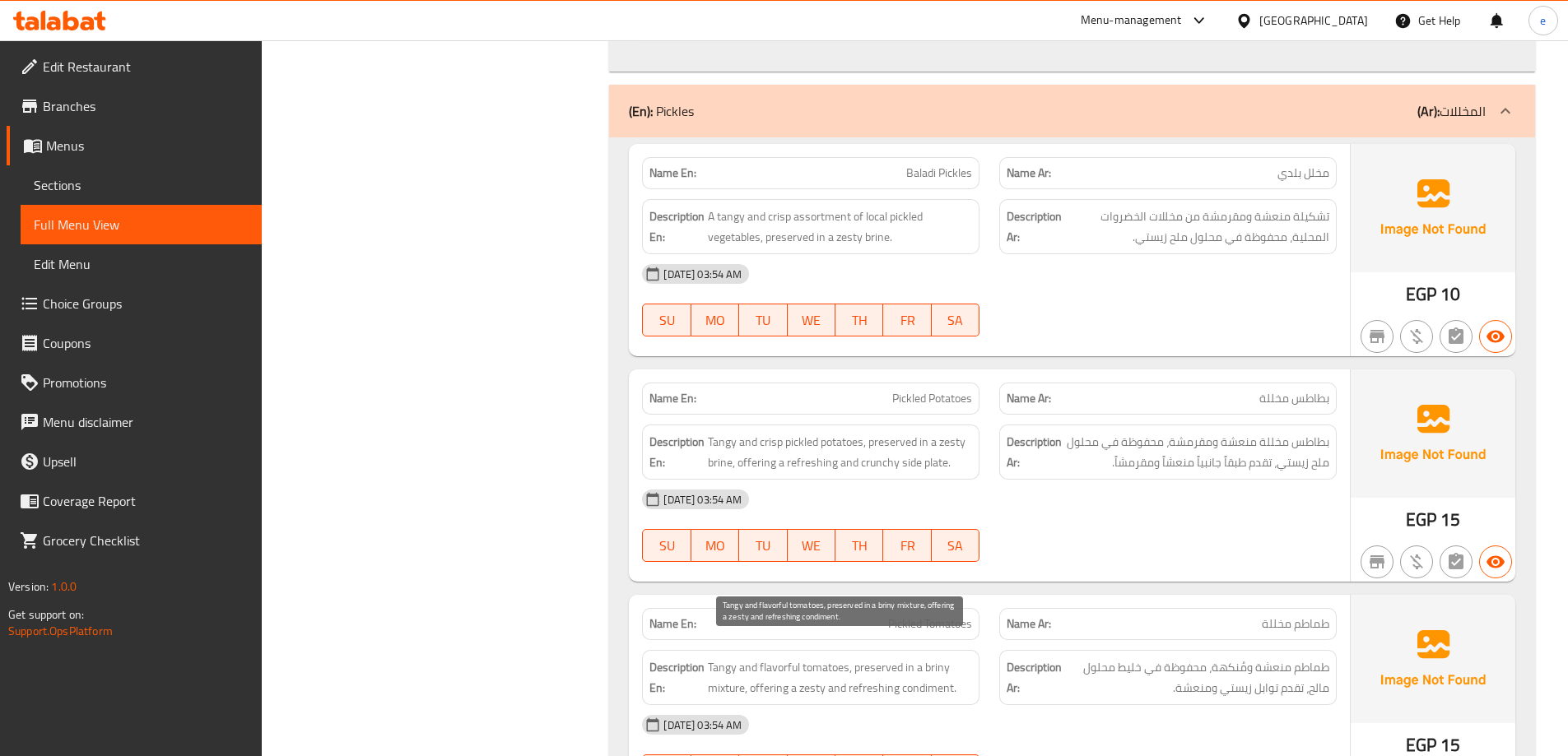
click at [936, 658] on span "Tangy and flavorful tomatoes, preserved in a briny mixture, offering a zesty an…" at bounding box center [840, 677] width 264 height 40
copy span "briny"
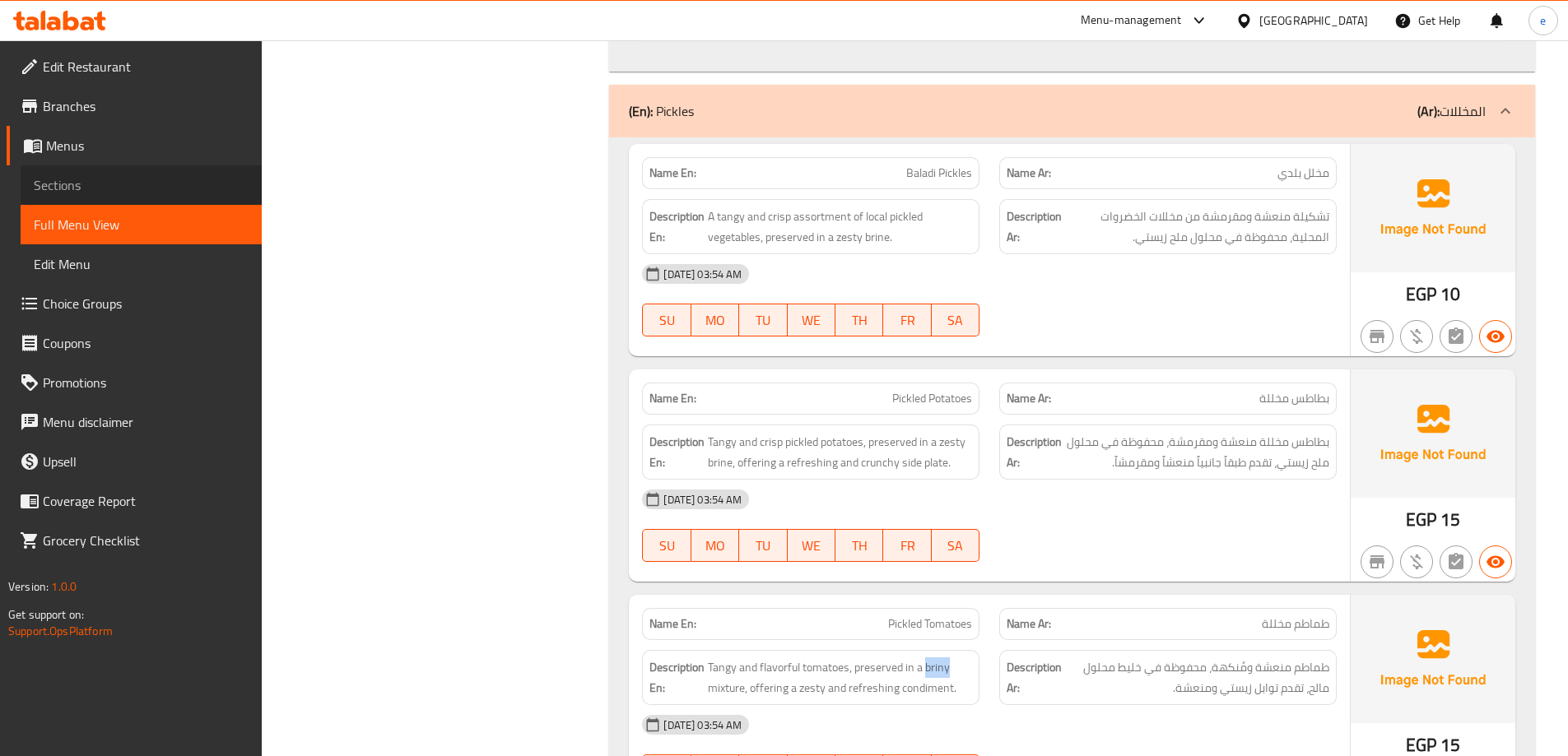
click at [76, 186] on span "Sections" at bounding box center [141, 185] width 215 height 19
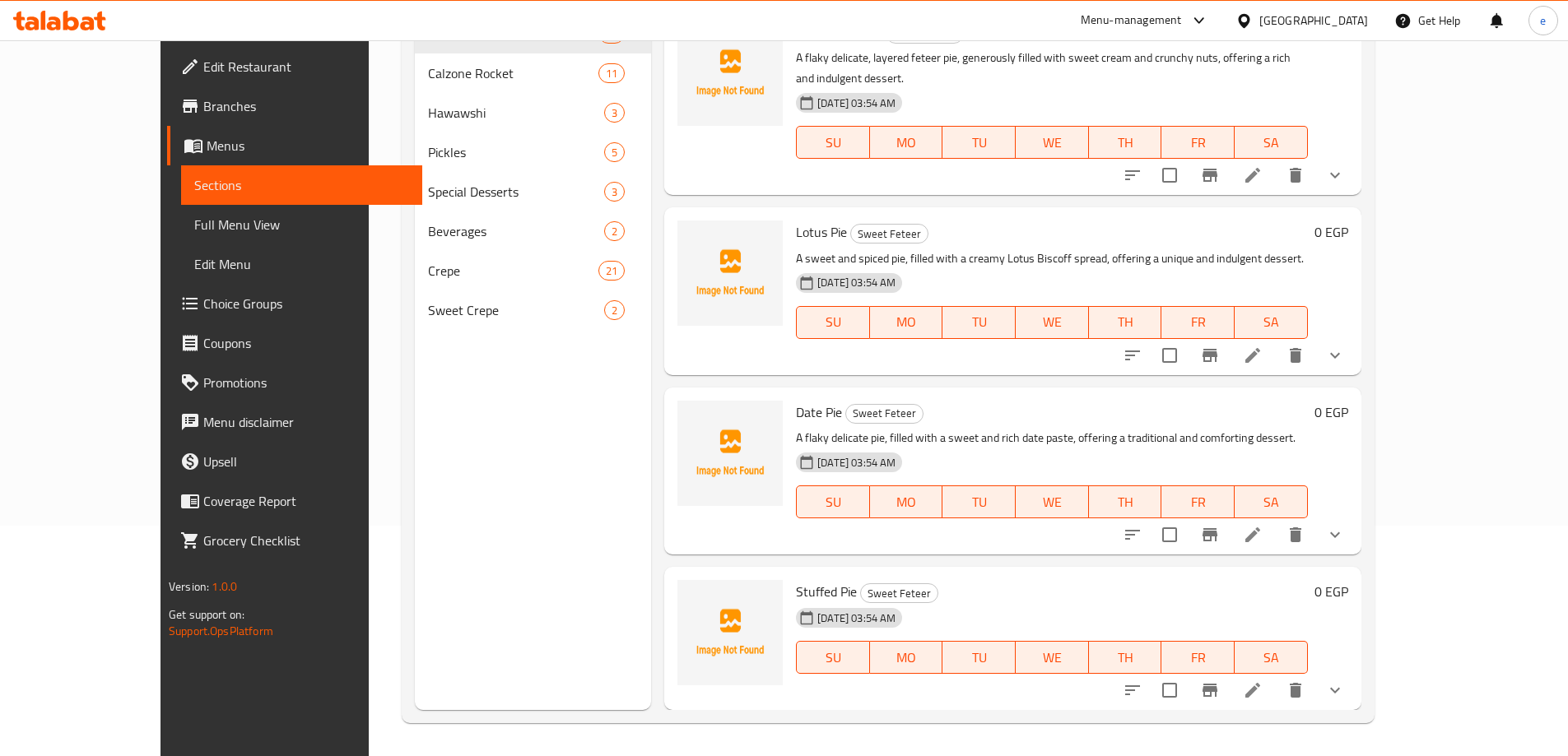
scroll to position [230, 0]
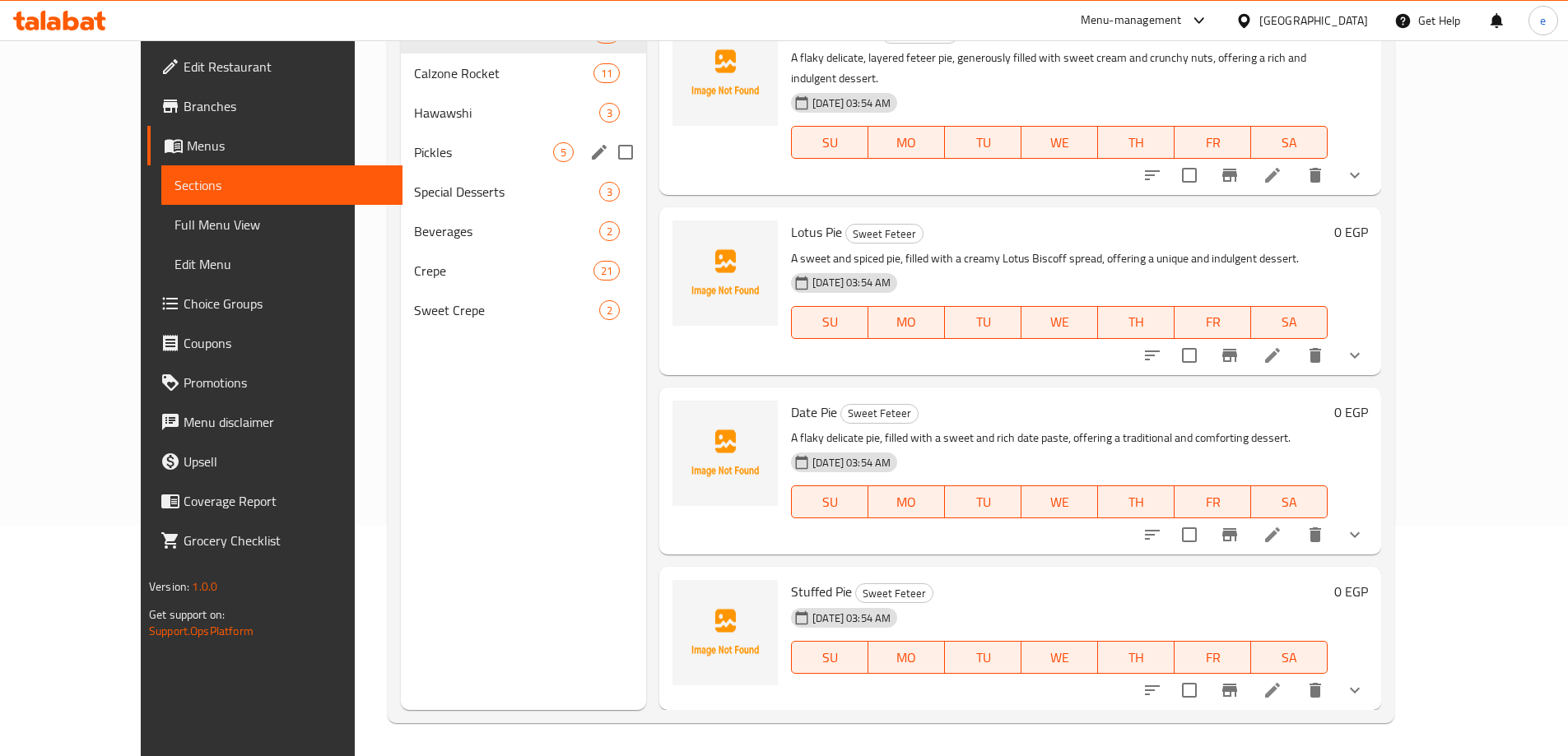
click at [414, 156] on span "Pickles" at bounding box center [483, 151] width 139 height 19
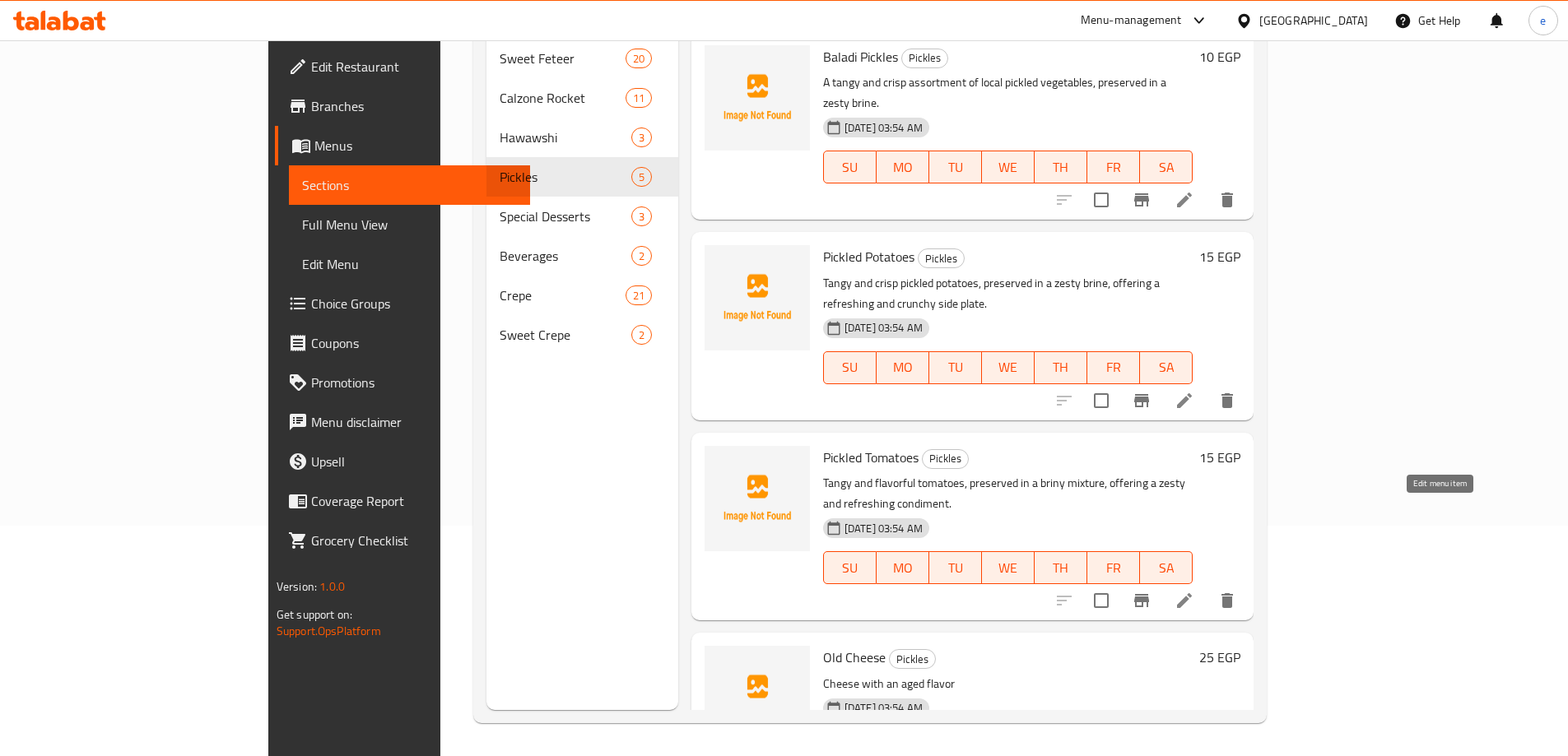
click at [1194, 591] on icon at bounding box center [1184, 600] width 19 height 19
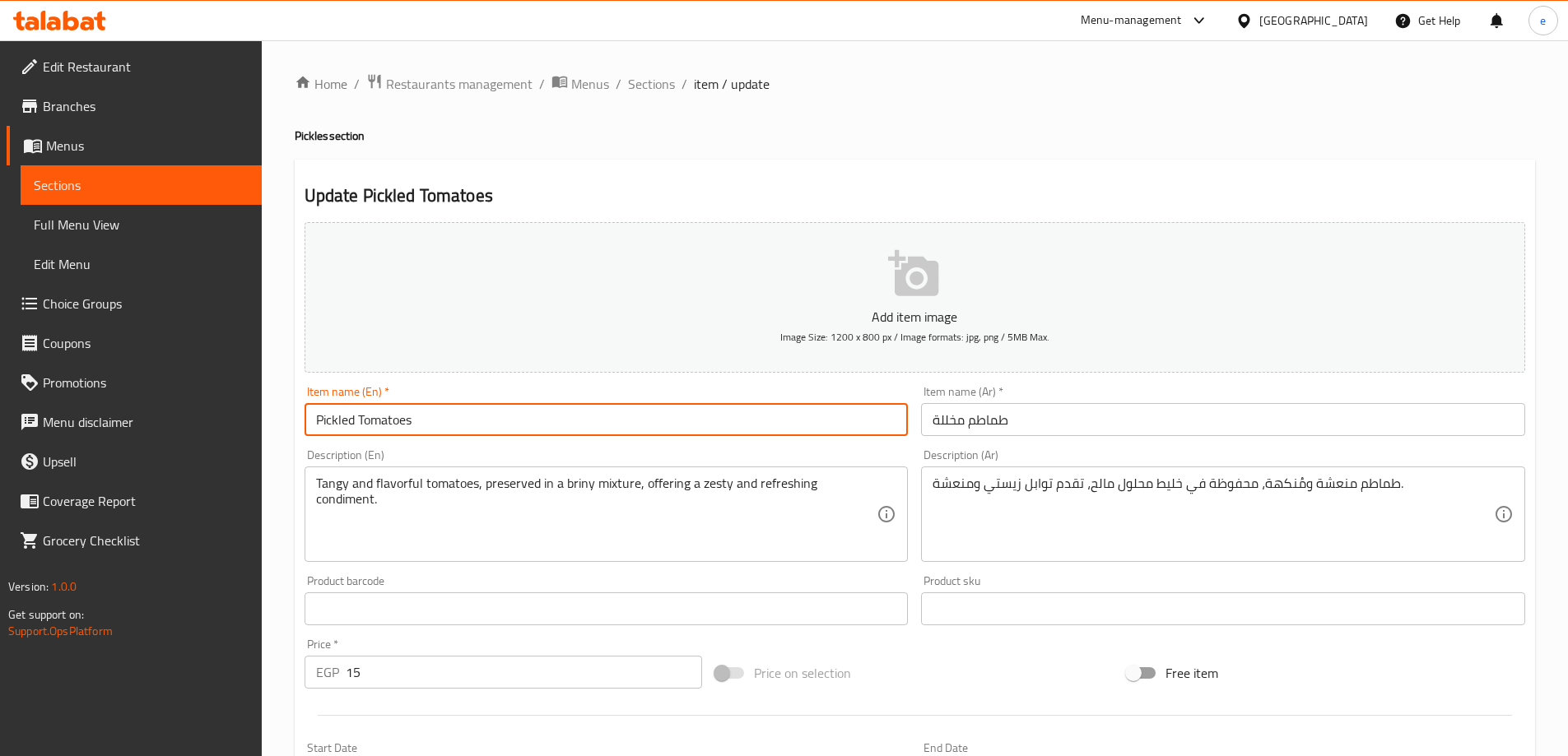
click at [554, 425] on input "Pickled Tomatoes" at bounding box center [606, 419] width 604 height 32
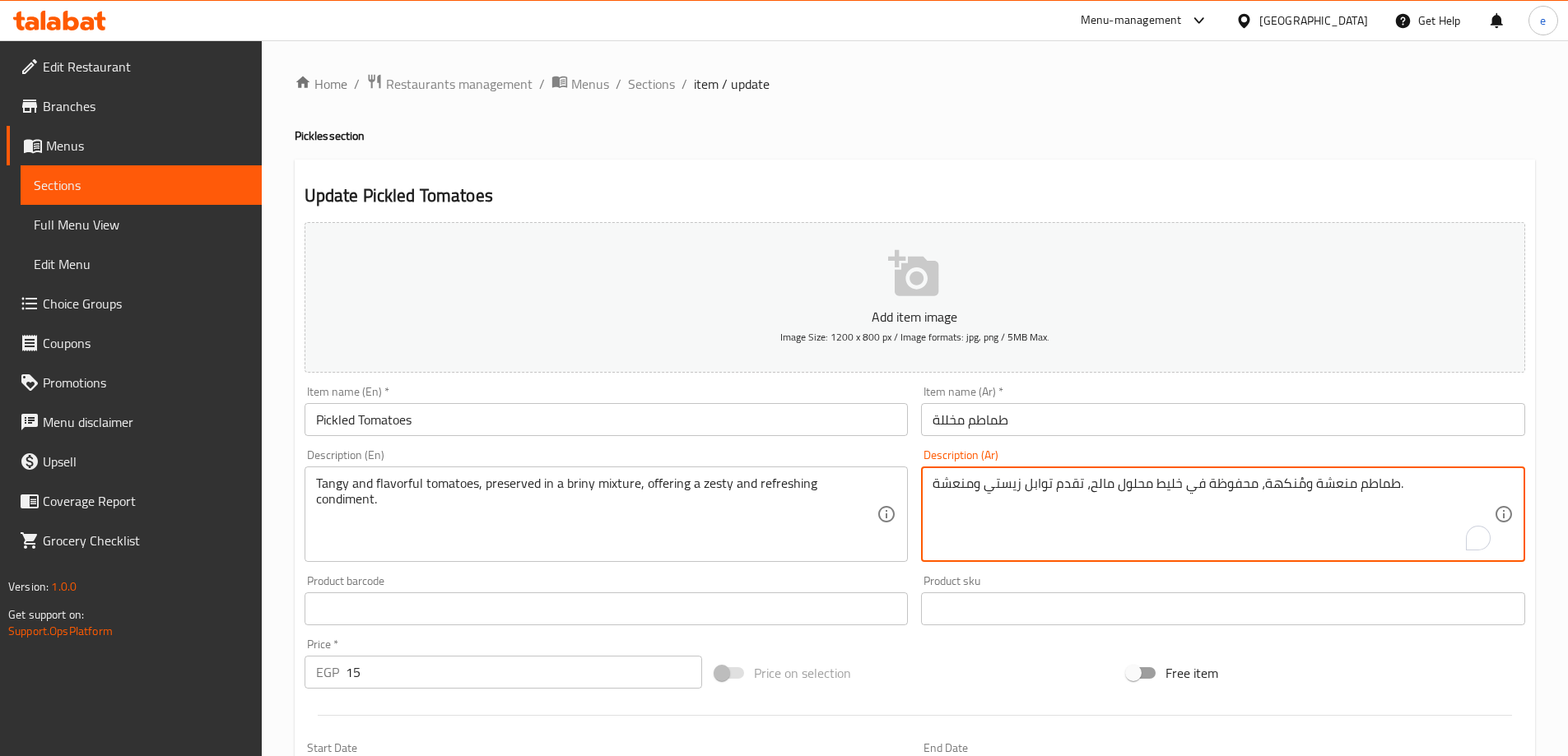
drag, startPoint x: 1180, startPoint y: 485, endPoint x: 1089, endPoint y: 493, distance: 91.4
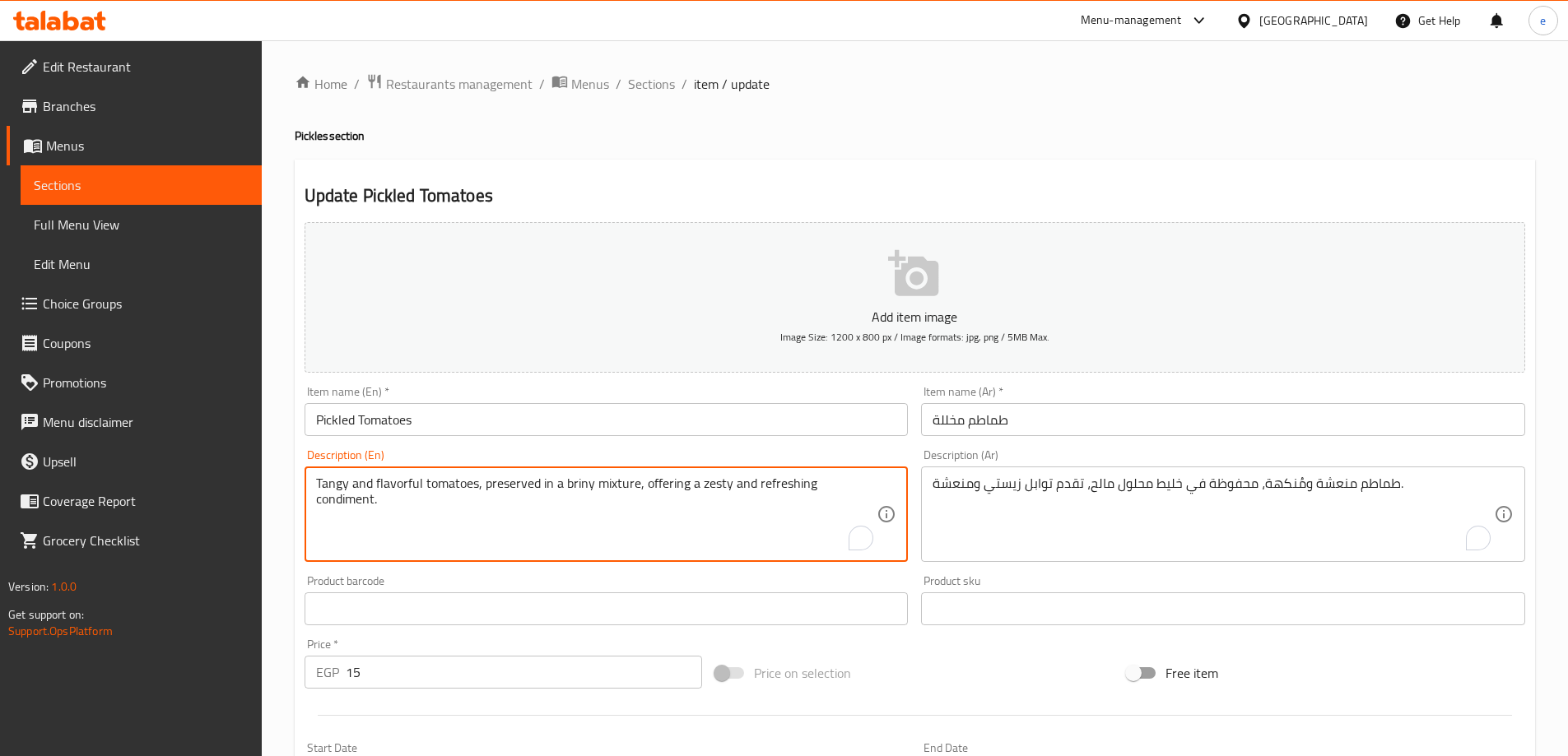
click at [583, 487] on textarea "Tangy and flavorful tomatoes, preserved in a briny mixture, offering a zesty an…" at bounding box center [597, 515] width 561 height 78
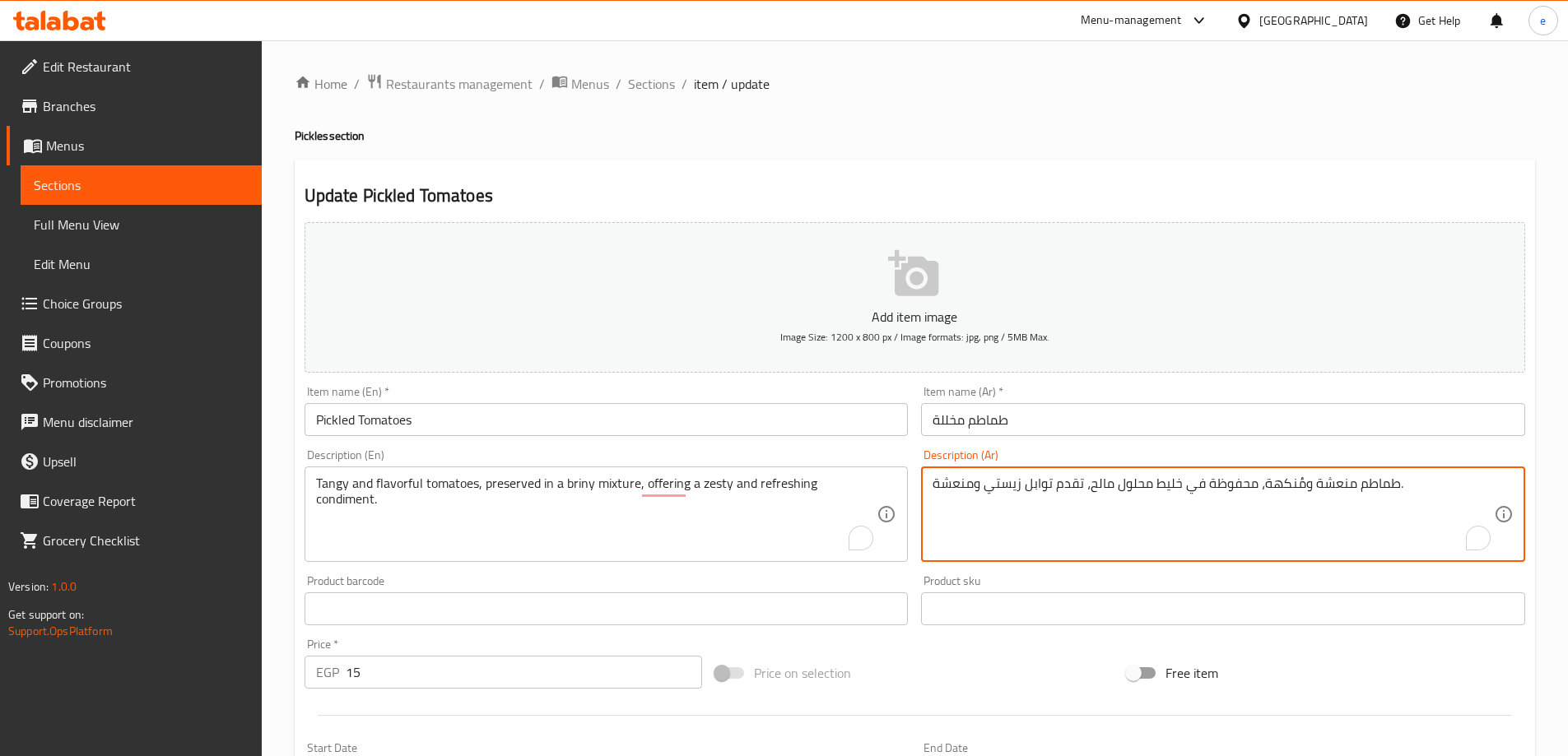
drag, startPoint x: 1089, startPoint y: 486, endPoint x: 1148, endPoint y: 498, distance: 60.2
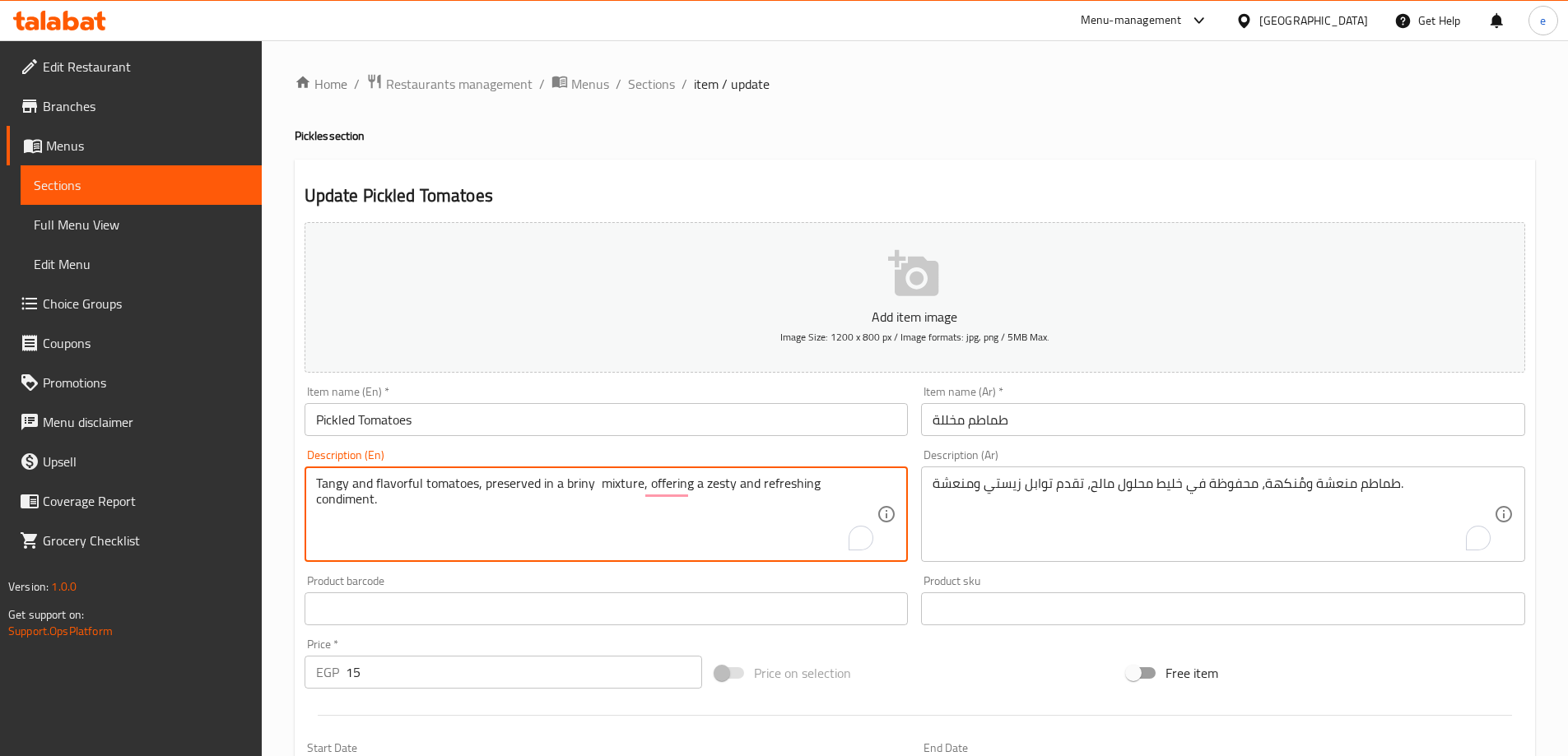
paste textarea "solution"
drag, startPoint x: 686, startPoint y: 487, endPoint x: 566, endPoint y: 493, distance: 120.1
click at [566, 493] on textarea "Tangy and flavorful tomatoes, preserved in a briny solution mixture, offering a…" at bounding box center [597, 515] width 561 height 78
type textarea "Tangy and flavorful tomatoes, preserved in a briny solution mixture, offering a…"
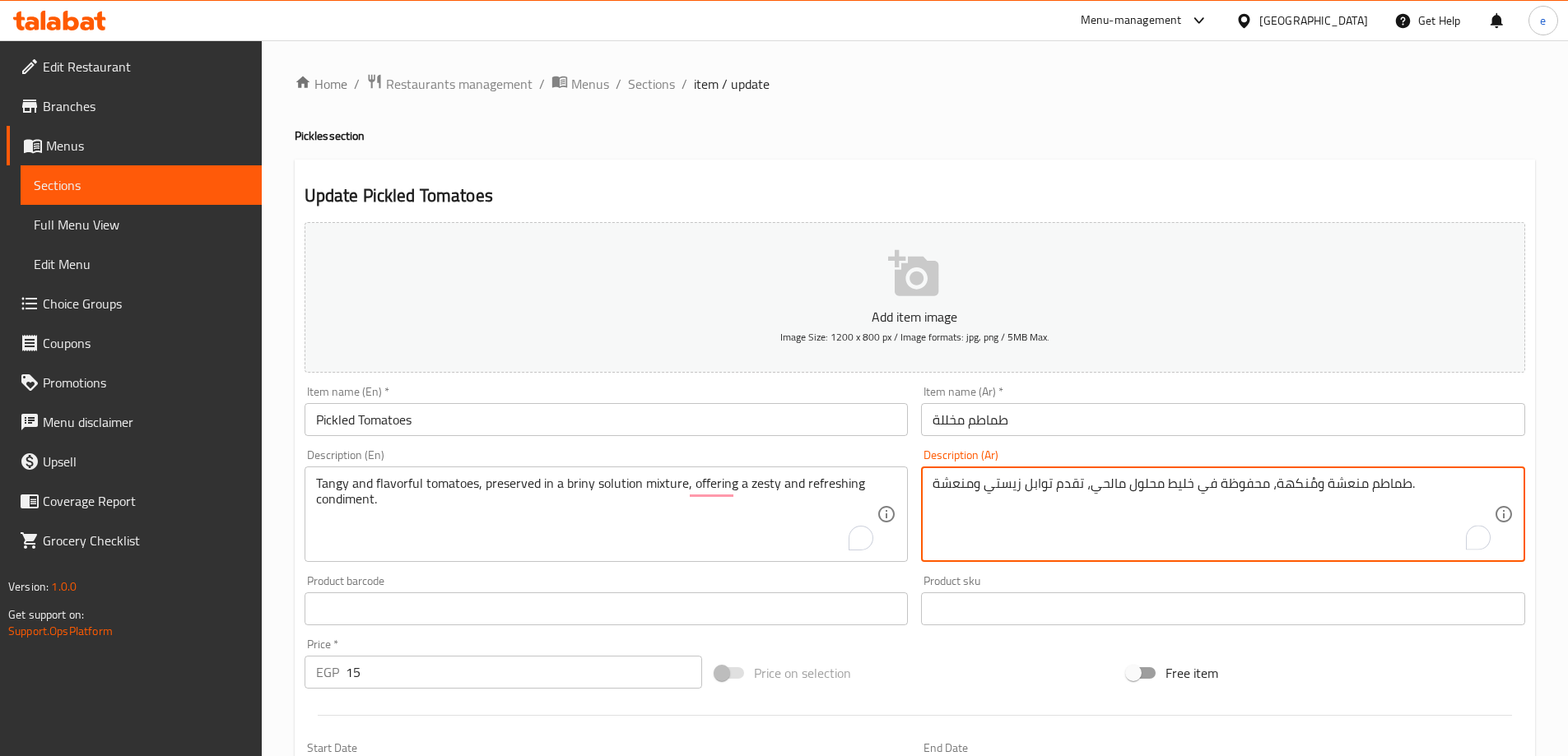
scroll to position [406, 0]
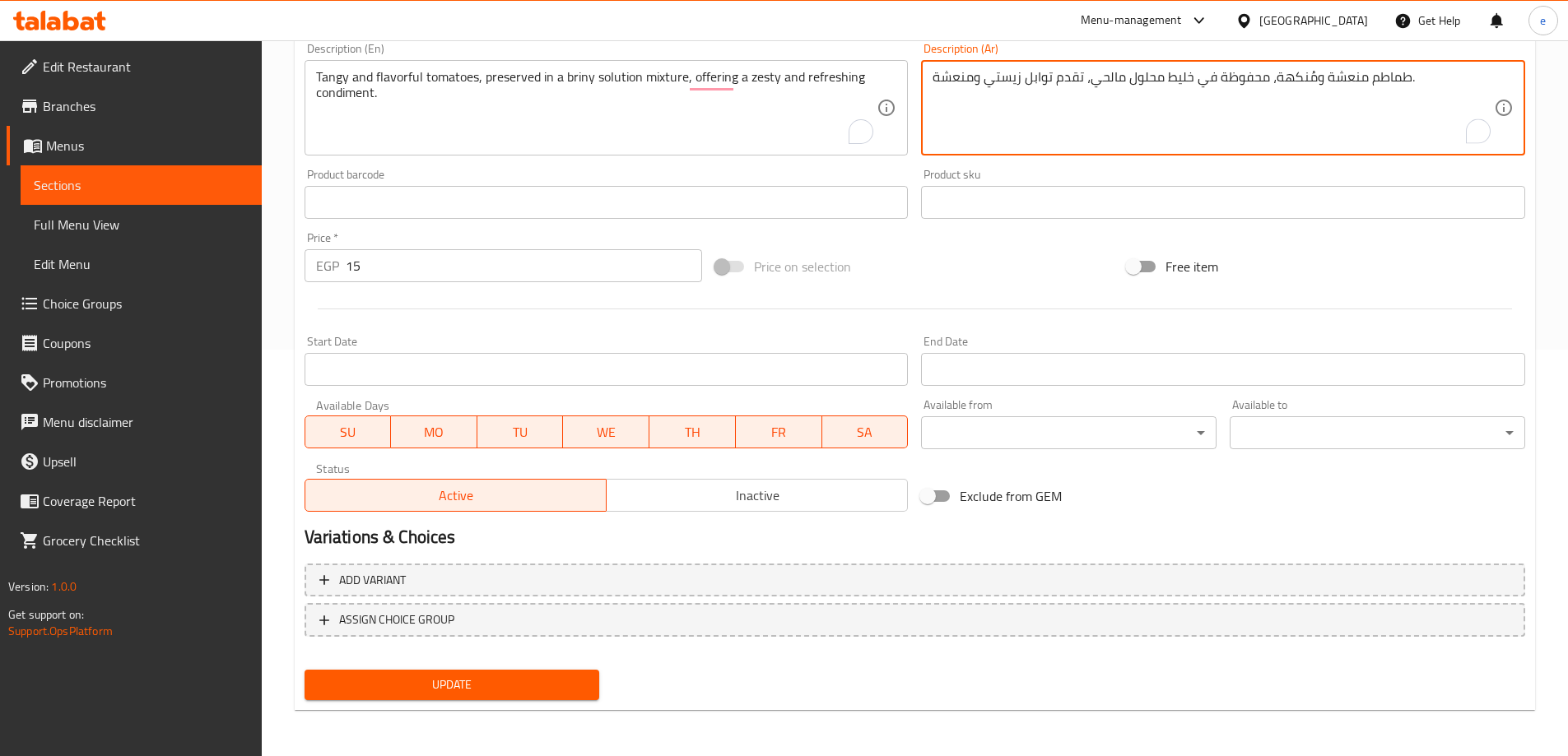
type textarea "طماطم منعشة ومُنكهة، محفوظة في خليط محلول مالحي، تقدم توابل زيستي ومنعشة."
click at [532, 697] on button "Update" at bounding box center [452, 685] width 296 height 31
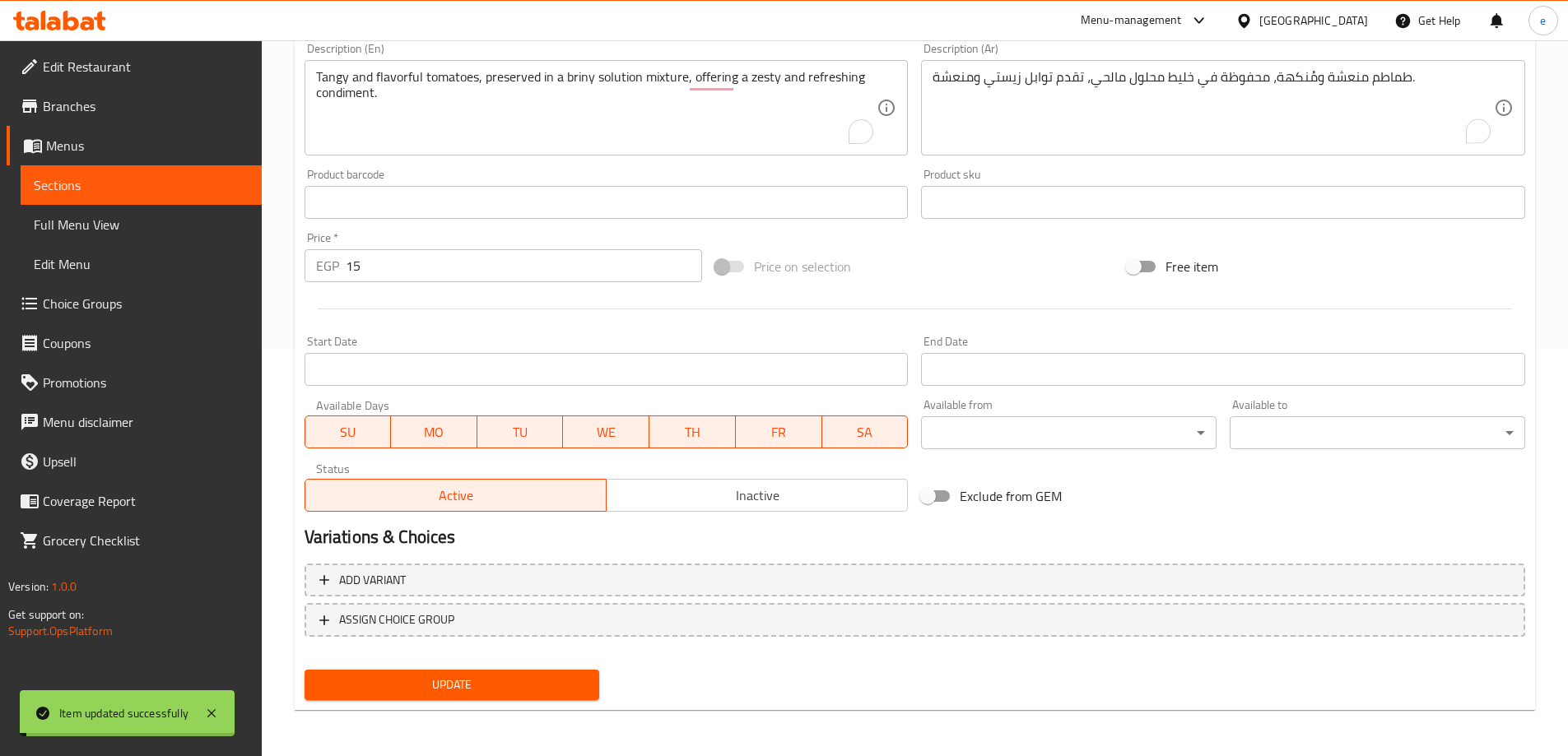
click at [157, 232] on span "Full Menu View" at bounding box center [141, 224] width 215 height 19
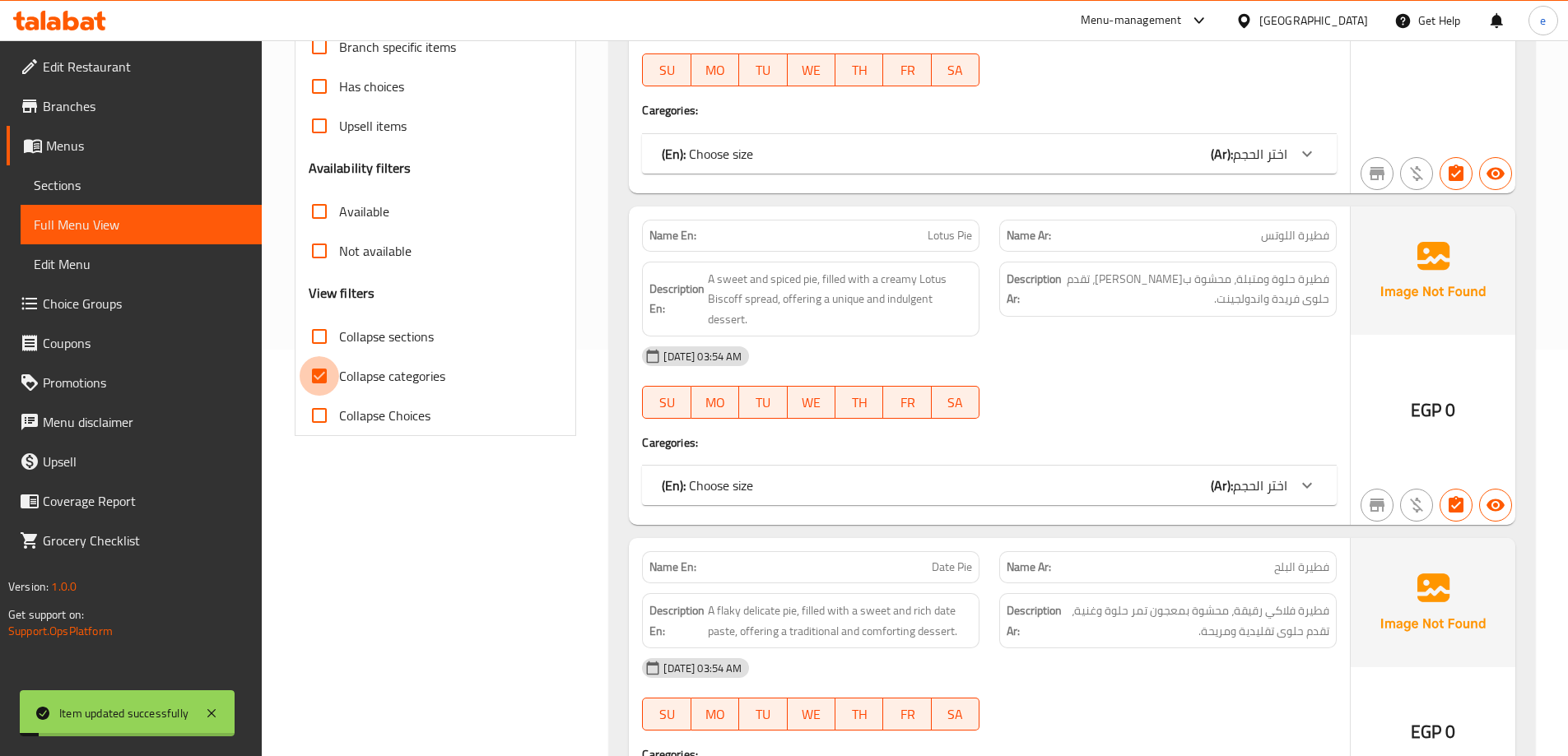
click at [320, 363] on input "Collapse categories" at bounding box center [319, 376] width 40 height 40
checkbox input "false"
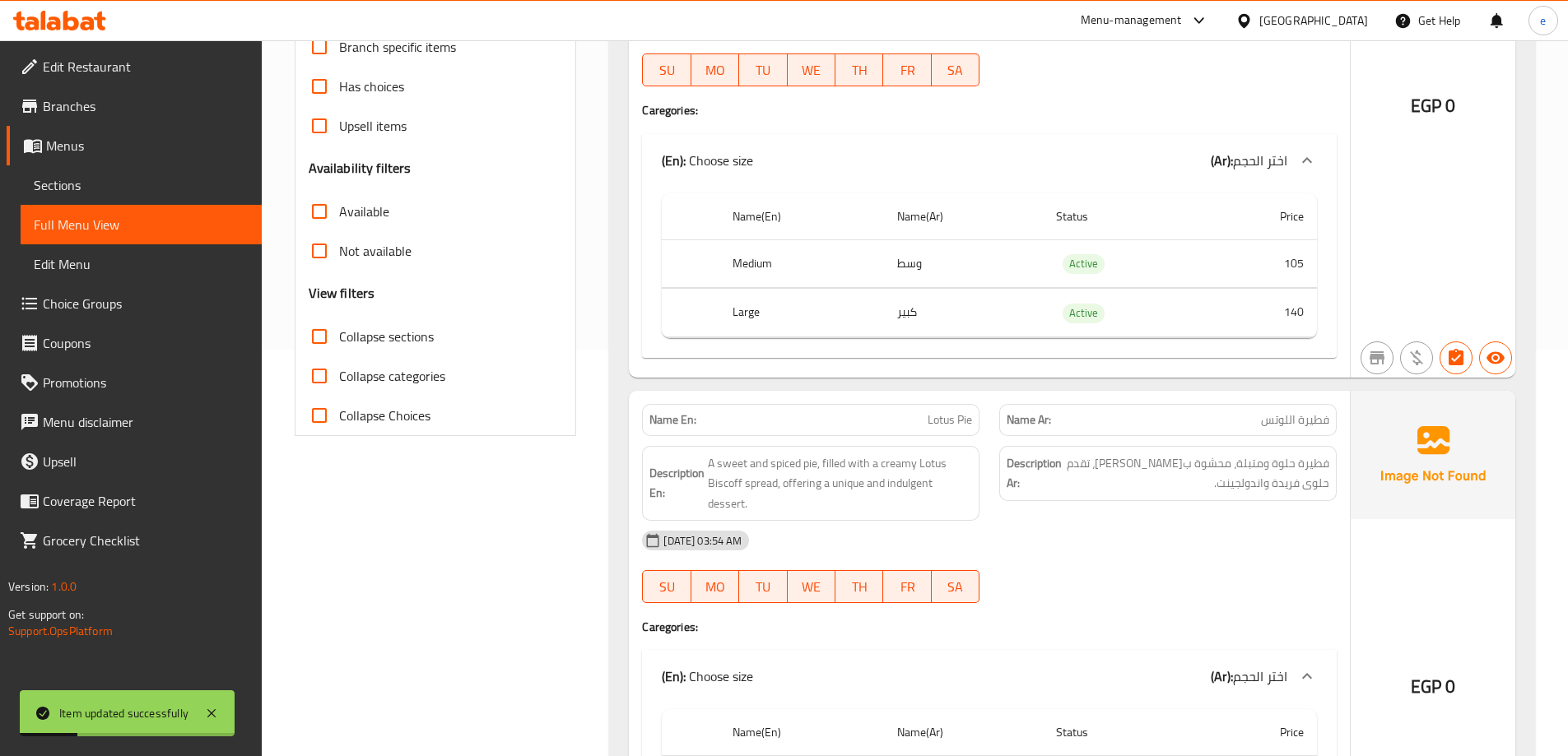
scroll to position [13560, 0]
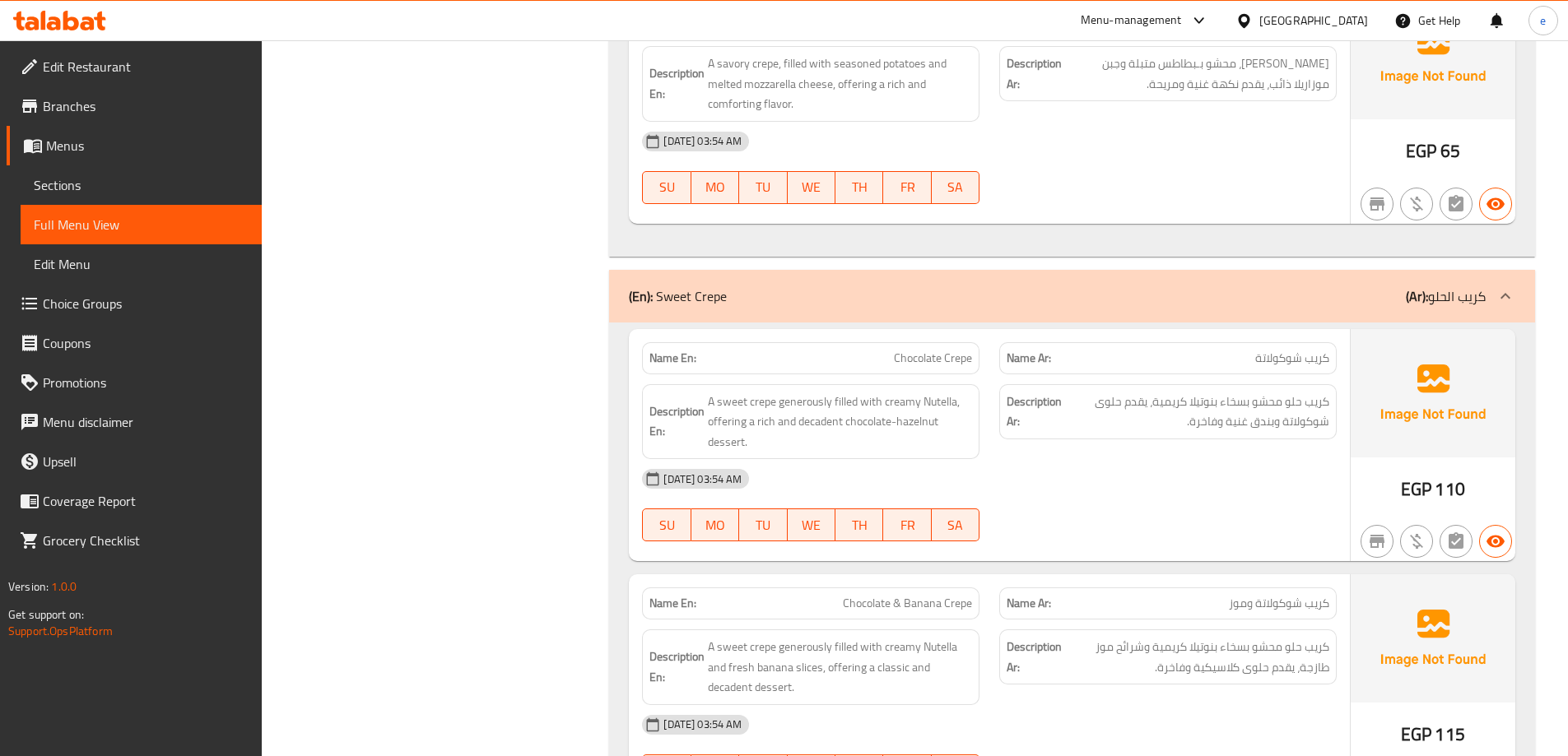
scroll to position [21048, 0]
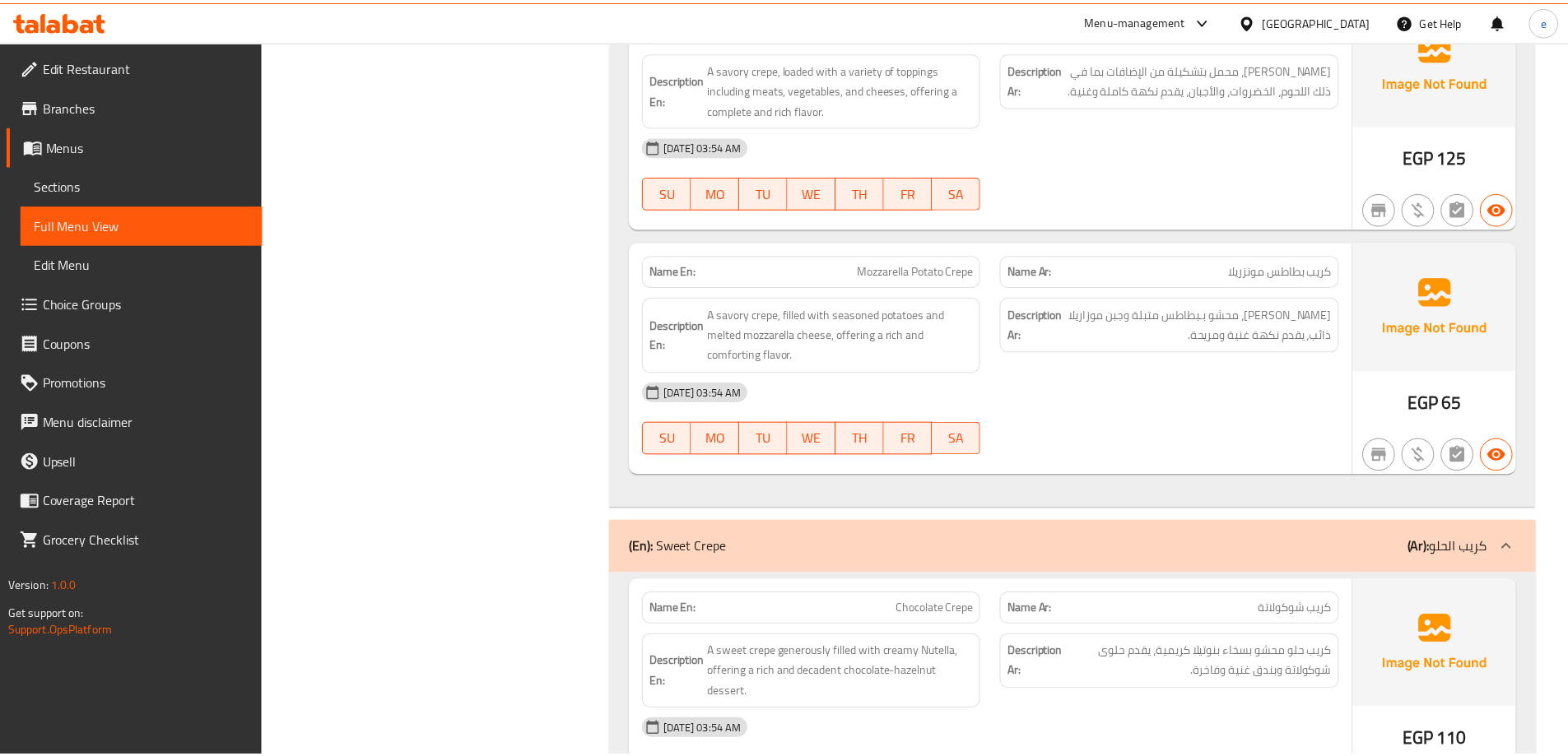
scroll to position [21010, 0]
